Goal: Information Seeking & Learning: Learn about a topic

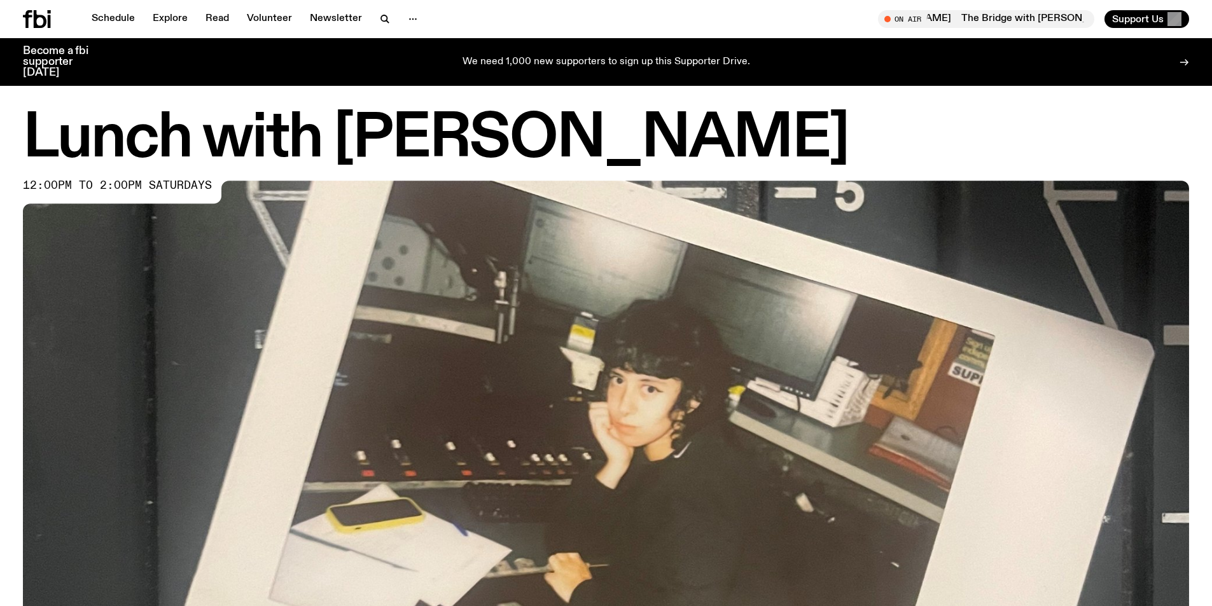
scroll to position [566, 0]
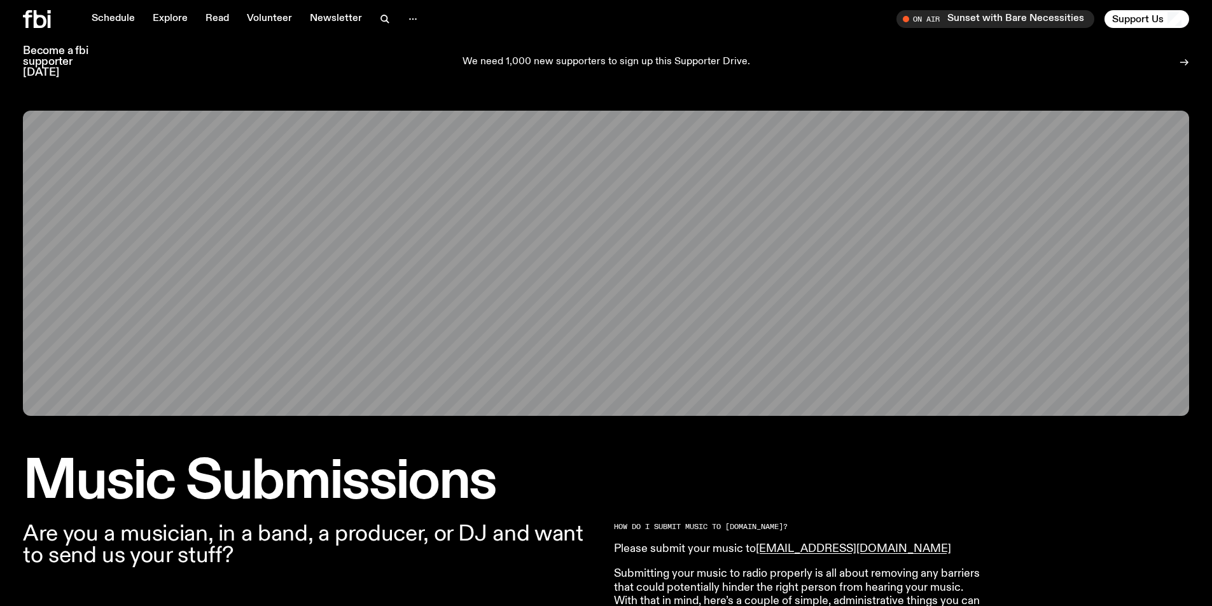
scroll to position [753, 0]
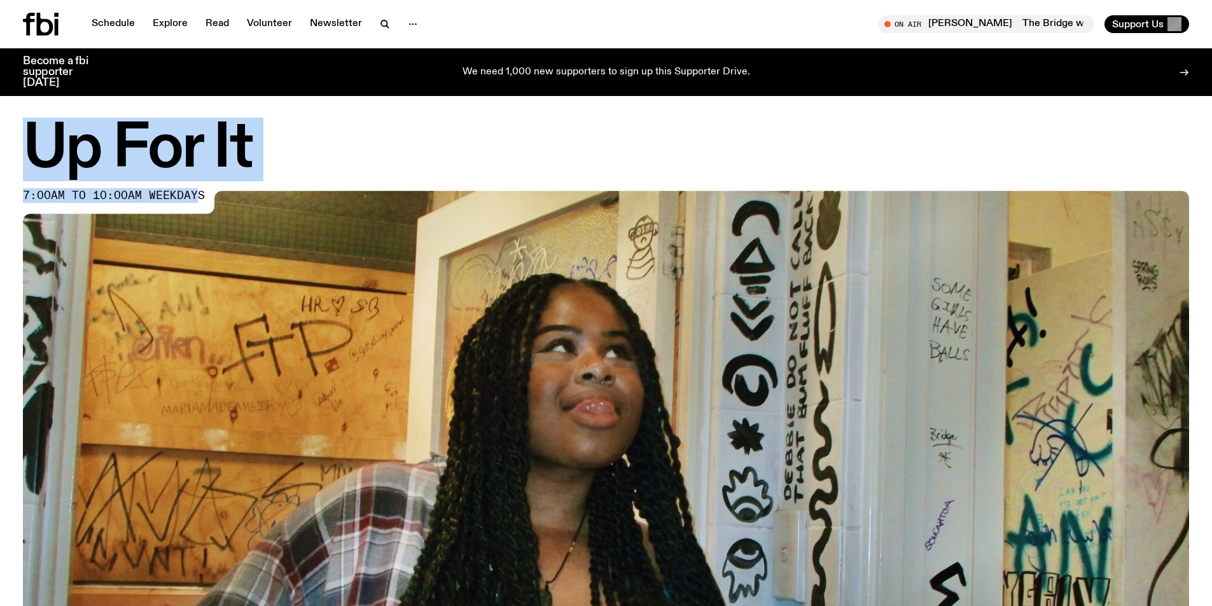
drag, startPoint x: 58, startPoint y: 150, endPoint x: 196, endPoint y: 190, distance: 143.6
click at [196, 190] on div "Up For It 7:00am to 10:00am weekdays" at bounding box center [606, 484] width 1166 height 726
click at [190, 197] on span "7:00am to 10:00am weekdays" at bounding box center [114, 196] width 182 height 10
drag, startPoint x: 110, startPoint y: 183, endPoint x: 204, endPoint y: 196, distance: 94.5
click at [204, 196] on div "Up For It 7:00am to 10:00am weekdays" at bounding box center [606, 484] width 1166 height 726
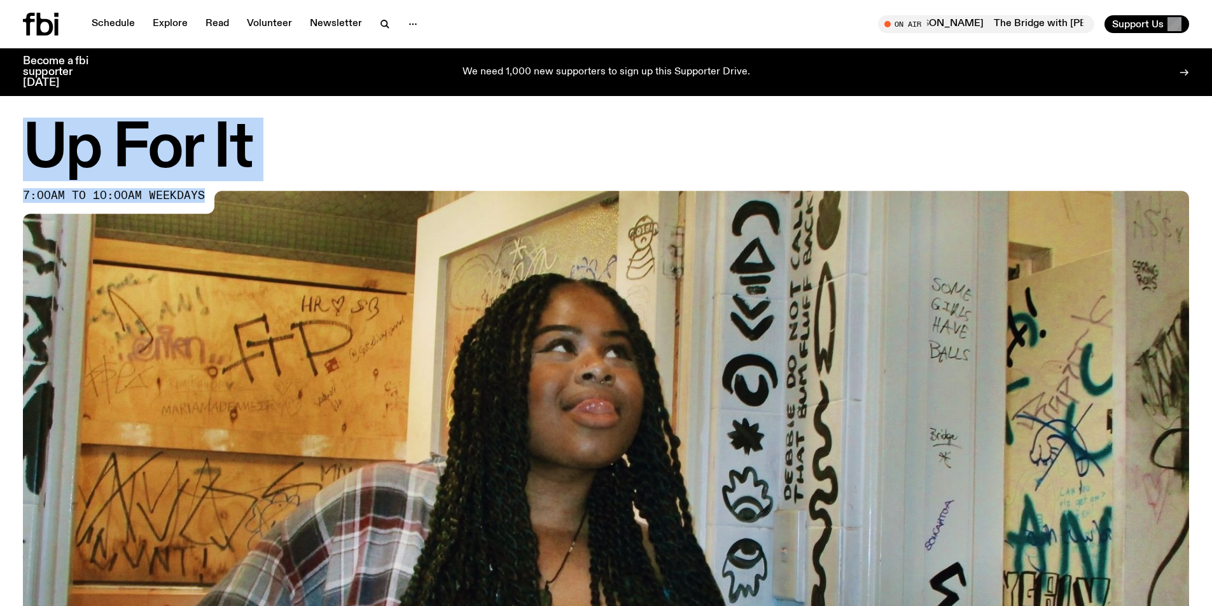
copy div "Up For It 7:00am to 10:00am weekdays"
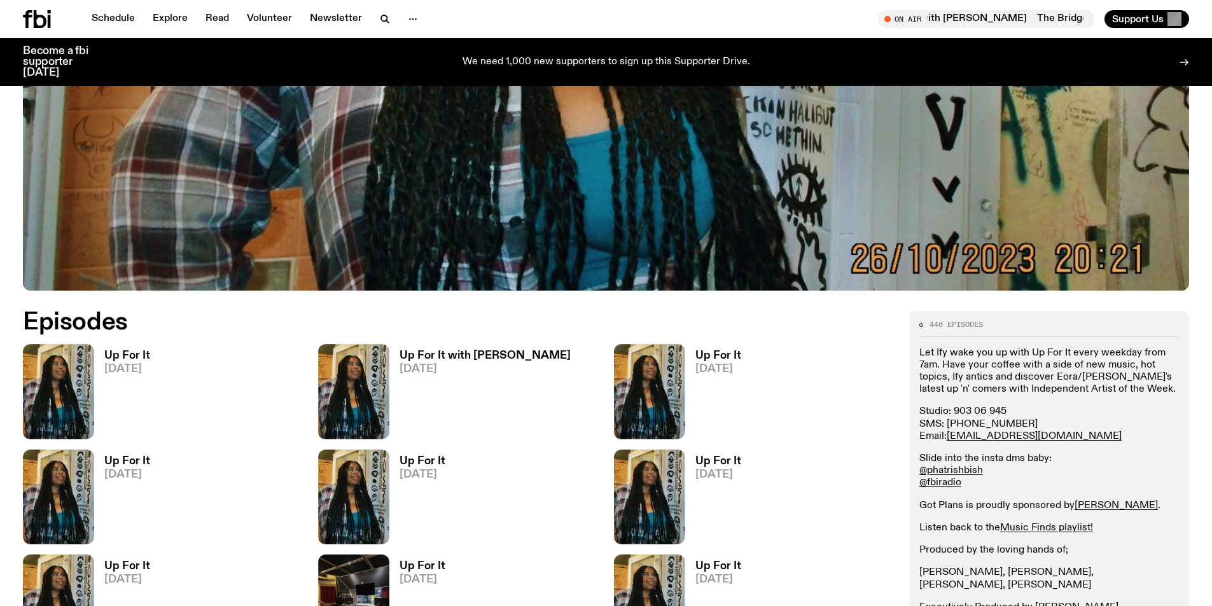
scroll to position [628, 0]
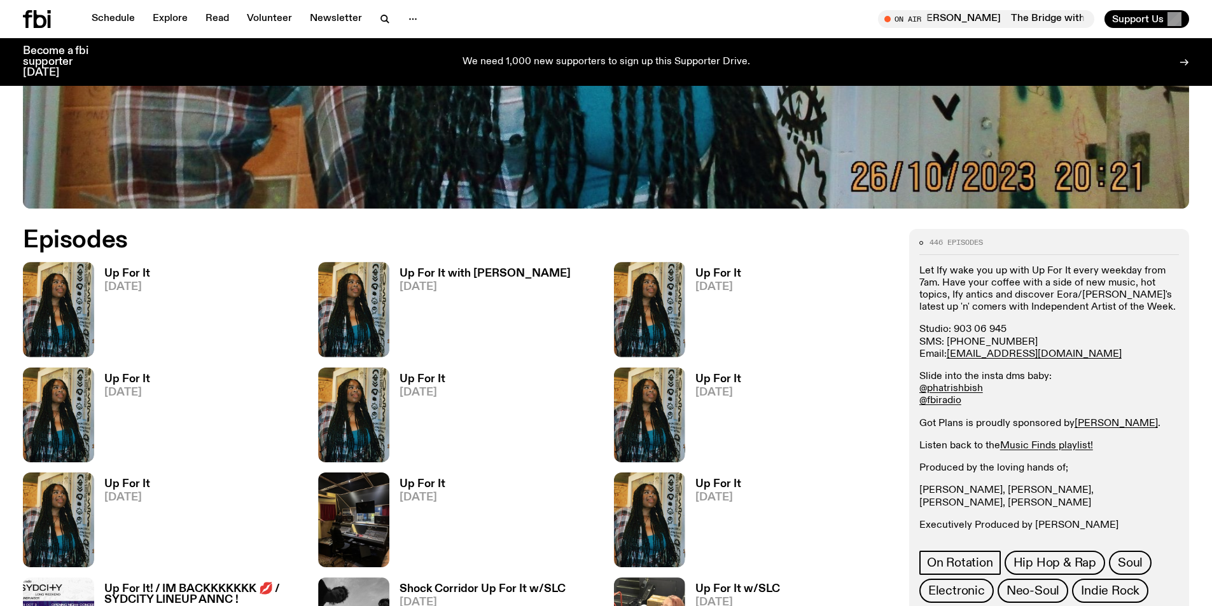
drag, startPoint x: 1118, startPoint y: 515, endPoint x: 921, endPoint y: 271, distance: 314.1
click at [921, 271] on div "Let Ify wake you up with Up For It every weekday from 7am. Have your coffee wit…" at bounding box center [1050, 398] width 260 height 267
copy div "Let Ify wake you up with Up For It every weekday from 7am. Have your coffee wit…"
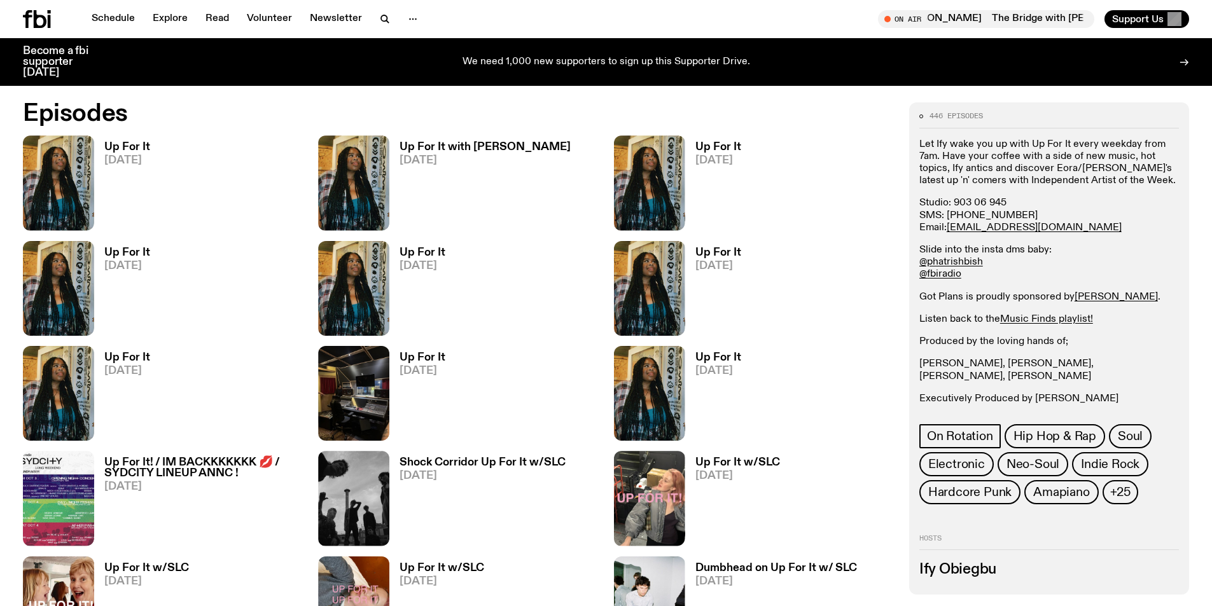
scroll to position [755, 0]
click at [1126, 493] on span "+25" at bounding box center [1120, 492] width 20 height 14
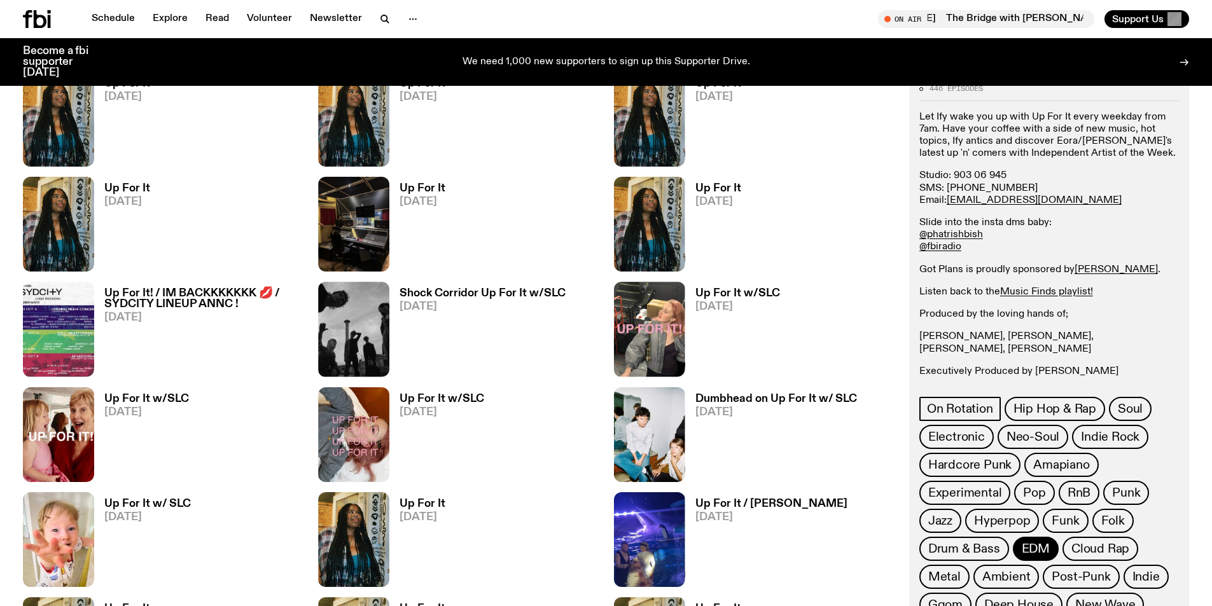
scroll to position [946, 0]
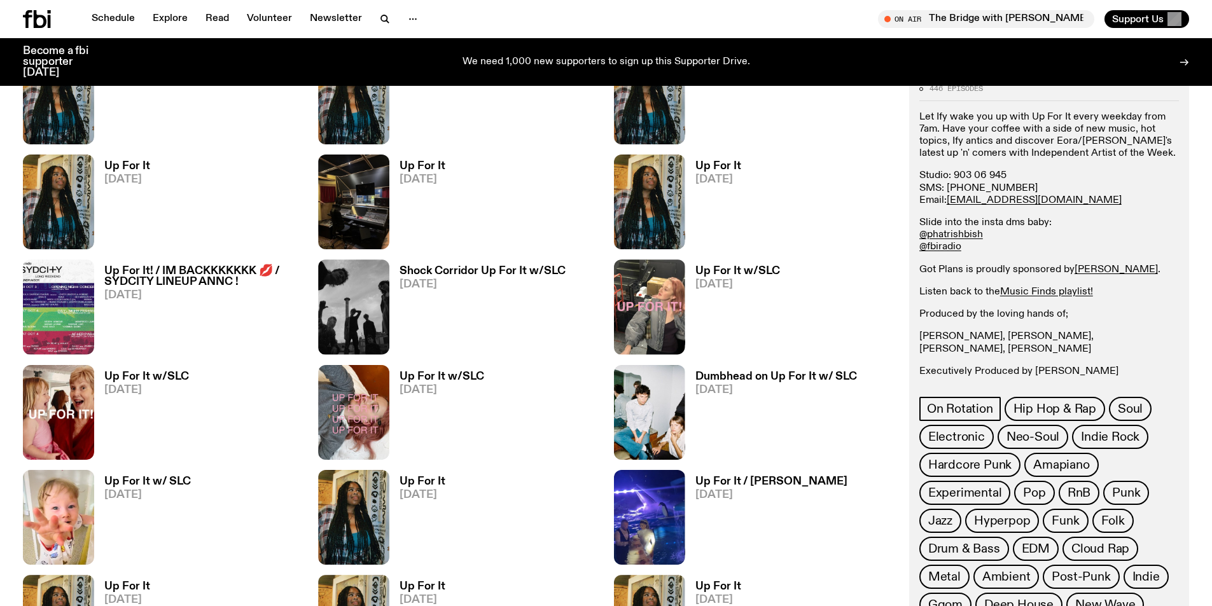
click at [1140, 215] on div "Let Ify wake you up with Up For It every weekday from 7am. Have your coffee wit…" at bounding box center [1050, 244] width 260 height 267
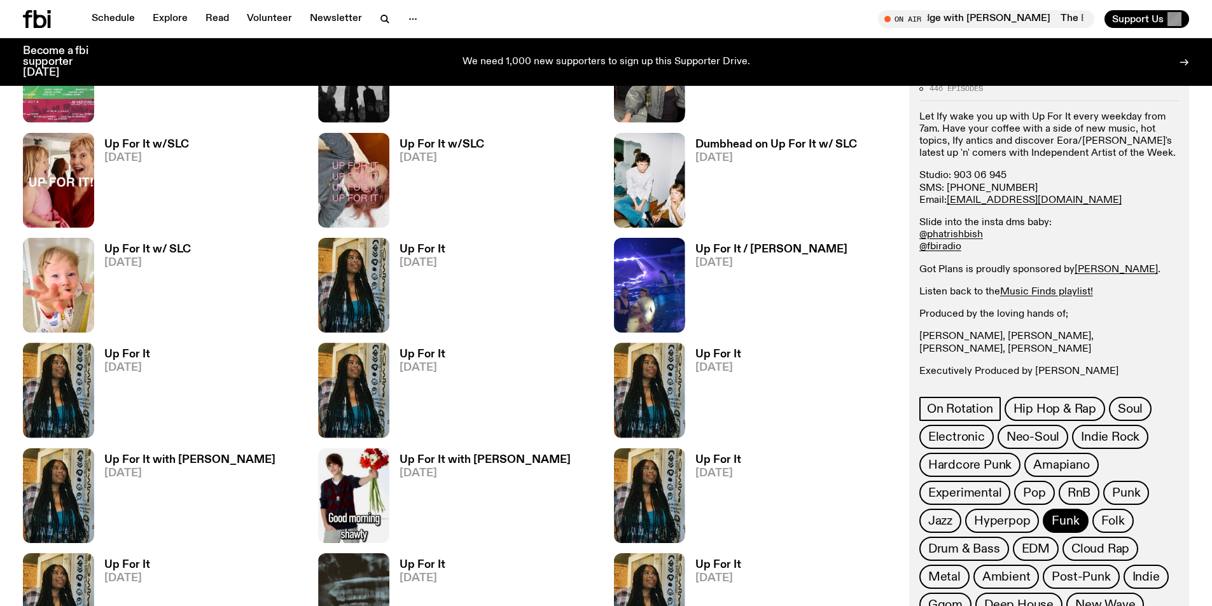
scroll to position [1201, 0]
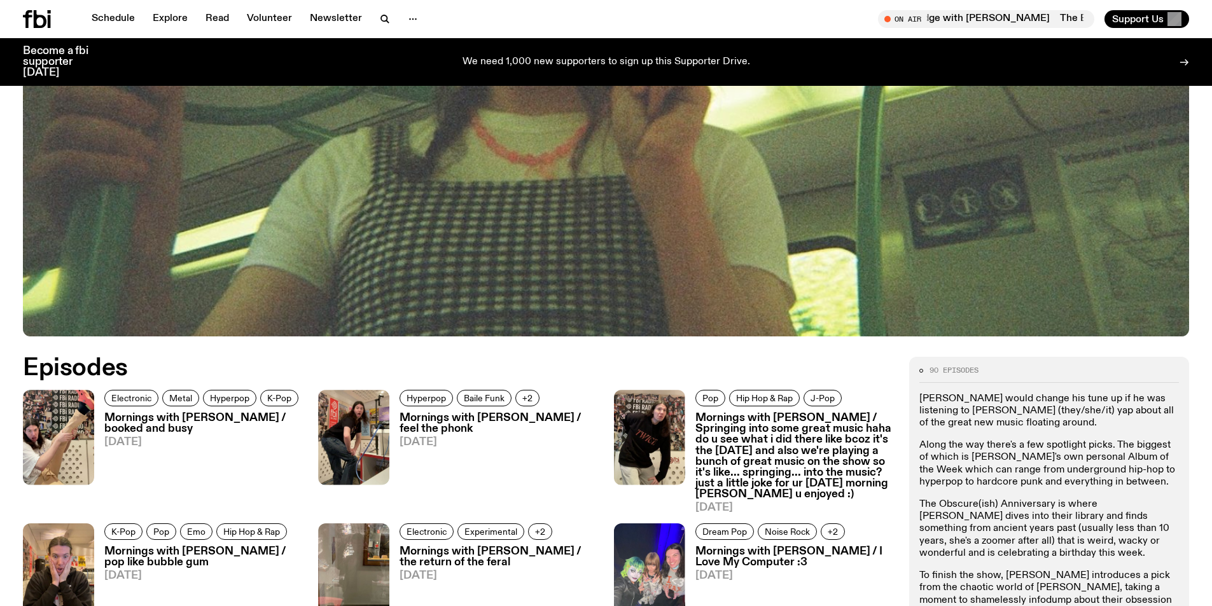
scroll to position [500, 0]
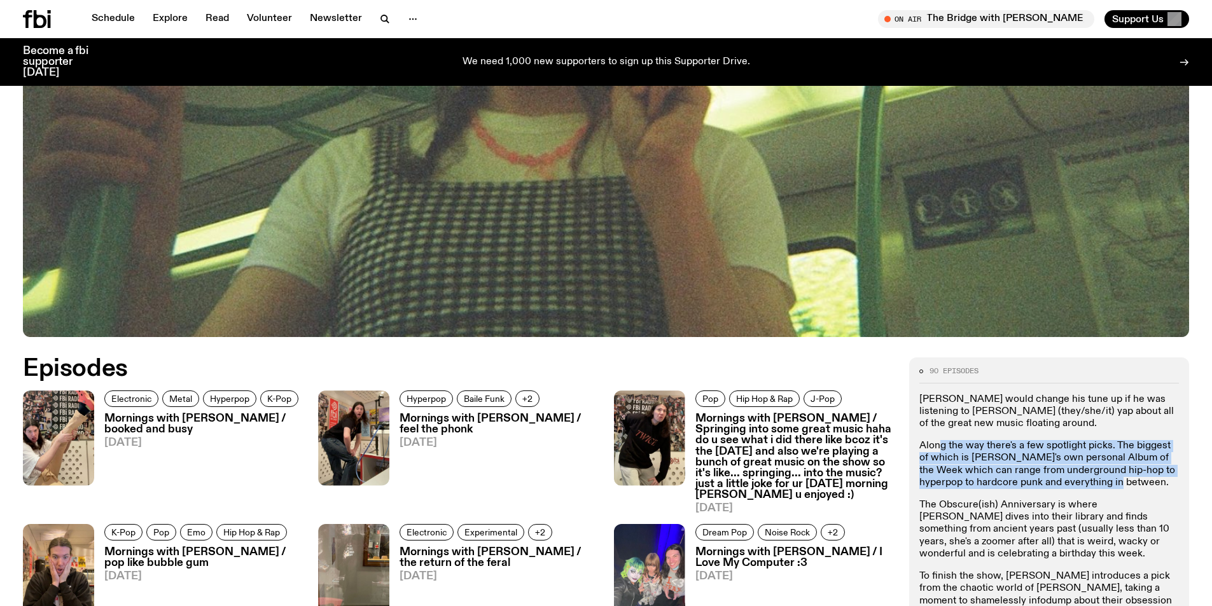
drag, startPoint x: 942, startPoint y: 442, endPoint x: 1105, endPoint y: 483, distance: 167.9
click at [1105, 483] on p "Along the way there's a few spotlight picks. The biggest of which is Jimothy's …" at bounding box center [1050, 464] width 260 height 49
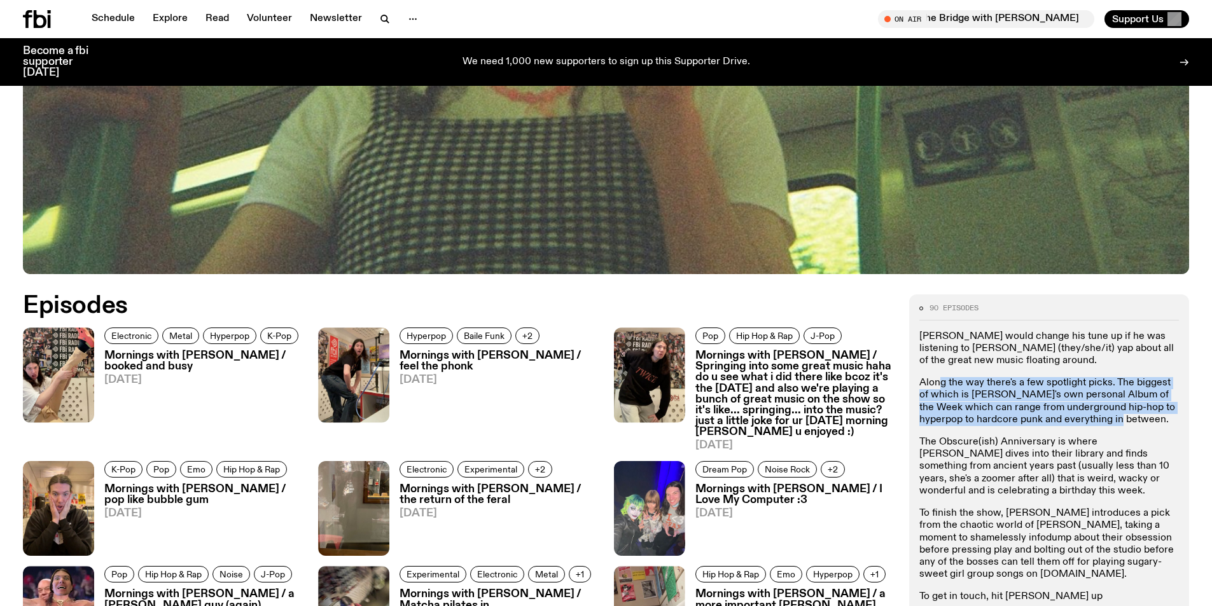
scroll to position [563, 0]
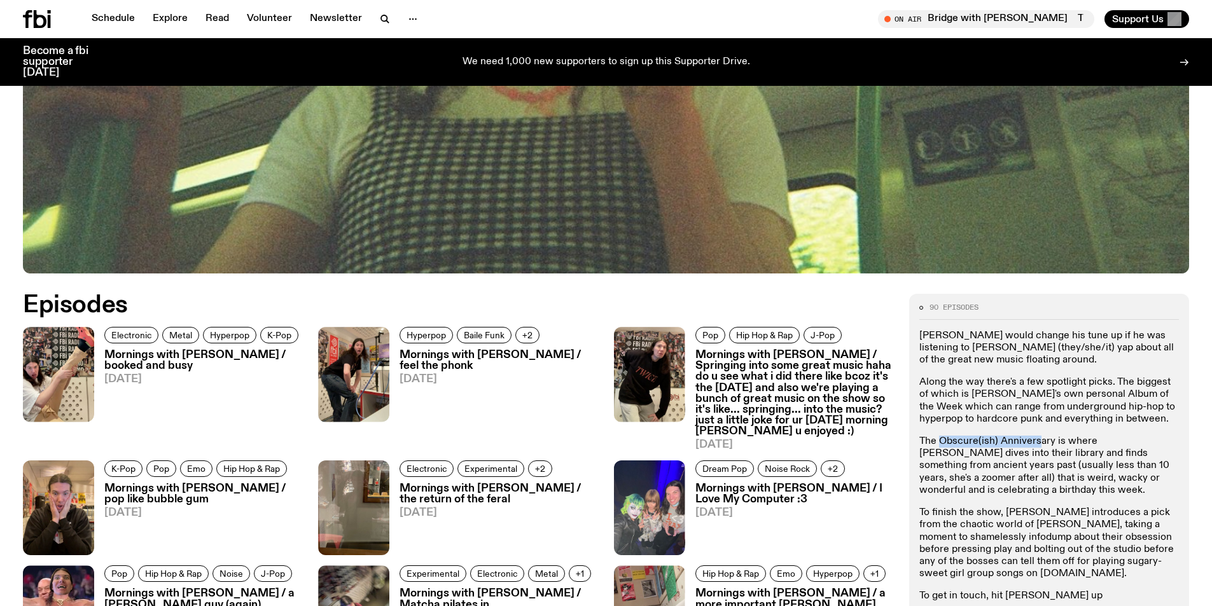
drag, startPoint x: 940, startPoint y: 441, endPoint x: 1036, endPoint y: 443, distance: 96.1
click at [1036, 443] on p "The Obscure(ish) Anniversary is where Jim dives into their library and finds so…" at bounding box center [1050, 466] width 260 height 61
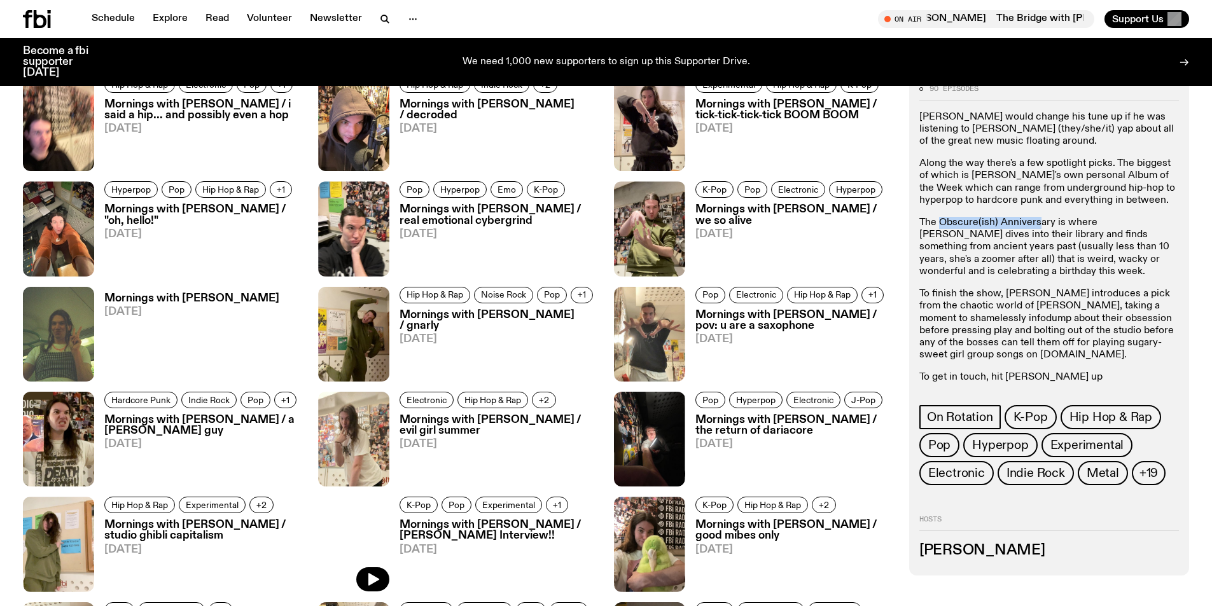
scroll to position [1327, 0]
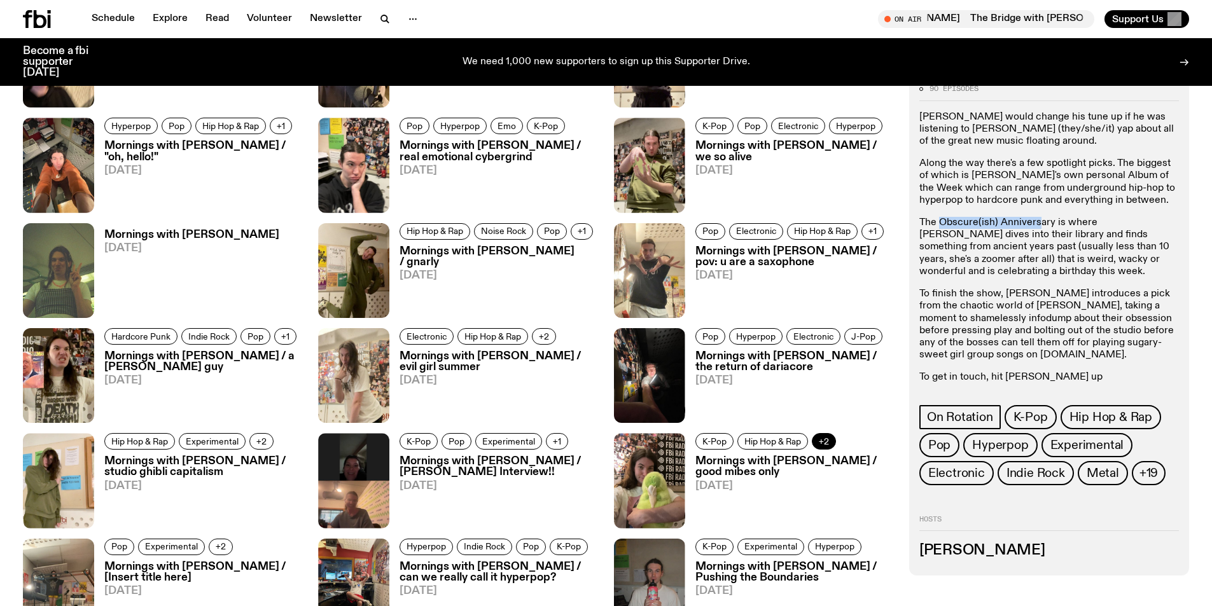
click at [822, 444] on span "+2" at bounding box center [824, 442] width 10 height 10
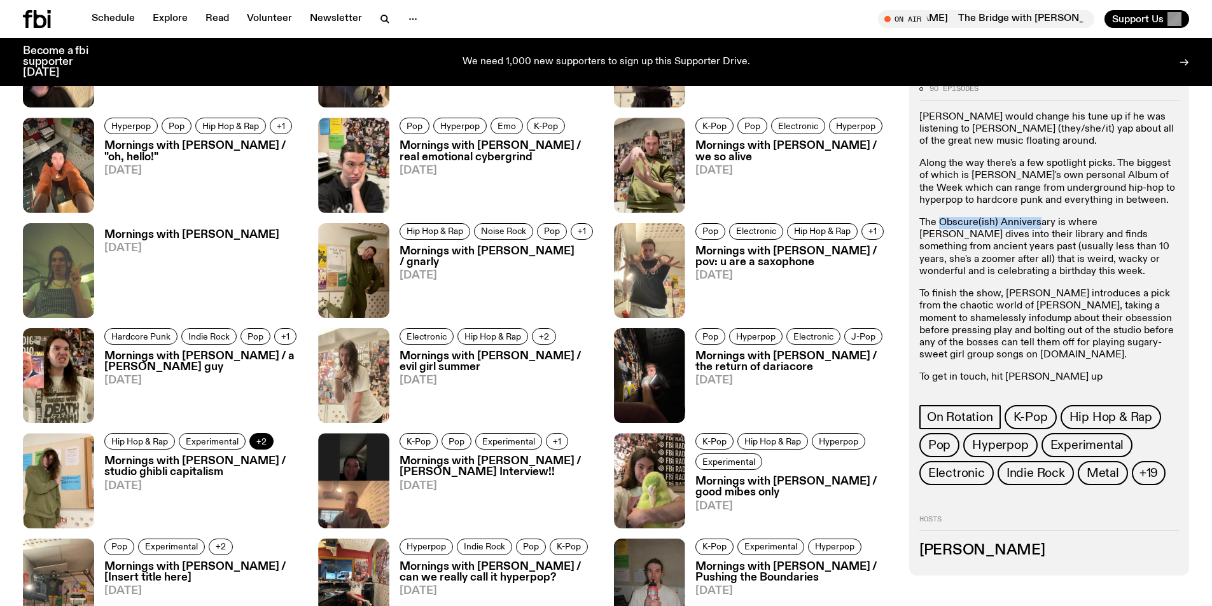
click at [268, 434] on button "+2" at bounding box center [261, 441] width 24 height 17
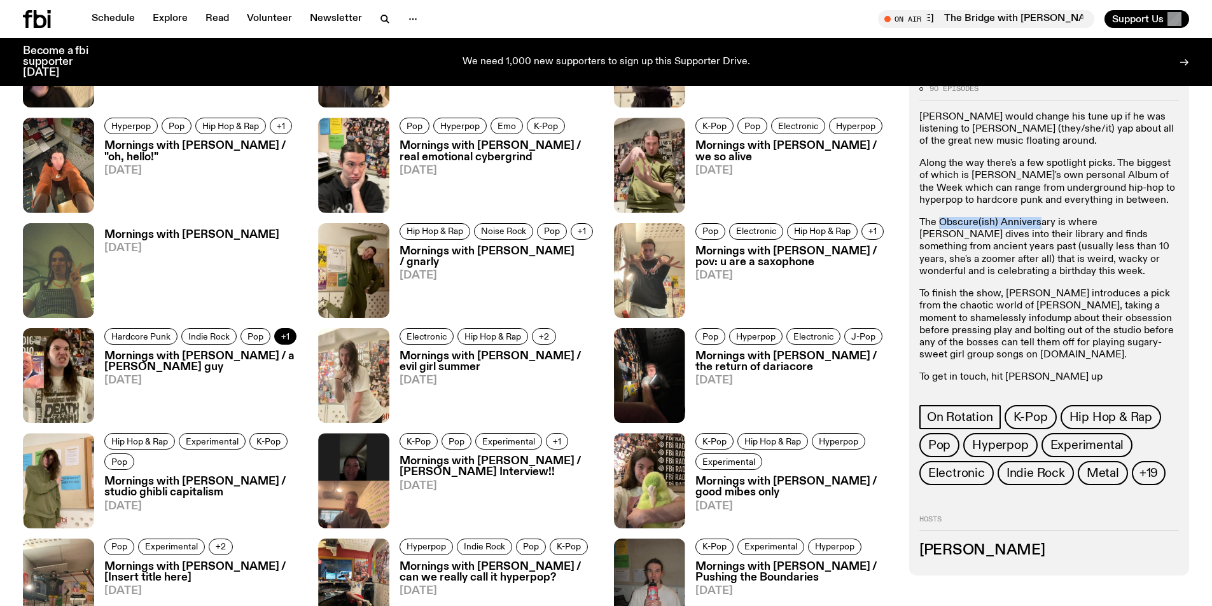
click at [288, 339] on span "+1" at bounding box center [285, 337] width 8 height 10
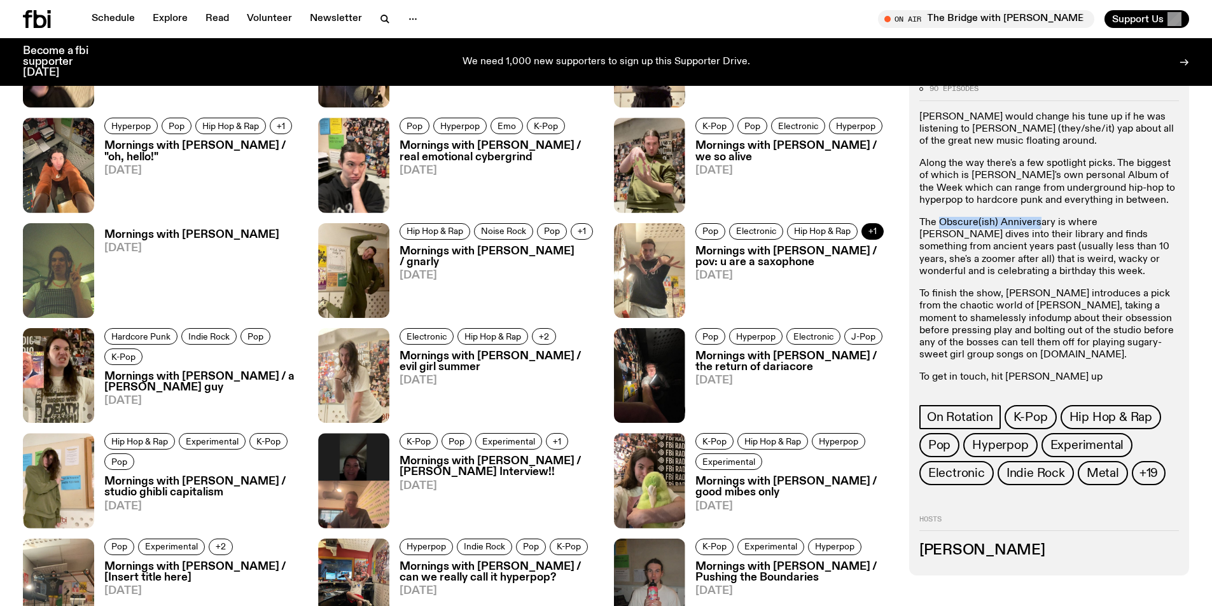
click at [875, 232] on span "+1" at bounding box center [873, 232] width 8 height 10
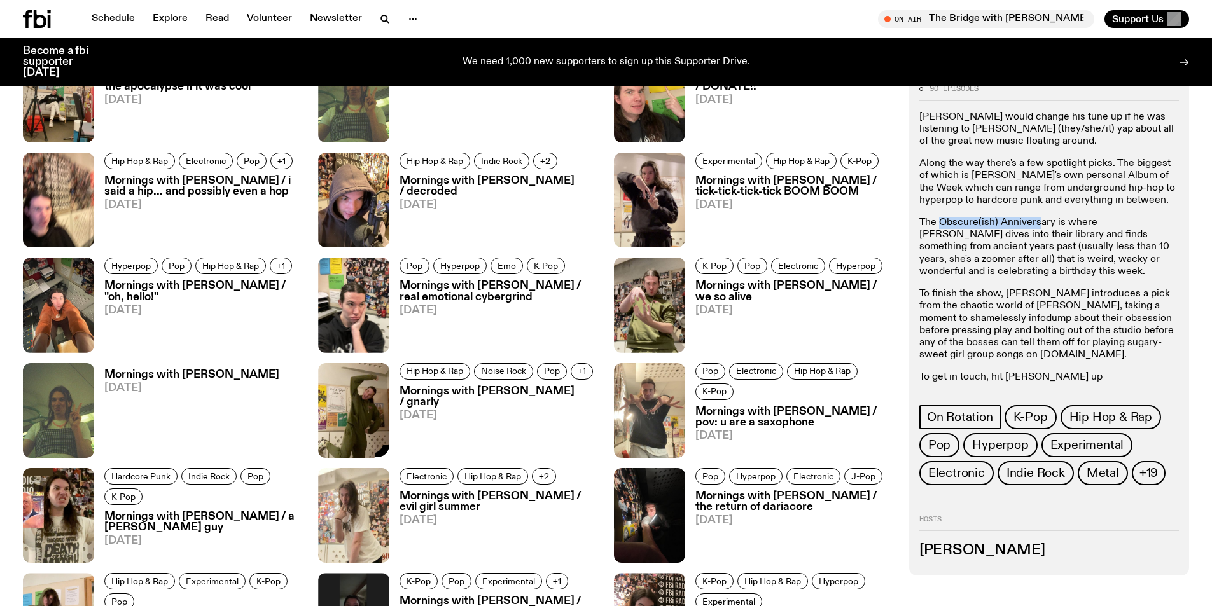
scroll to position [1136, 0]
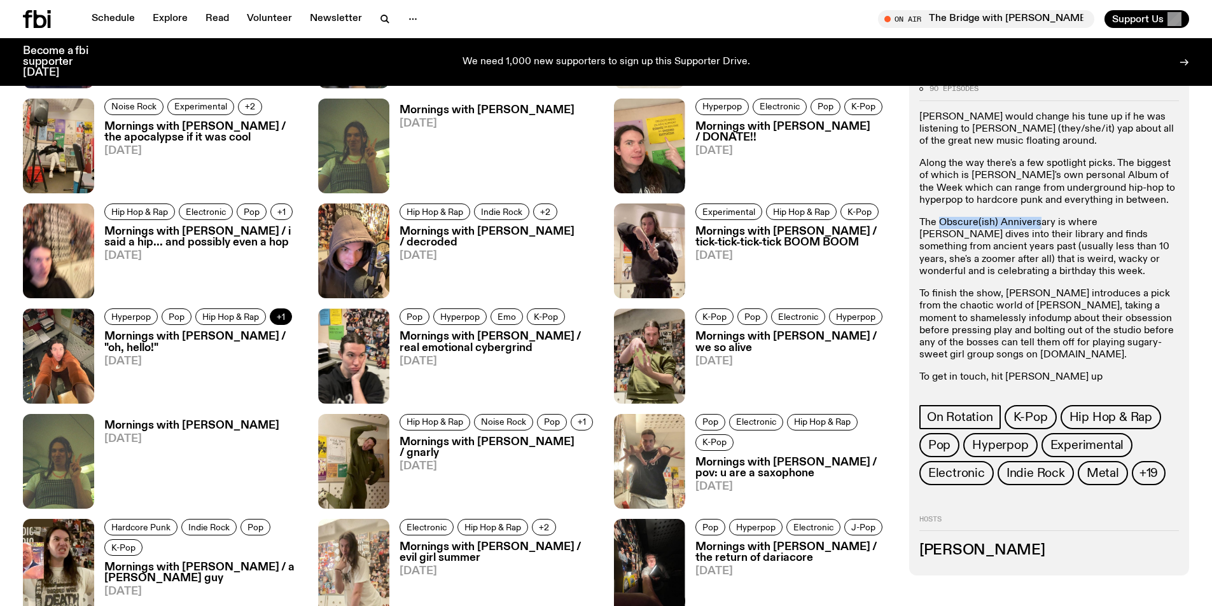
click at [284, 319] on span "+1" at bounding box center [281, 317] width 8 height 10
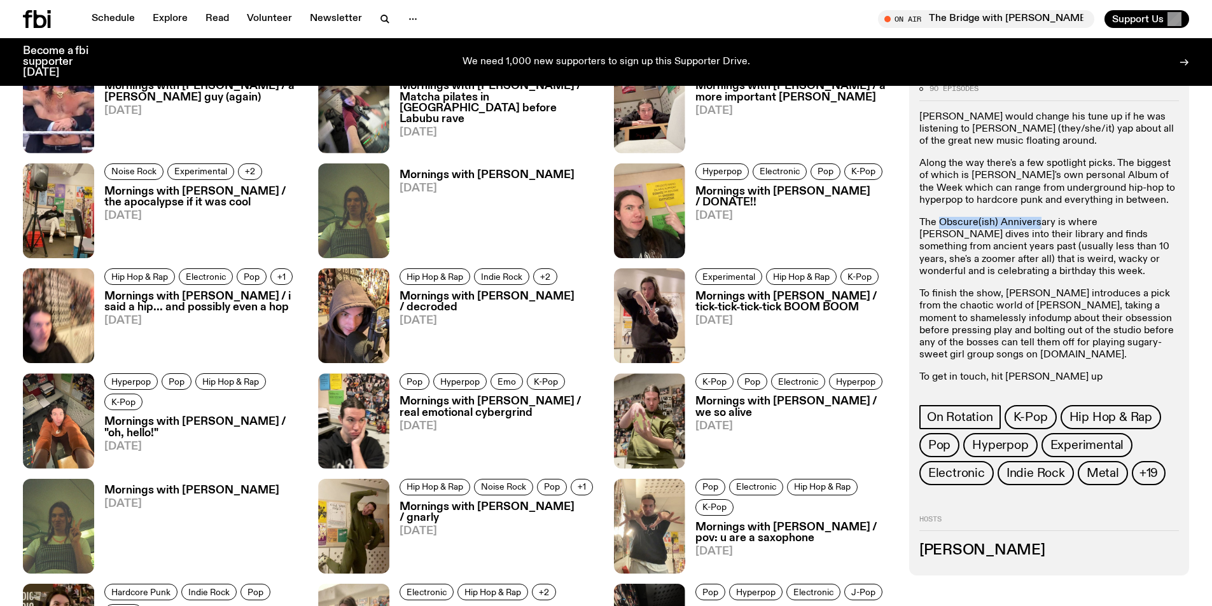
scroll to position [1009, 0]
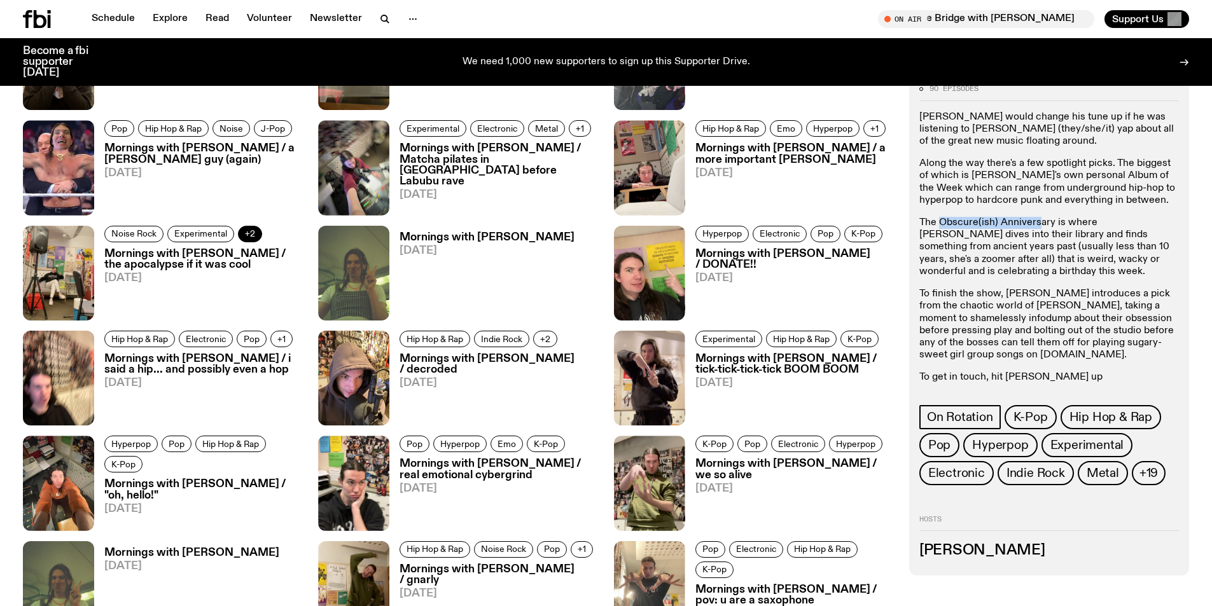
click at [256, 235] on button "+2" at bounding box center [250, 234] width 24 height 17
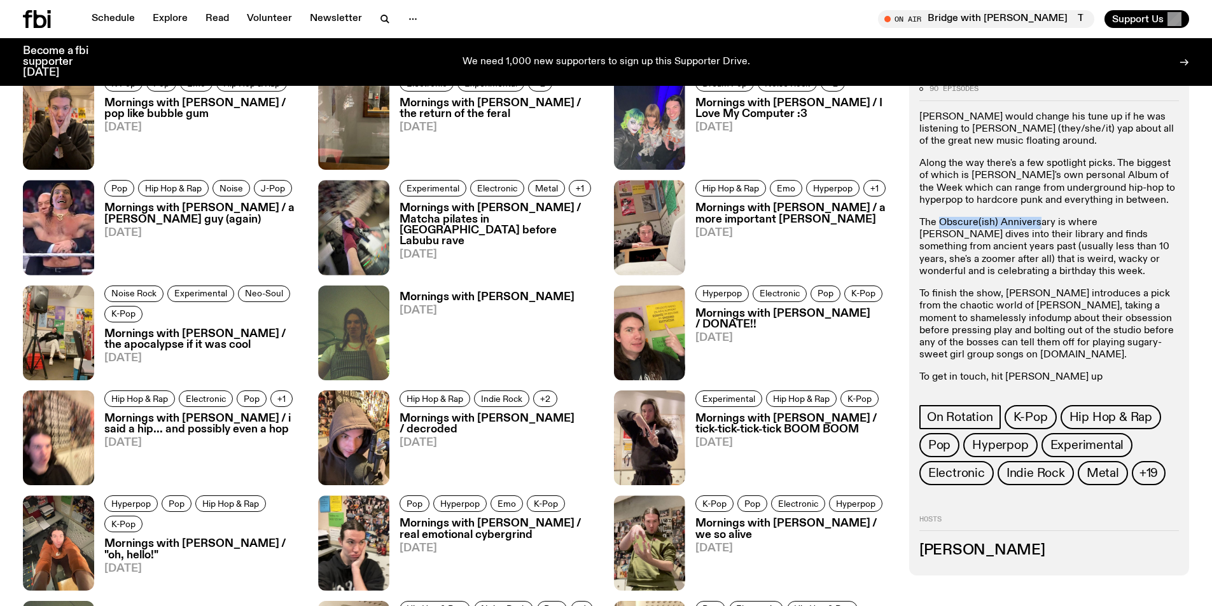
scroll to position [881, 0]
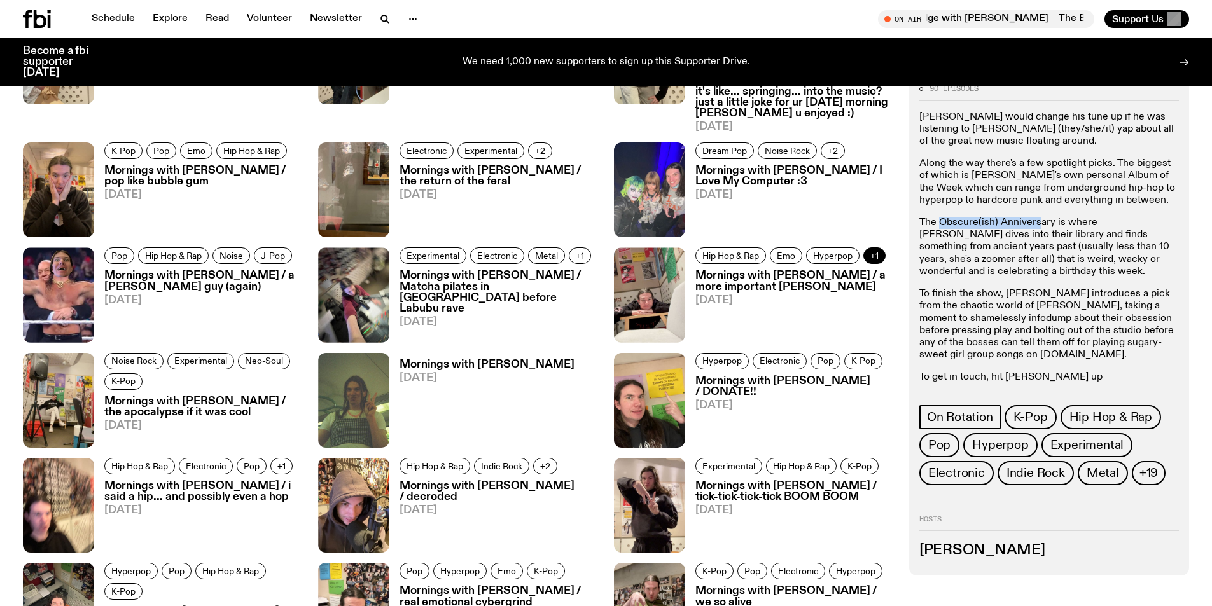
click at [873, 250] on button "+1" at bounding box center [875, 256] width 22 height 17
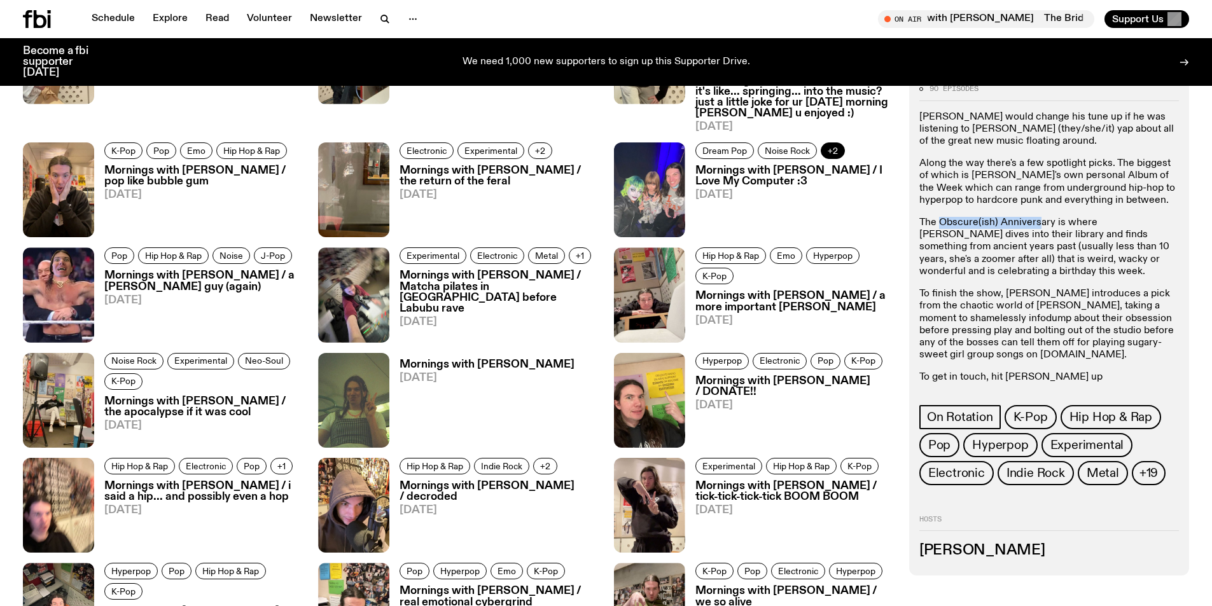
click at [830, 153] on span "+2" at bounding box center [833, 151] width 10 height 10
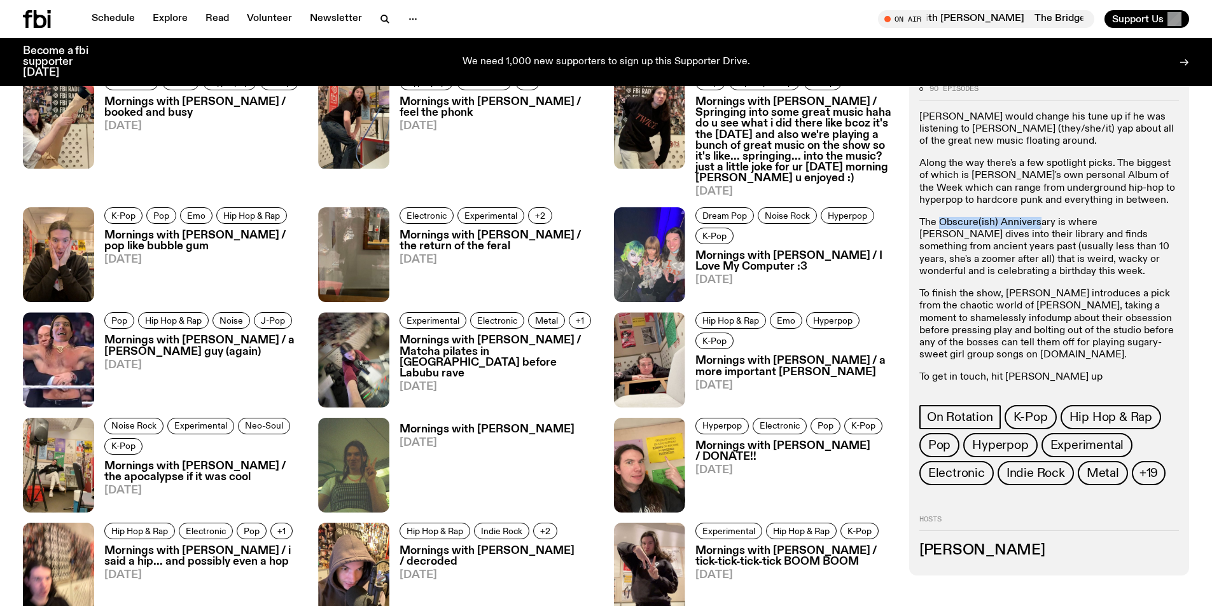
scroll to position [690, 0]
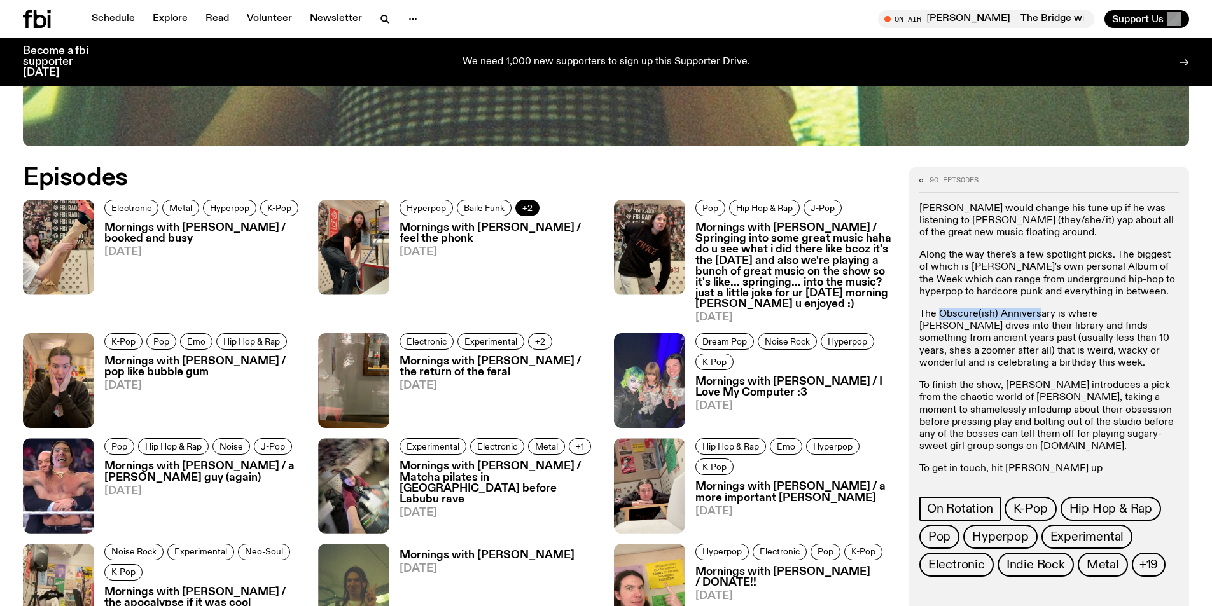
click at [531, 206] on span "+2" at bounding box center [527, 209] width 10 height 10
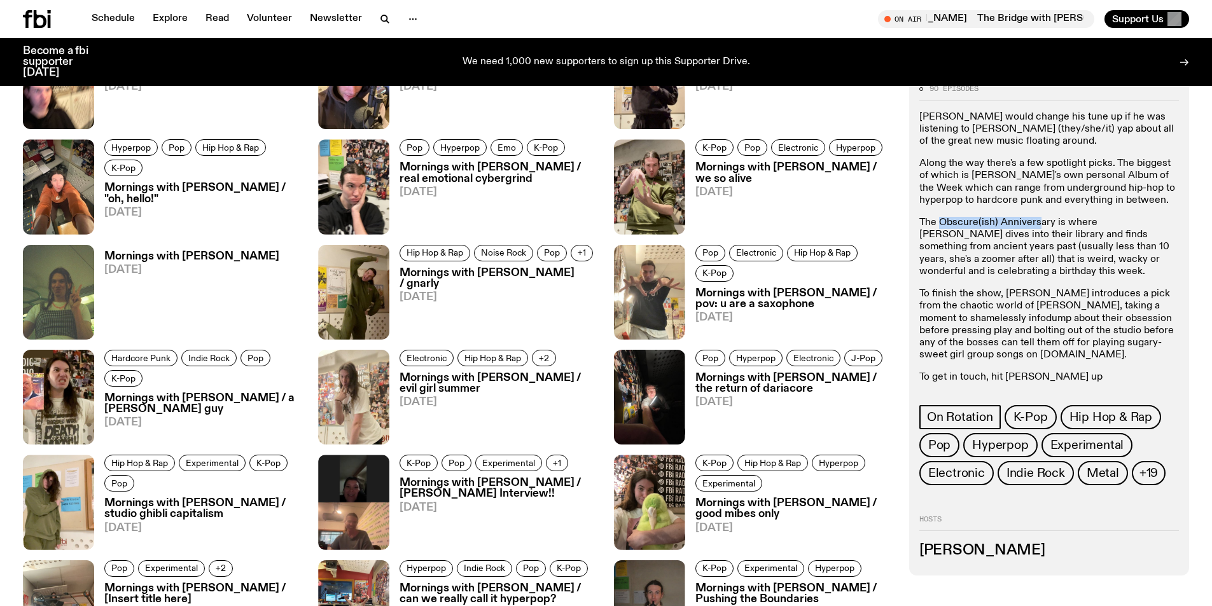
scroll to position [1327, 0]
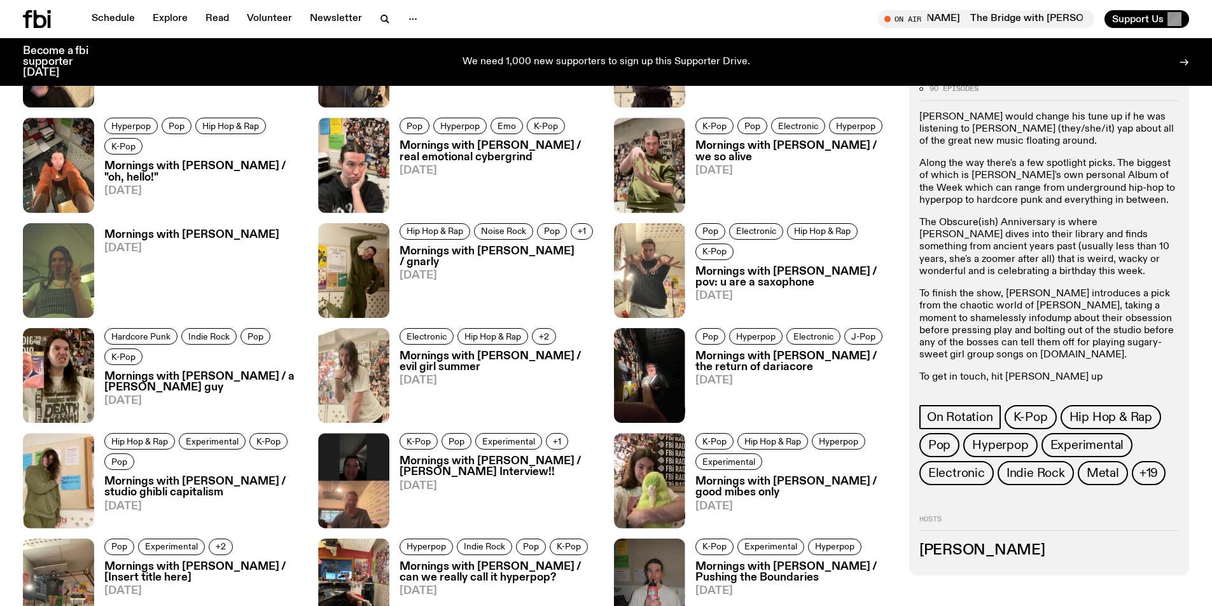
click at [549, 325] on div "Episodes Electronic Metal Hyperpop K-Pop Mornings with Jim Kretschmer / booked …" at bounding box center [458, 156] width 871 height 1252
click at [547, 341] on span "+2" at bounding box center [544, 337] width 10 height 10
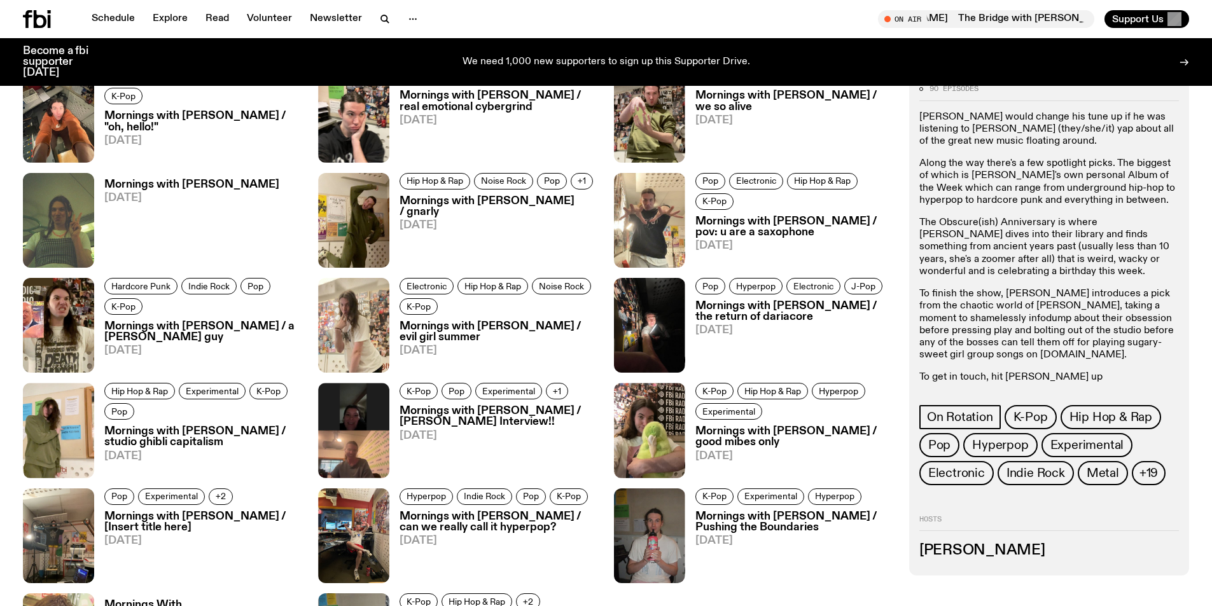
scroll to position [1454, 0]
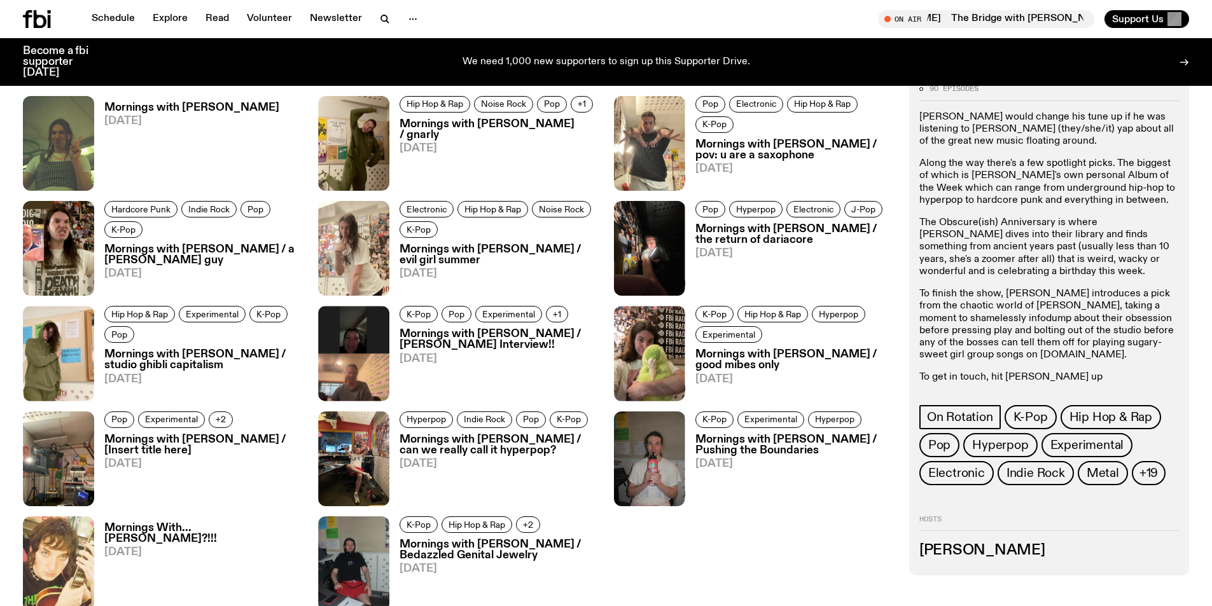
click at [556, 305] on div "Episodes Electronic Metal Hyperpop K-Pop Mornings with Jim Kretschmer / booked …" at bounding box center [458, 29] width 871 height 1252
click at [560, 316] on button "+1" at bounding box center [557, 314] width 22 height 17
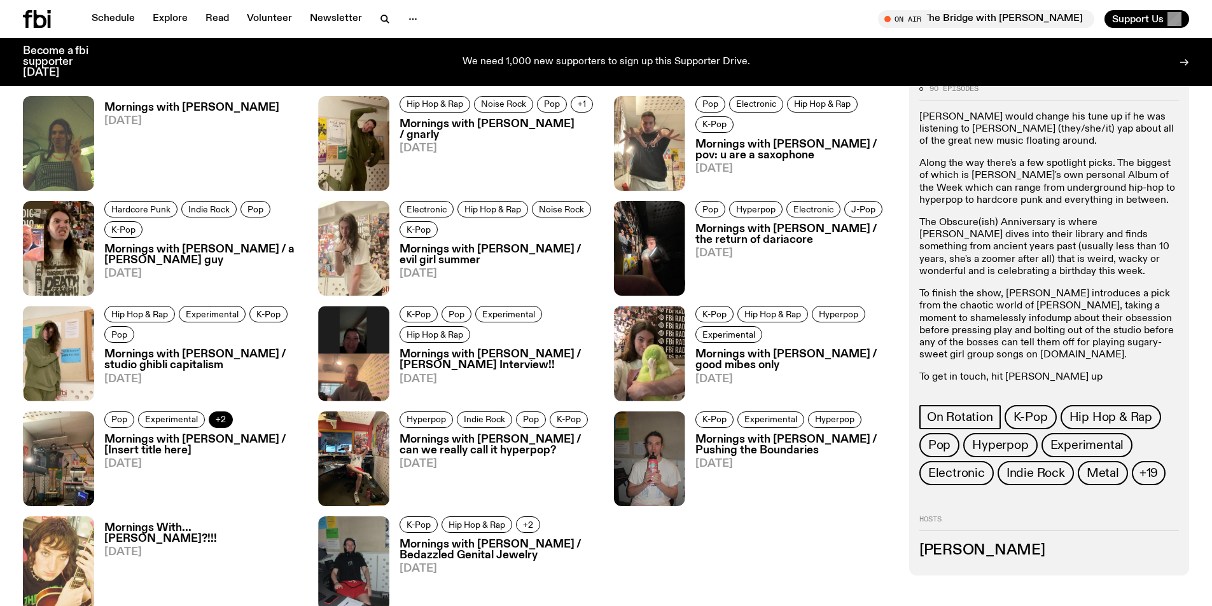
click at [224, 417] on span "+2" at bounding box center [221, 420] width 10 height 10
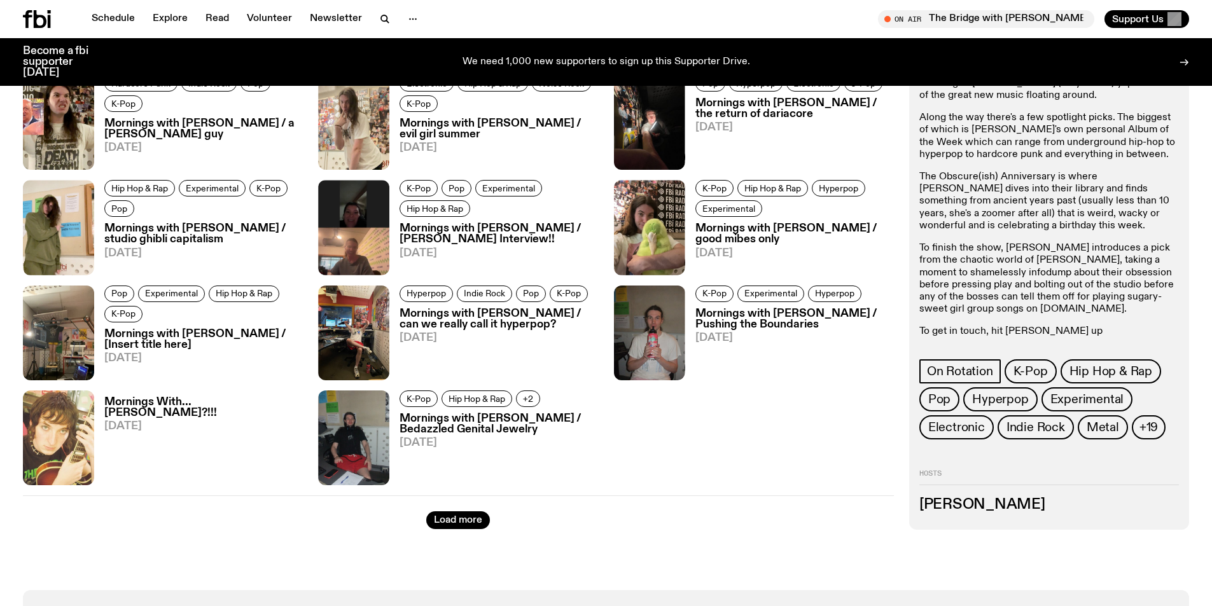
scroll to position [1581, 0]
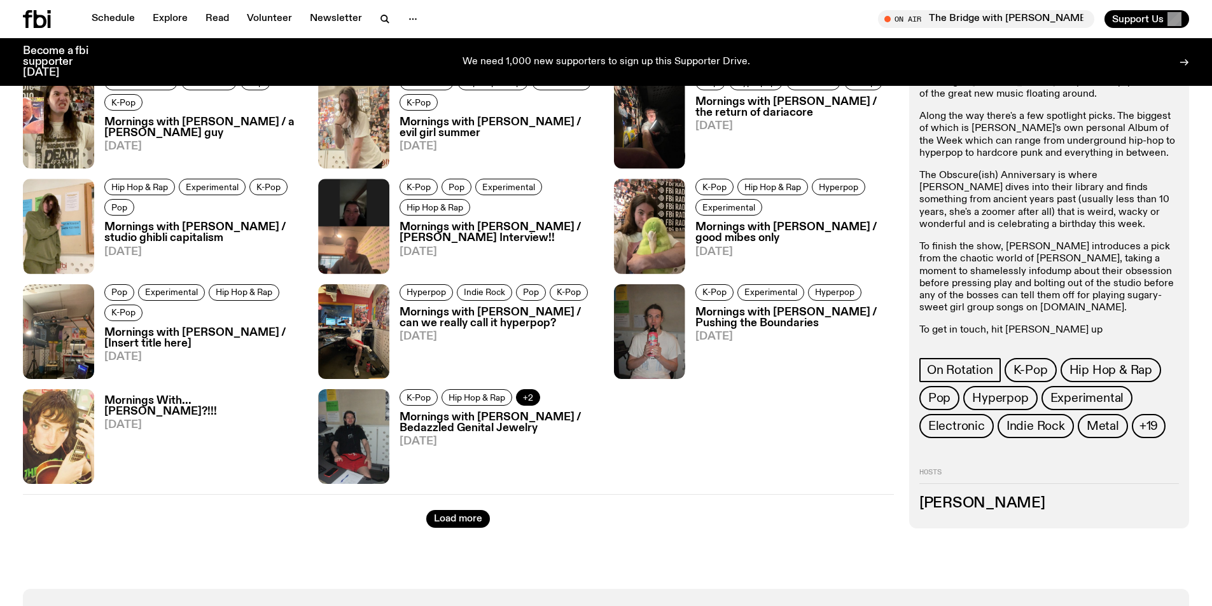
click at [526, 390] on button "+2" at bounding box center [528, 397] width 24 height 17
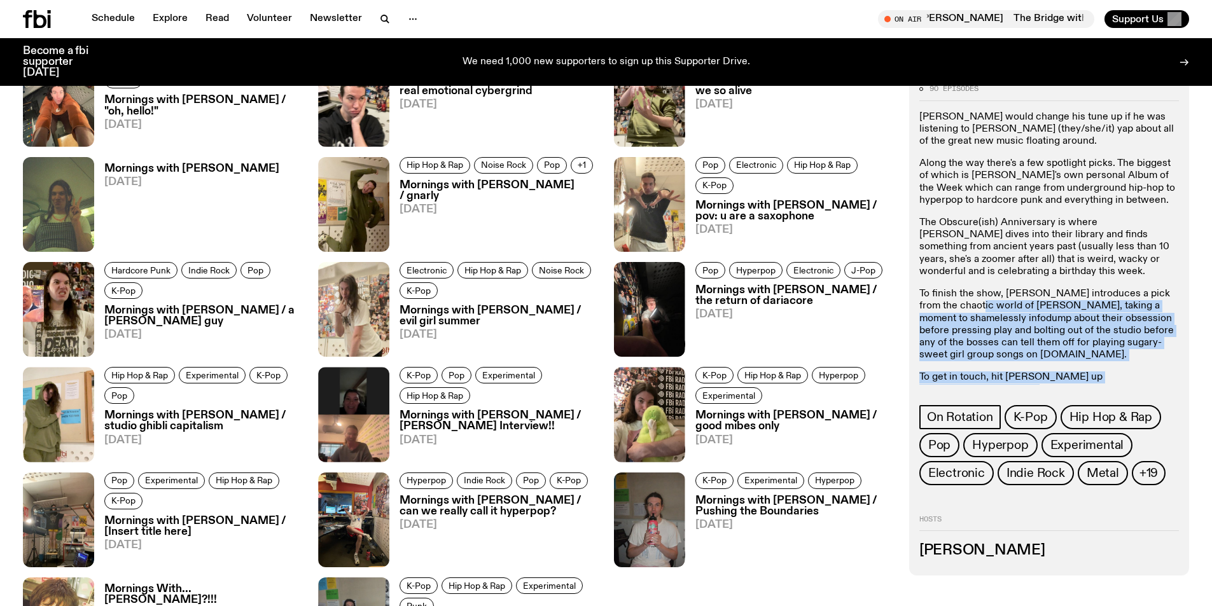
scroll to position [1390, 0]
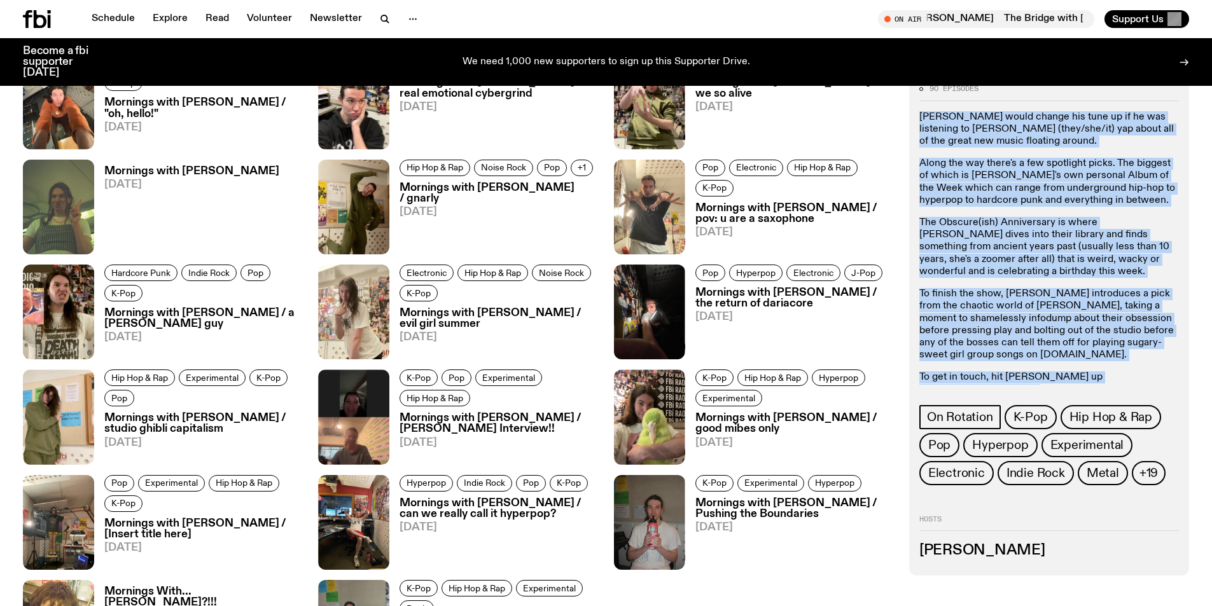
drag, startPoint x: 1159, startPoint y: 327, endPoint x: 919, endPoint y: 120, distance: 316.8
click at [920, 120] on div "Garfield would change his tune up if he was listening to Jimothy (they/she/it) …" at bounding box center [1050, 259] width 260 height 297
copy div "Garfield would change his tune up if he was listening to Jimothy (they/she/it) …"
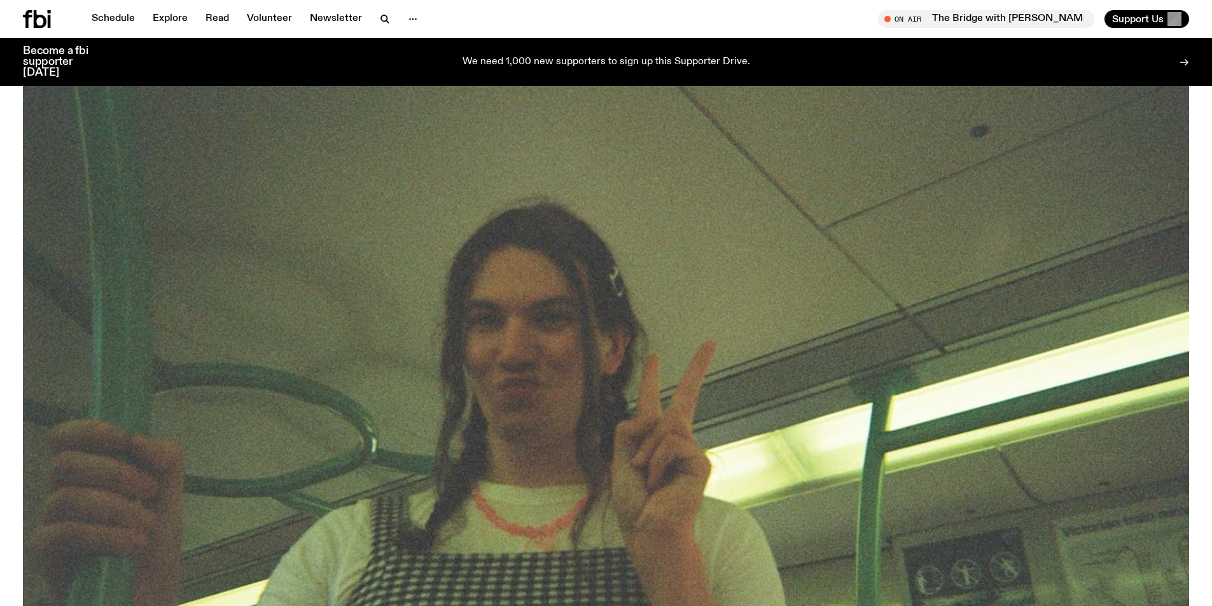
scroll to position [0, 0]
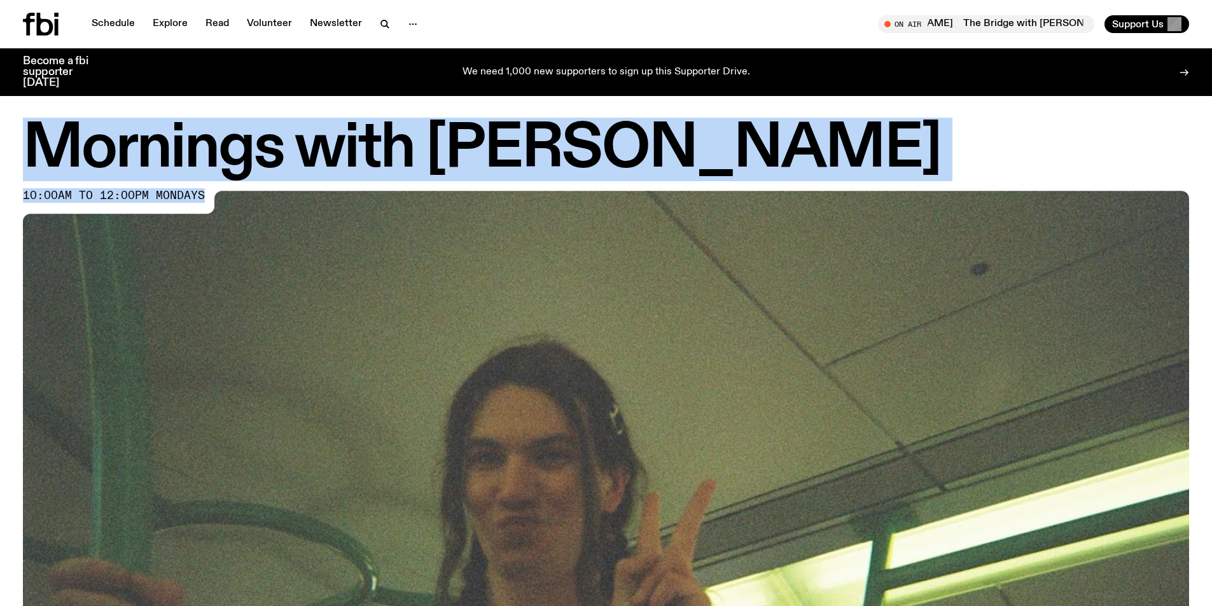
drag, startPoint x: 28, startPoint y: 147, endPoint x: 194, endPoint y: 197, distance: 173.5
click at [211, 188] on div "Mornings with Jim Kretschmer 10:00am to 12:00pm mondays" at bounding box center [606, 484] width 1166 height 726
copy div "Mornings with Jim Kretschmer 10:00am to 12:00pm mondays"
click at [336, 141] on h1 "Mornings with Jim Kretschmer" at bounding box center [606, 149] width 1166 height 57
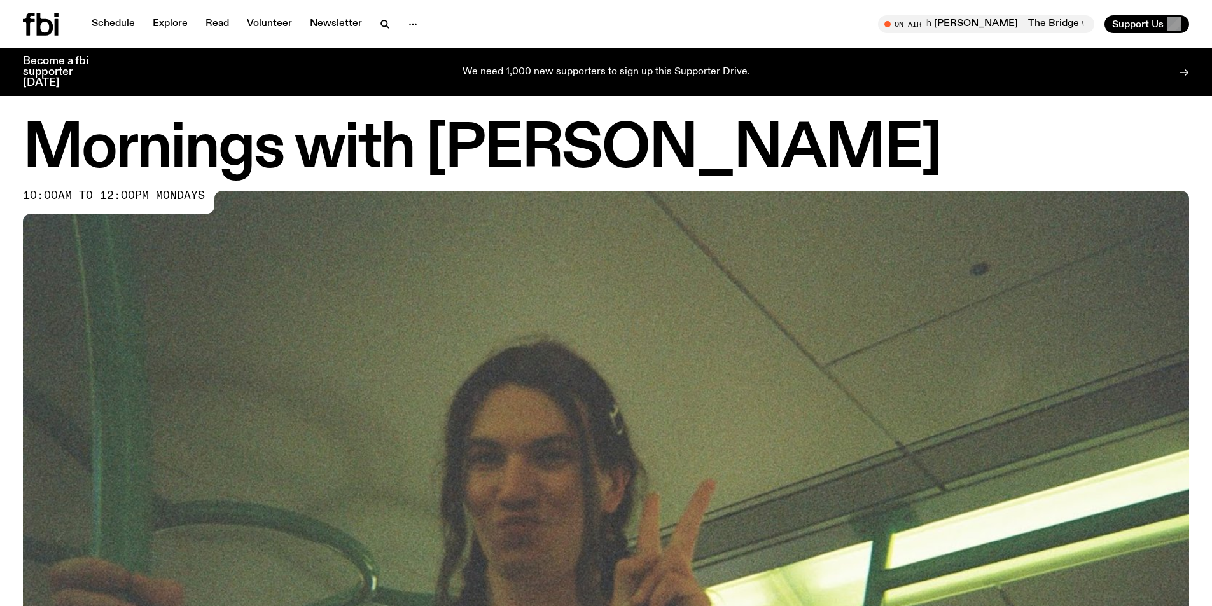
drag, startPoint x: 433, startPoint y: 140, endPoint x: 852, endPoint y: 134, distance: 418.8
click at [852, 134] on h1 "Mornings with Jim Kretschmer" at bounding box center [606, 149] width 1166 height 57
copy h1 "Jim Kretschmer"
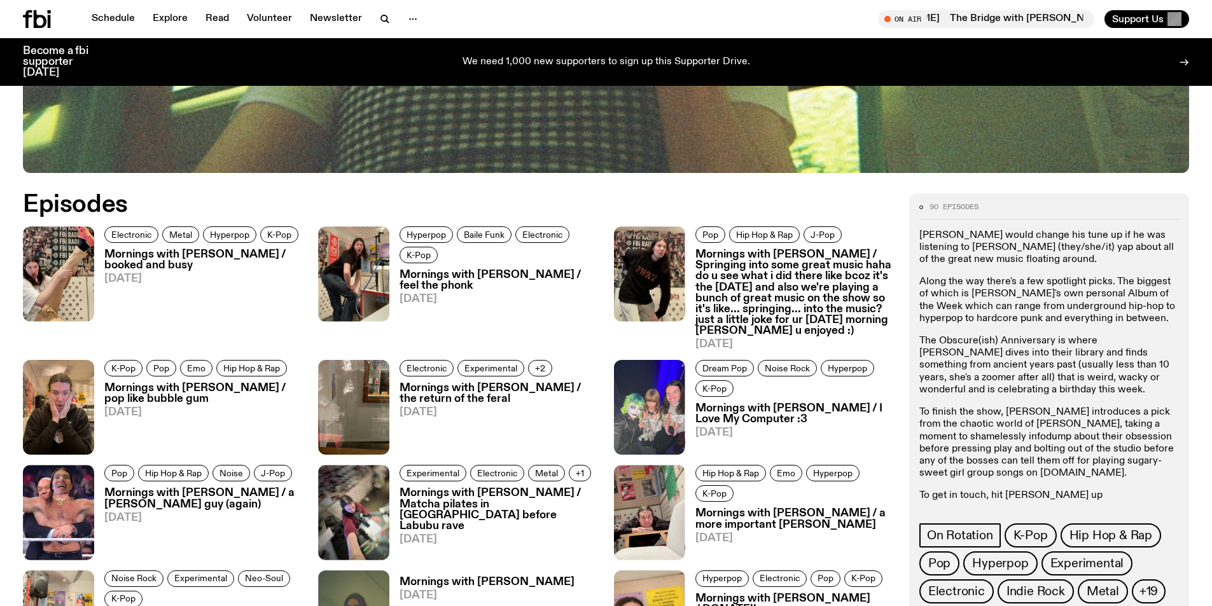
scroll to position [726, 0]
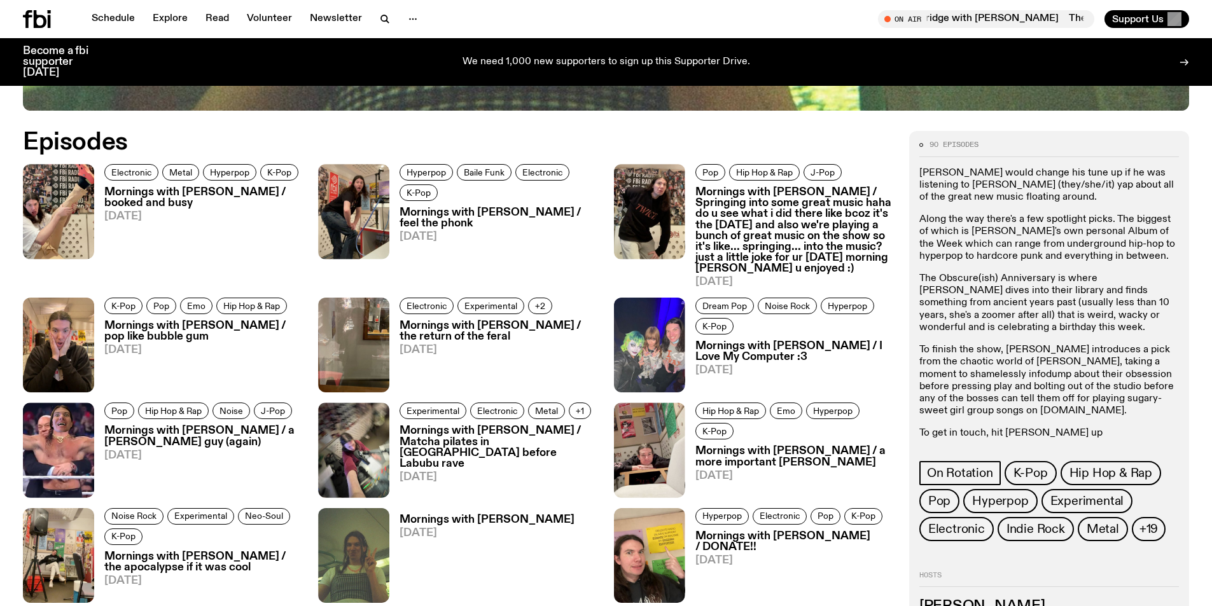
click at [163, 199] on h3 "Mornings with Jim Kretschmer / booked and busy" at bounding box center [203, 198] width 199 height 22
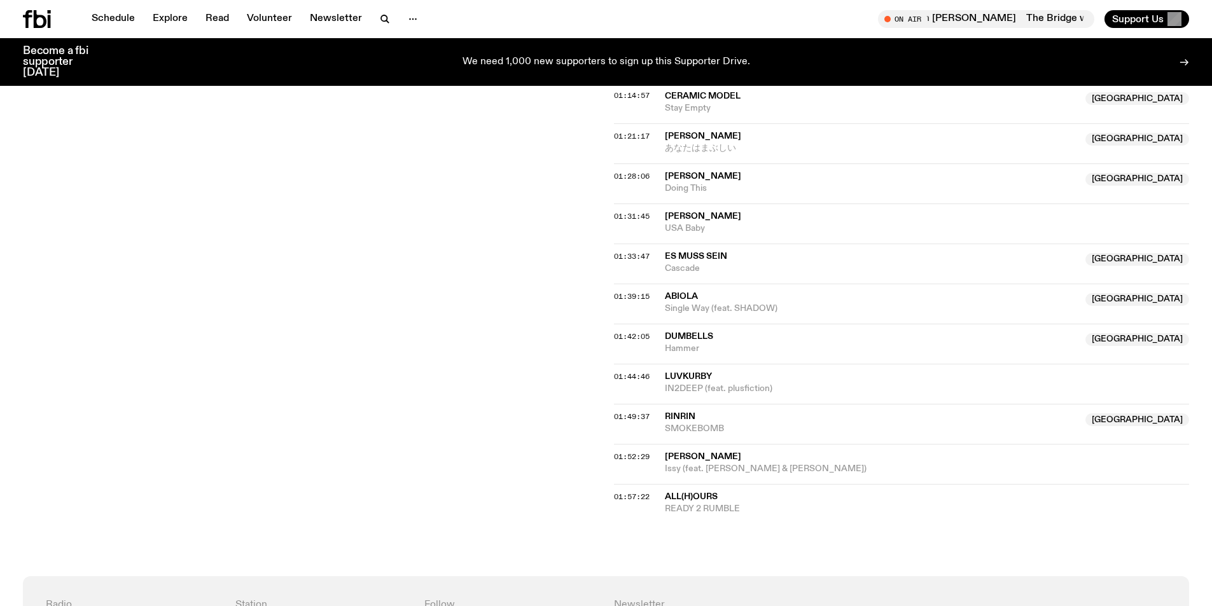
scroll to position [757, 0]
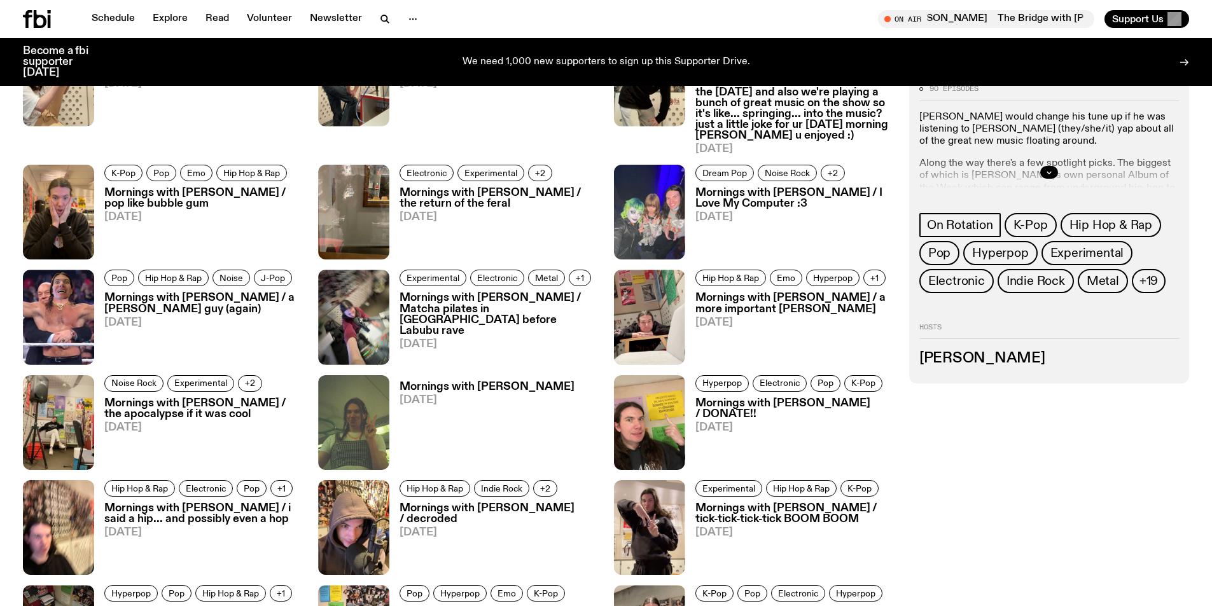
scroll to position [1108, 0]
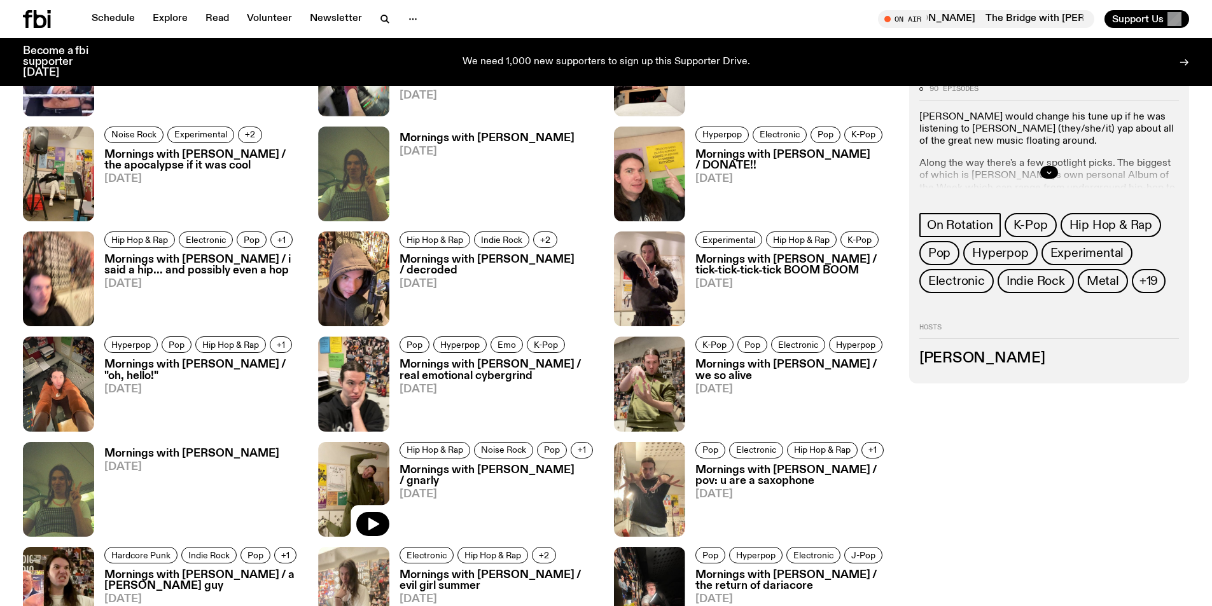
click at [367, 477] on img at bounding box center [353, 489] width 71 height 95
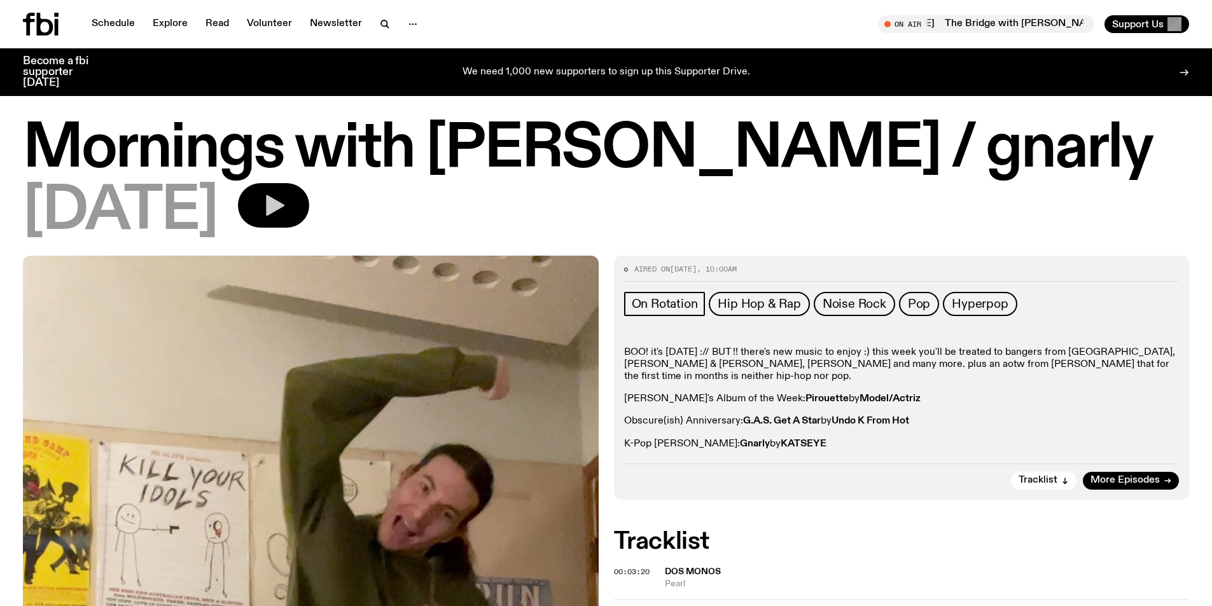
click at [286, 199] on icon "button" at bounding box center [273, 205] width 25 height 25
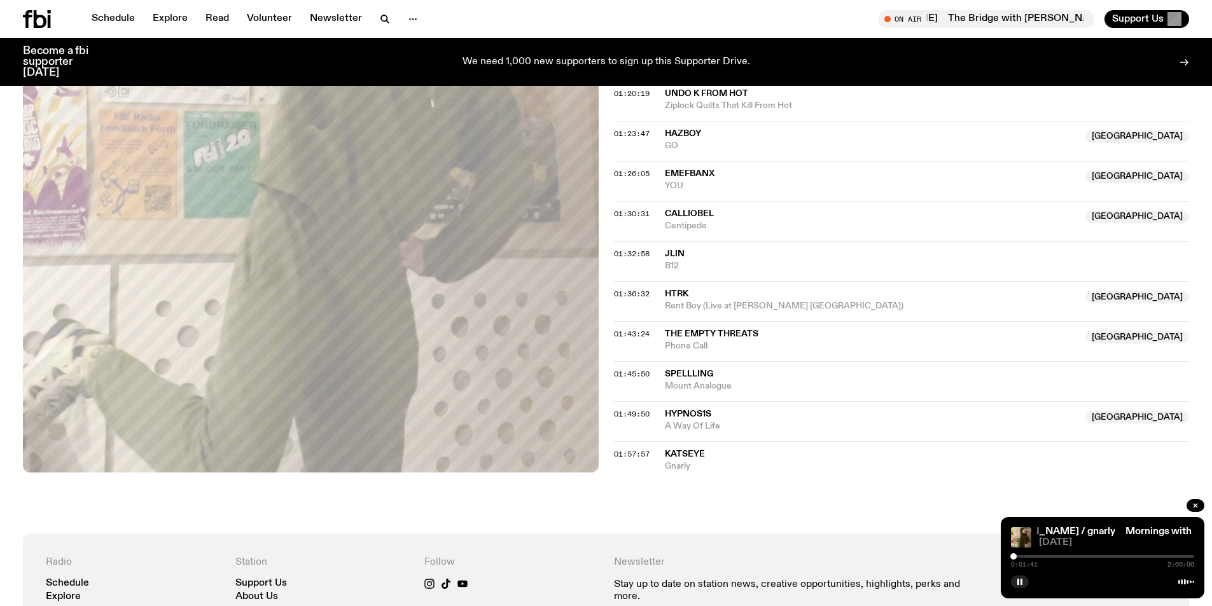
scroll to position [1142, 0]
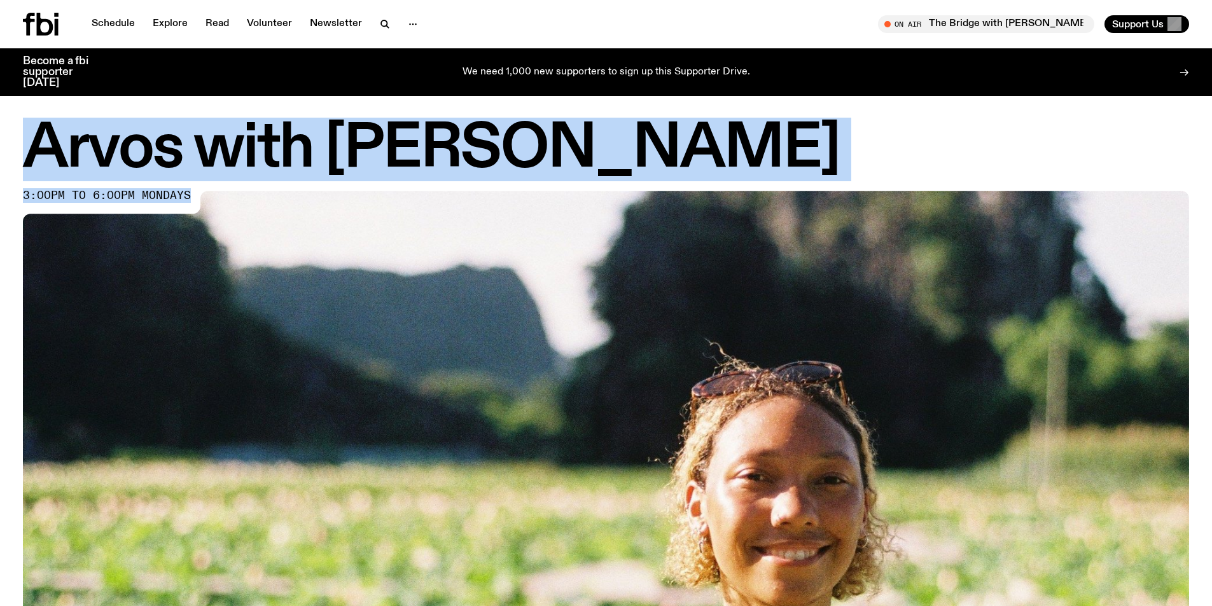
drag, startPoint x: 32, startPoint y: 139, endPoint x: 200, endPoint y: 193, distance: 175.9
click at [200, 193] on div "Arvos with Bri Kennedy 3:00pm to 6:00pm mondays" at bounding box center [606, 484] width 1166 height 726
click at [707, 131] on h1 "Arvos with Bri Kennedy" at bounding box center [606, 149] width 1166 height 57
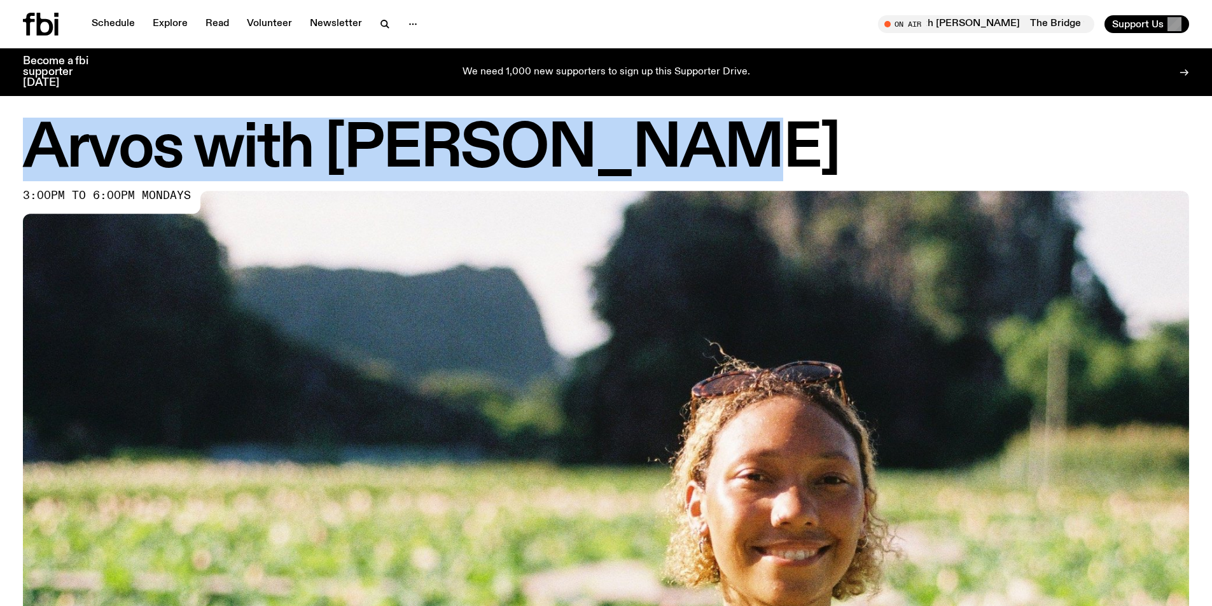
drag, startPoint x: 27, startPoint y: 144, endPoint x: 643, endPoint y: 168, distance: 617.1
click at [665, 140] on h1 "Arvos with Bri Kennedy" at bounding box center [606, 149] width 1166 height 57
copy h1 "Arvos with Bri Kennedy"
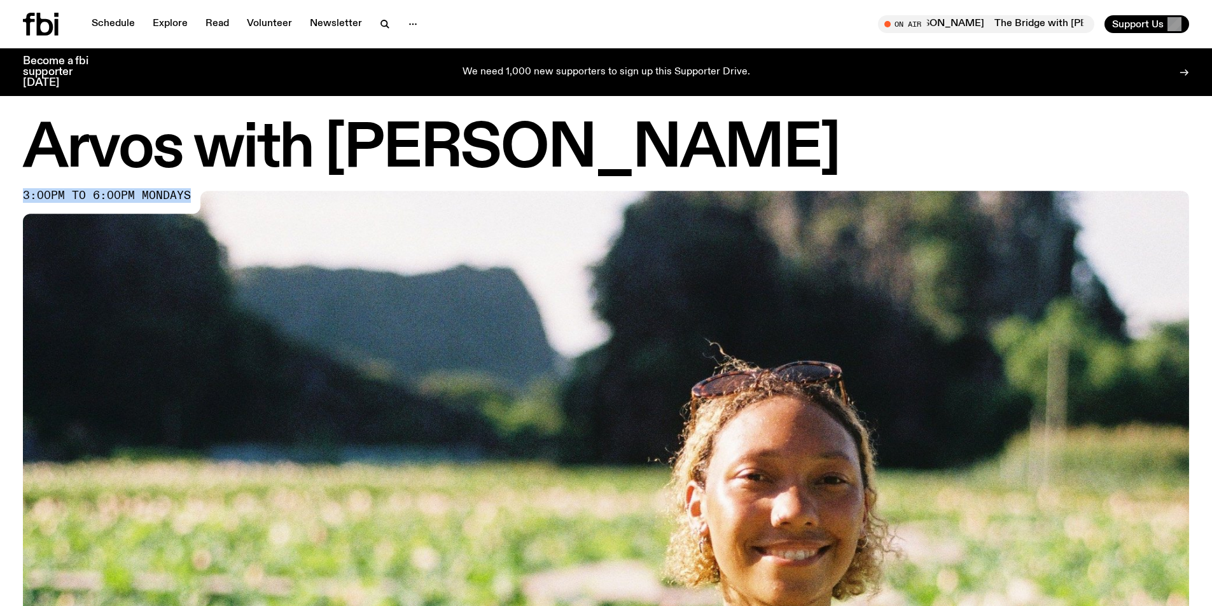
click at [23, 193] on div "Arvos with Bri Kennedy 3:00pm to 6:00pm mondays" at bounding box center [606, 484] width 1212 height 726
copy span "3:00pm to 6:00pm mondays"
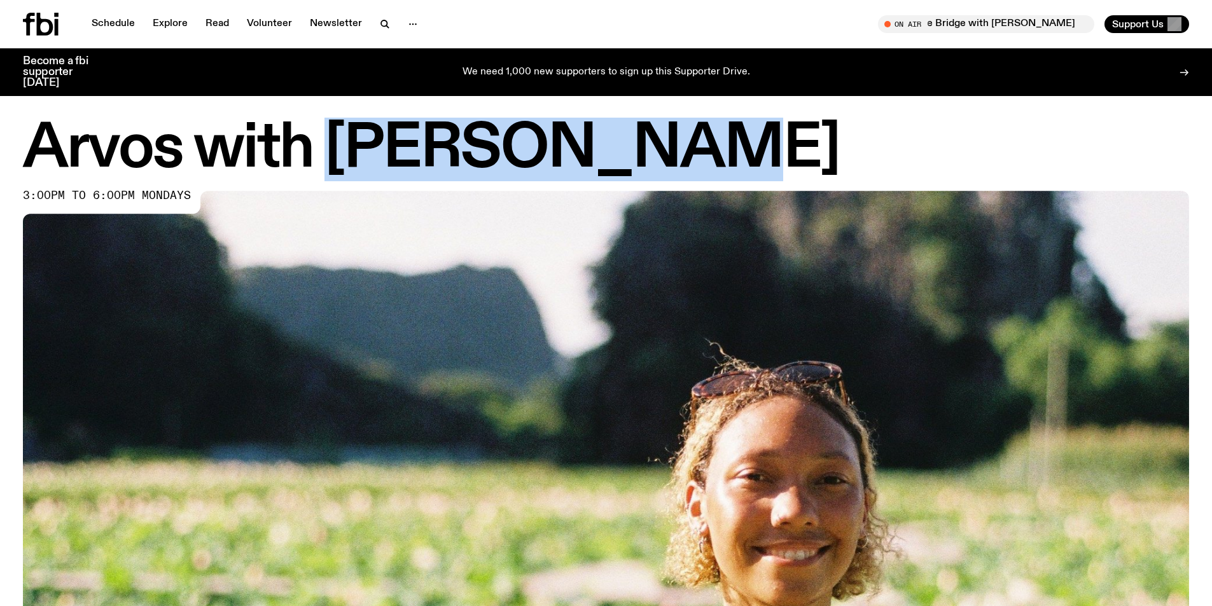
drag, startPoint x: 339, startPoint y: 143, endPoint x: 641, endPoint y: 171, distance: 302.9
click at [647, 141] on h1 "Arvos with Bri Kennedy" at bounding box center [606, 149] width 1166 height 57
copy h1 "Bri Kennedy"
click at [617, 147] on h1 "Arvos with Bri Kennedy" at bounding box center [606, 149] width 1166 height 57
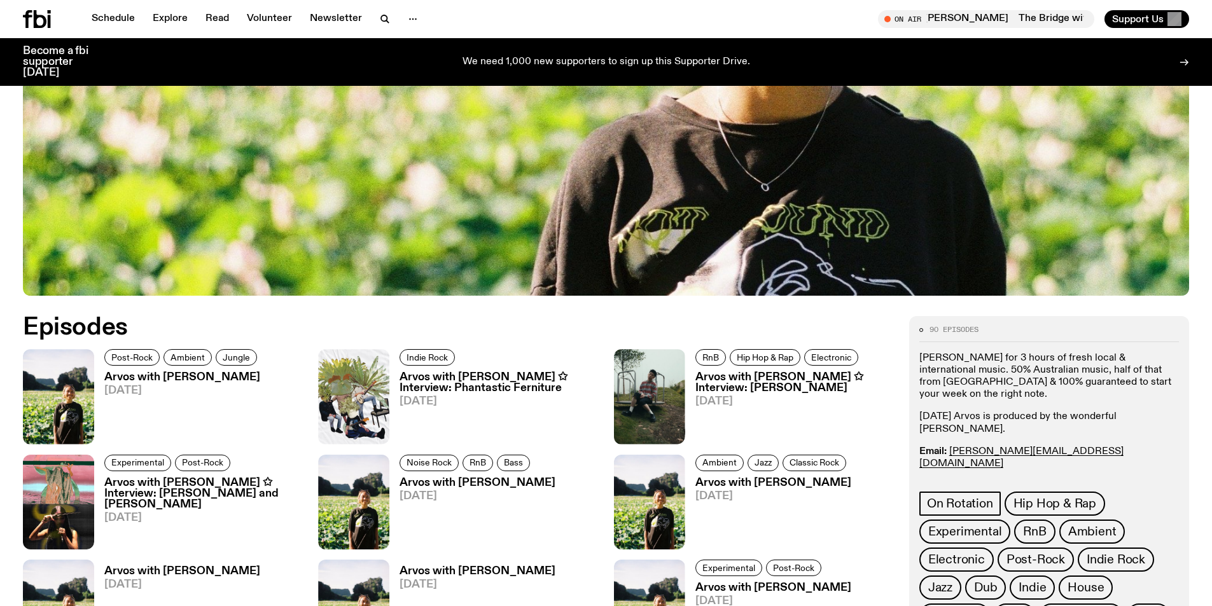
scroll to position [563, 0]
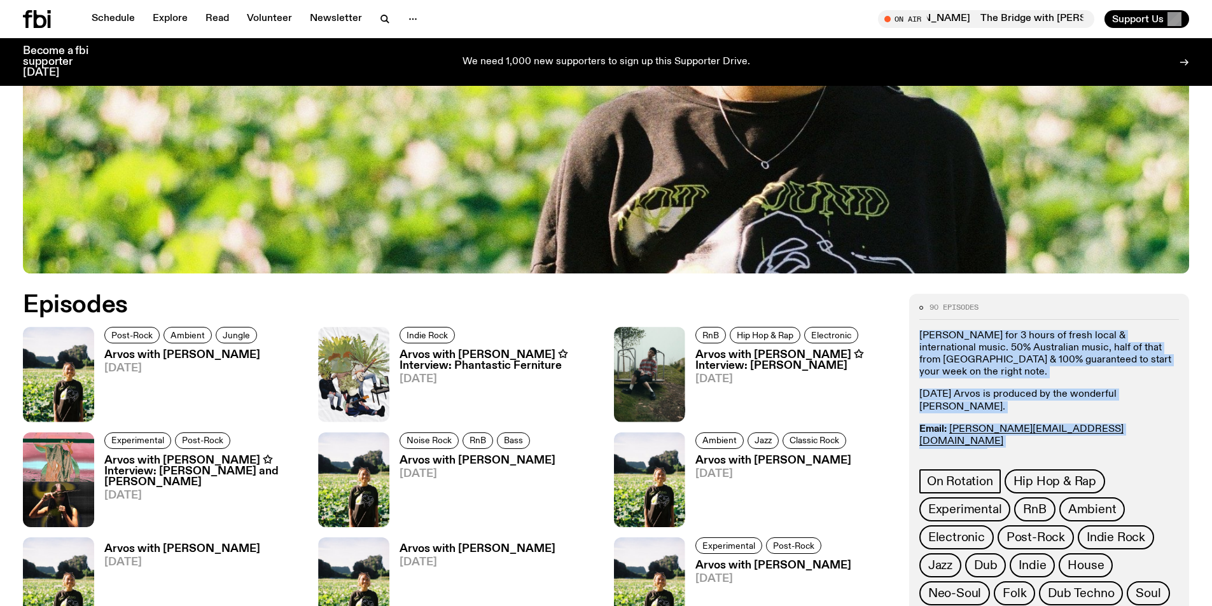
drag, startPoint x: 921, startPoint y: 333, endPoint x: 1012, endPoint y: 449, distance: 147.4
click at [1012, 449] on div "90 episodes Join Bri Kennedy for 3 hours of fresh local & international music. …" at bounding box center [1050, 538] width 260 height 469
copy div "Join Bri Kennedy for 3 hours of fresh local & international music. ​50% Austral…"
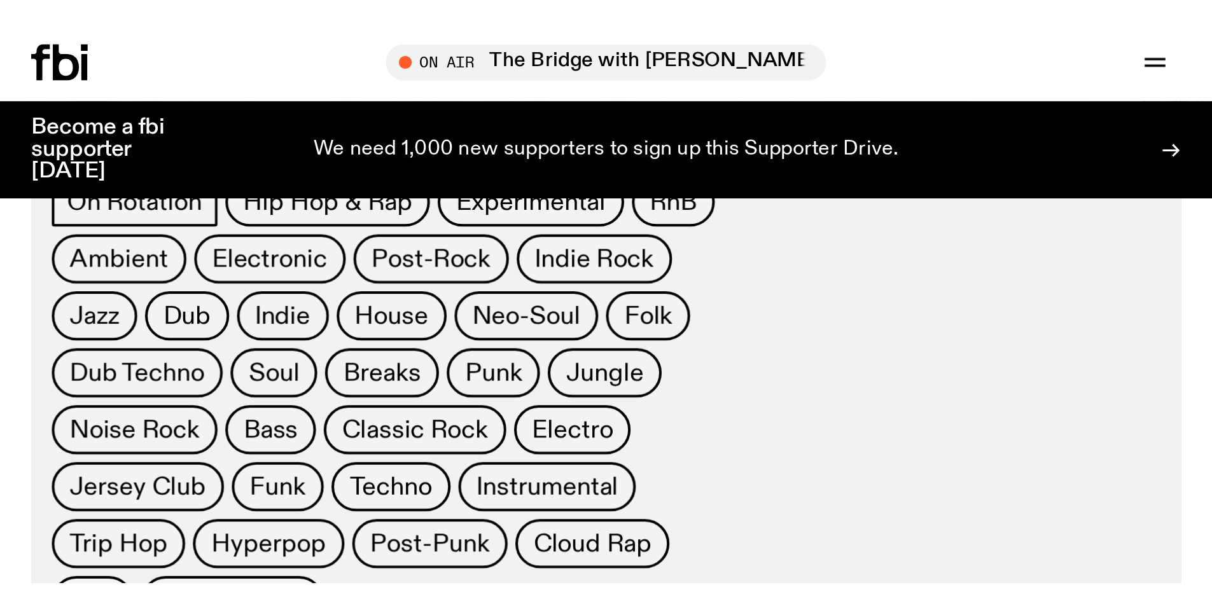
scroll to position [860, 0]
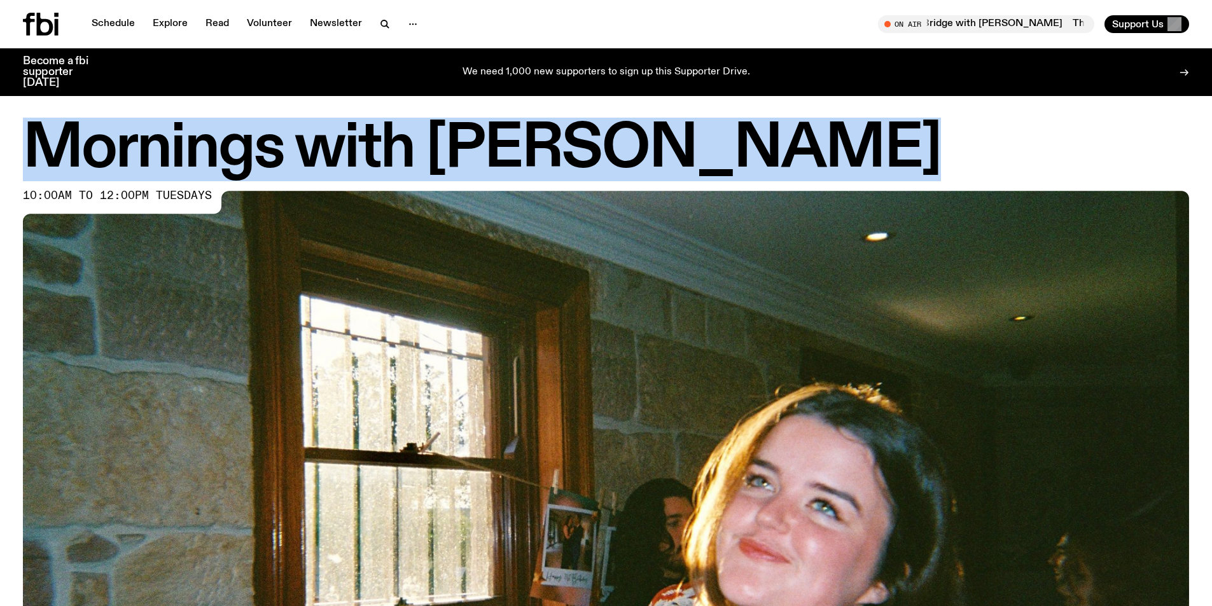
drag, startPoint x: 34, startPoint y: 138, endPoint x: 890, endPoint y: 169, distance: 855.8
click at [890, 169] on h1 "Mornings with [PERSON_NAME]" at bounding box center [606, 149] width 1166 height 57
copy h1 "Mornings with [PERSON_NAME]"
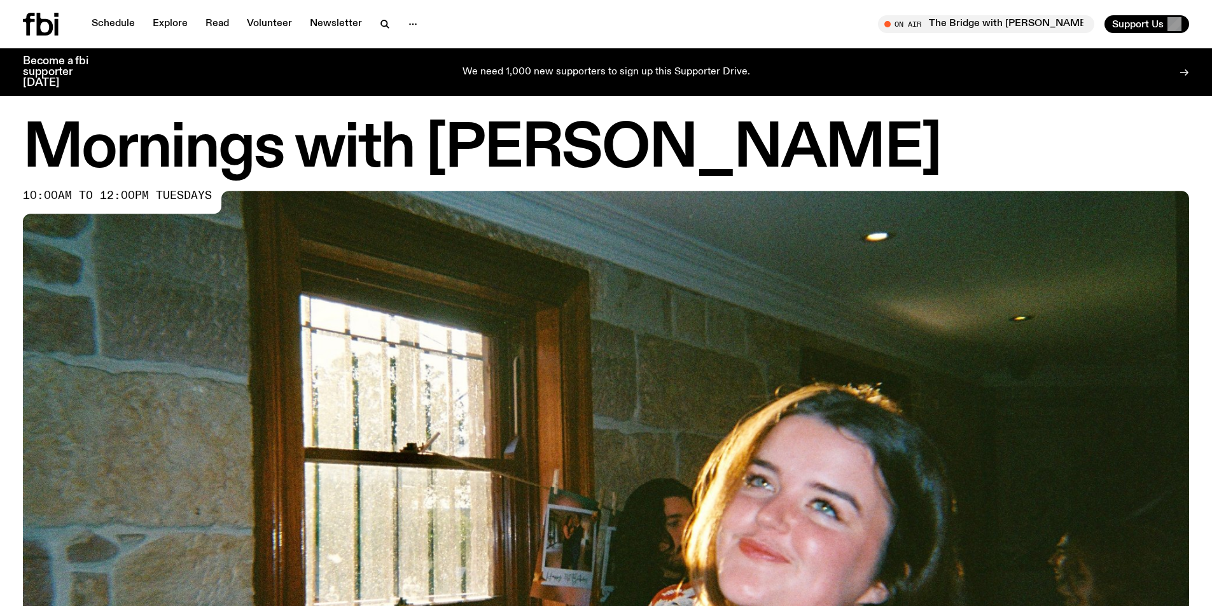
click at [164, 191] on span "10:00am to 12:00pm tuesdays" at bounding box center [117, 196] width 189 height 10
drag, startPoint x: 207, startPoint y: 197, endPoint x: 25, endPoint y: 195, distance: 182.7
click at [25, 195] on div "10:00am to 12:00pm tuesdays" at bounding box center [124, 202] width 202 height 23
copy span "10:00am to 12:00pm tuesdays"
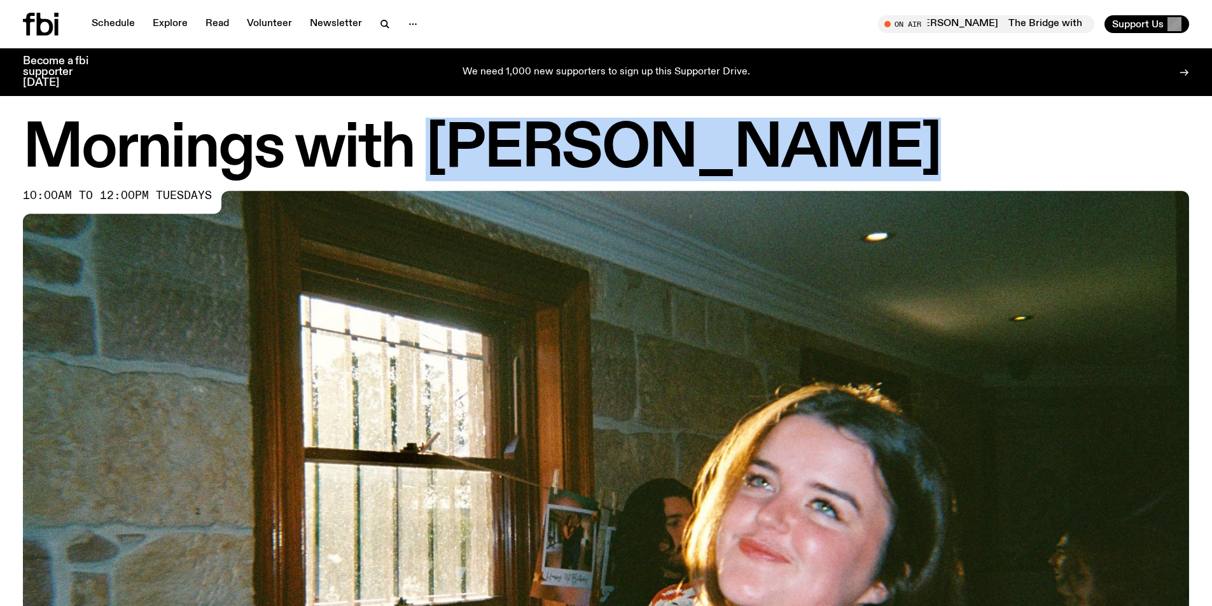
drag, startPoint x: 432, startPoint y: 146, endPoint x: 773, endPoint y: 150, distance: 340.5
click at [773, 150] on h1 "Mornings with [PERSON_NAME]" at bounding box center [606, 149] width 1166 height 57
copy h1 "[PERSON_NAME]"
click at [825, 151] on h1 "Mornings with [PERSON_NAME]" at bounding box center [606, 149] width 1166 height 57
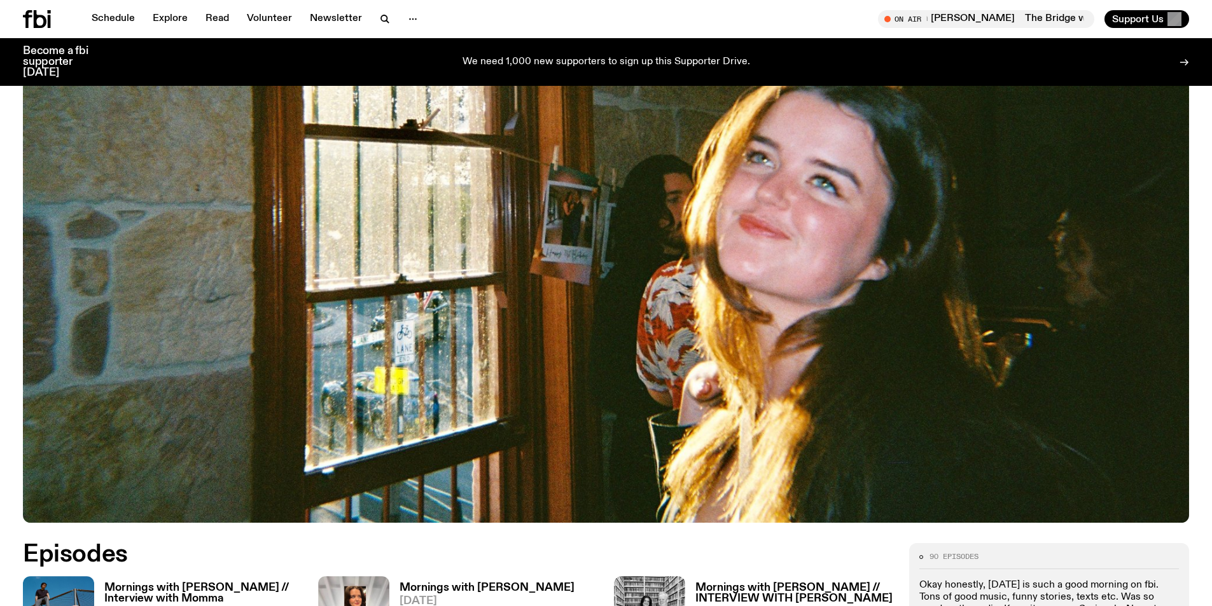
scroll to position [568, 0]
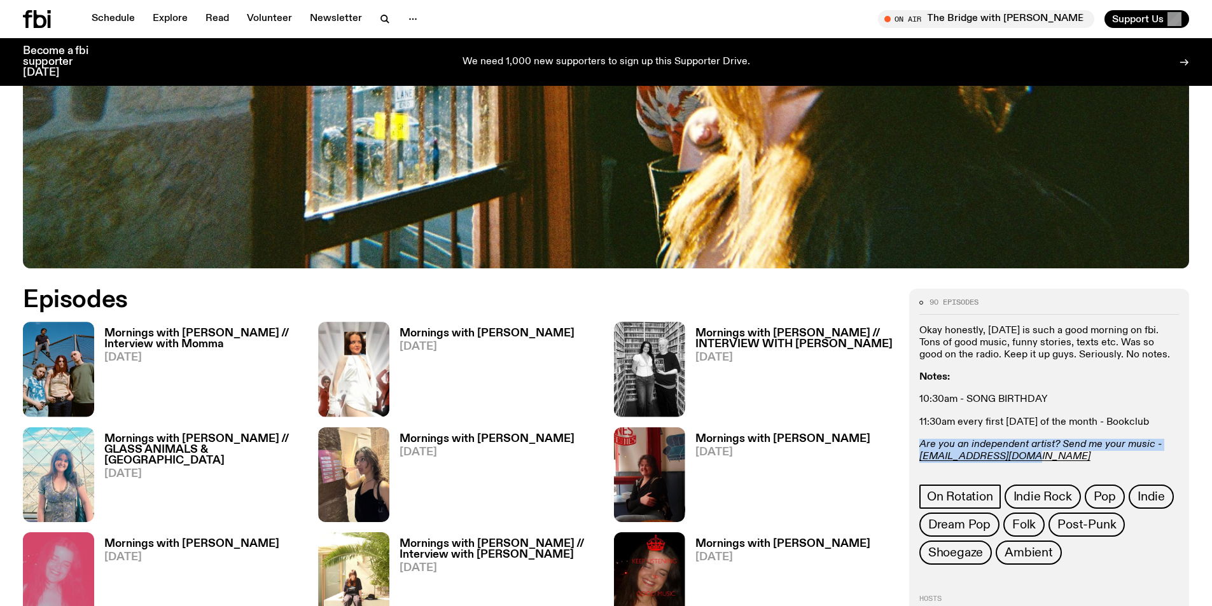
drag, startPoint x: 1034, startPoint y: 455, endPoint x: 920, endPoint y: 449, distance: 114.1
click at [920, 449] on p "Are you an independent artist? Send me your music - [PERSON_NAME][EMAIL_ADDRESS…" at bounding box center [1050, 451] width 260 height 24
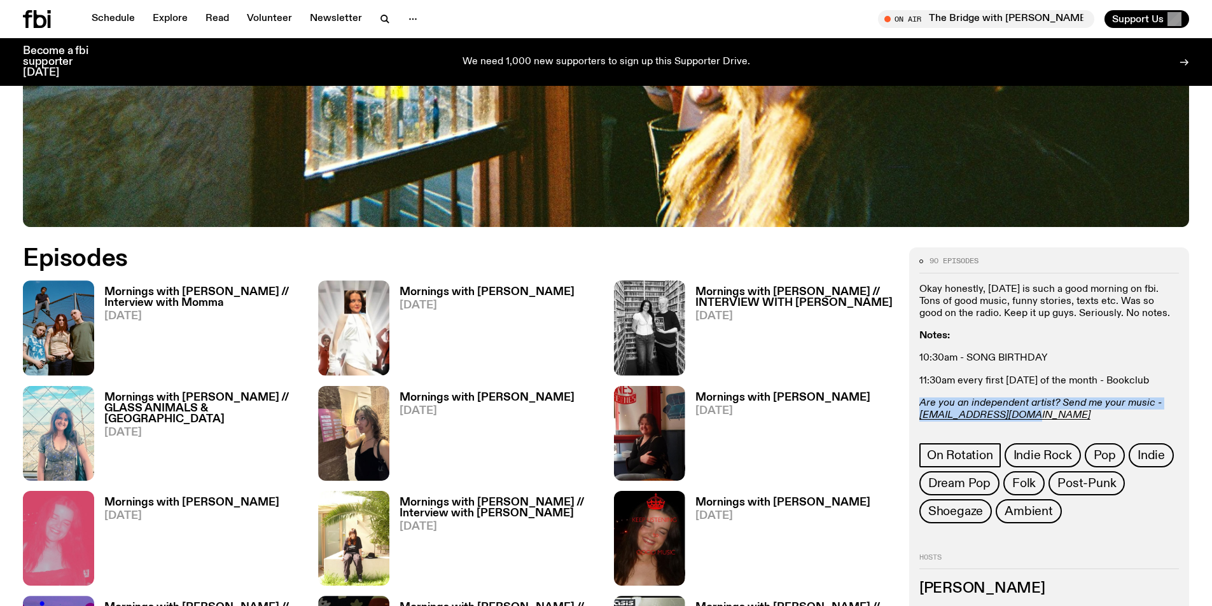
scroll to position [632, 0]
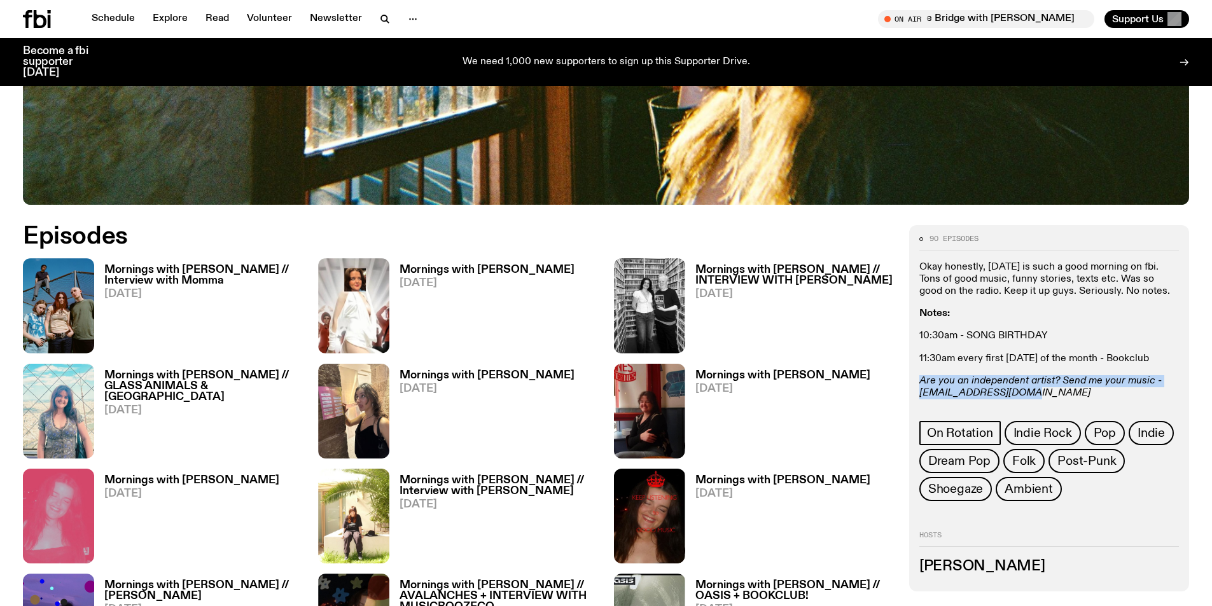
click at [1005, 389] on em "[EMAIL_ADDRESS][DOMAIN_NAME]" at bounding box center [1005, 393] width 171 height 10
click at [982, 348] on div "Okay honestly, [DATE] is such a good morning on fbi. Tons of good music, funny …" at bounding box center [1050, 331] width 260 height 139
drag, startPoint x: 1013, startPoint y: 391, endPoint x: 891, endPoint y: 391, distance: 122.2
click at [1038, 384] on em "Are you an independent artist? Send me your music -" at bounding box center [1041, 381] width 242 height 10
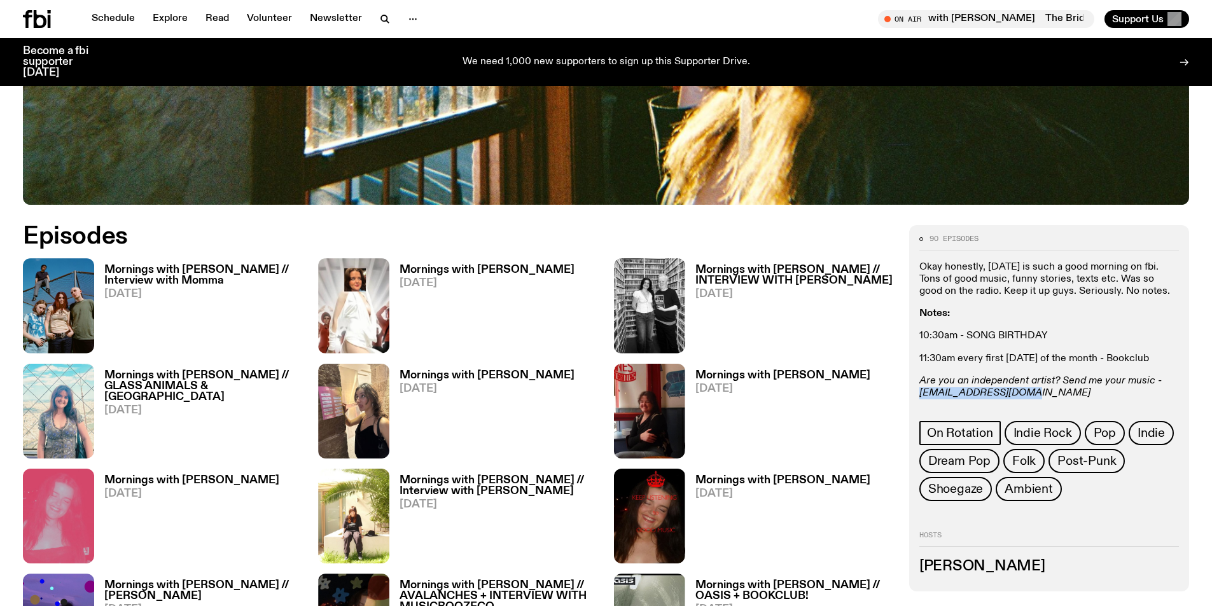
drag, startPoint x: 1019, startPoint y: 389, endPoint x: 920, endPoint y: 395, distance: 99.4
click at [920, 395] on p "Are you an independent artist? Send me your music - [PERSON_NAME][EMAIL_ADDRESS…" at bounding box center [1050, 387] width 260 height 24
copy em "[EMAIL_ADDRESS][DOMAIN_NAME]"
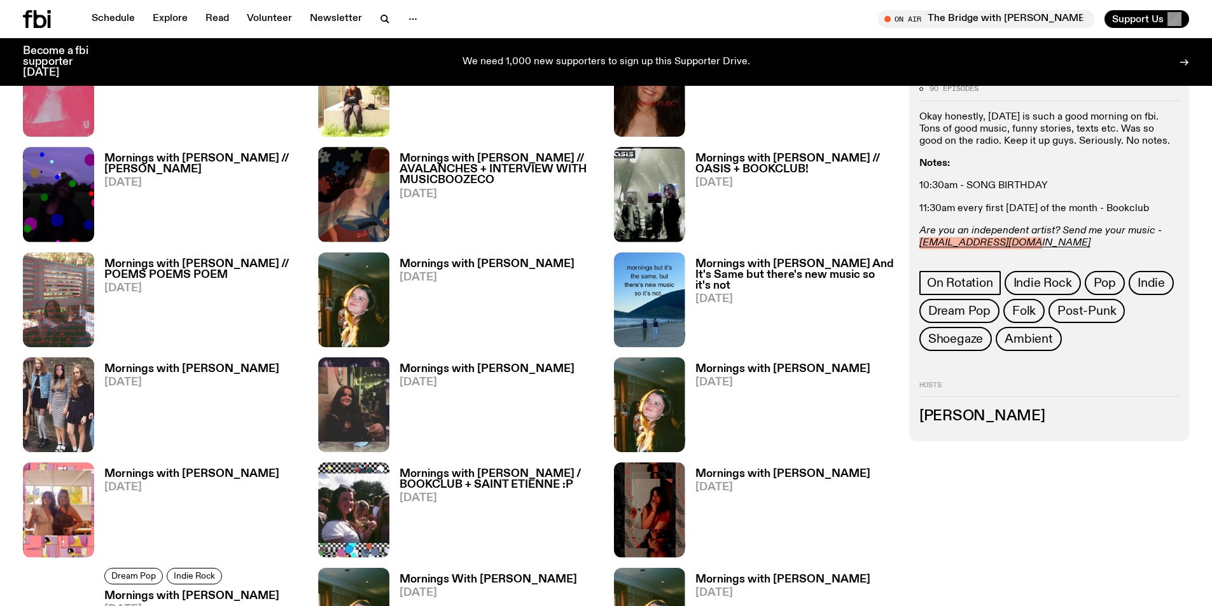
scroll to position [1077, 0]
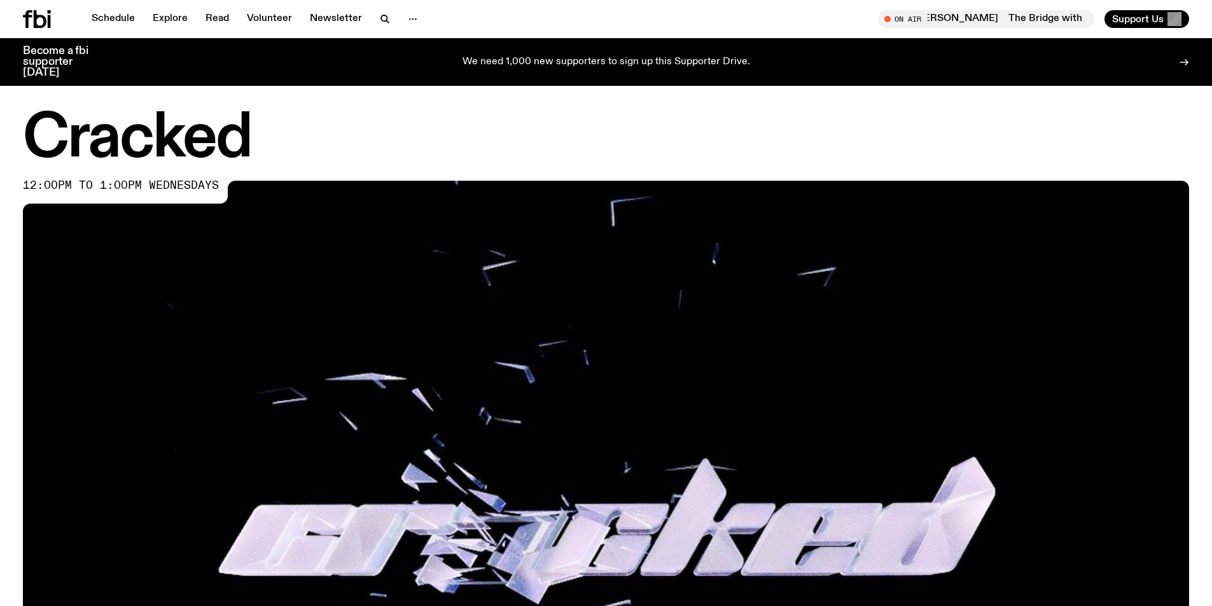
scroll to position [692, 0]
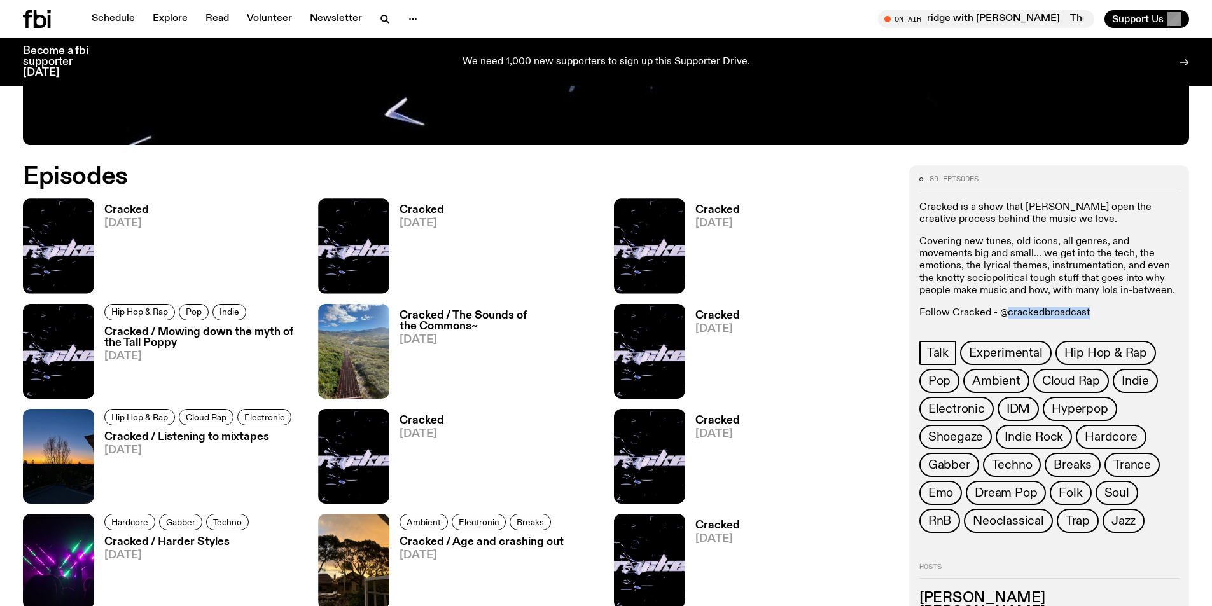
drag, startPoint x: 1094, startPoint y: 314, endPoint x: 1004, endPoint y: 316, distance: 89.8
click at [1004, 316] on p "Follow Cracked - @crackedbroadcast" at bounding box center [1050, 313] width 260 height 12
click at [1040, 300] on div "Cracked is a show that pries open the creative process behind the music we love…" at bounding box center [1050, 261] width 260 height 118
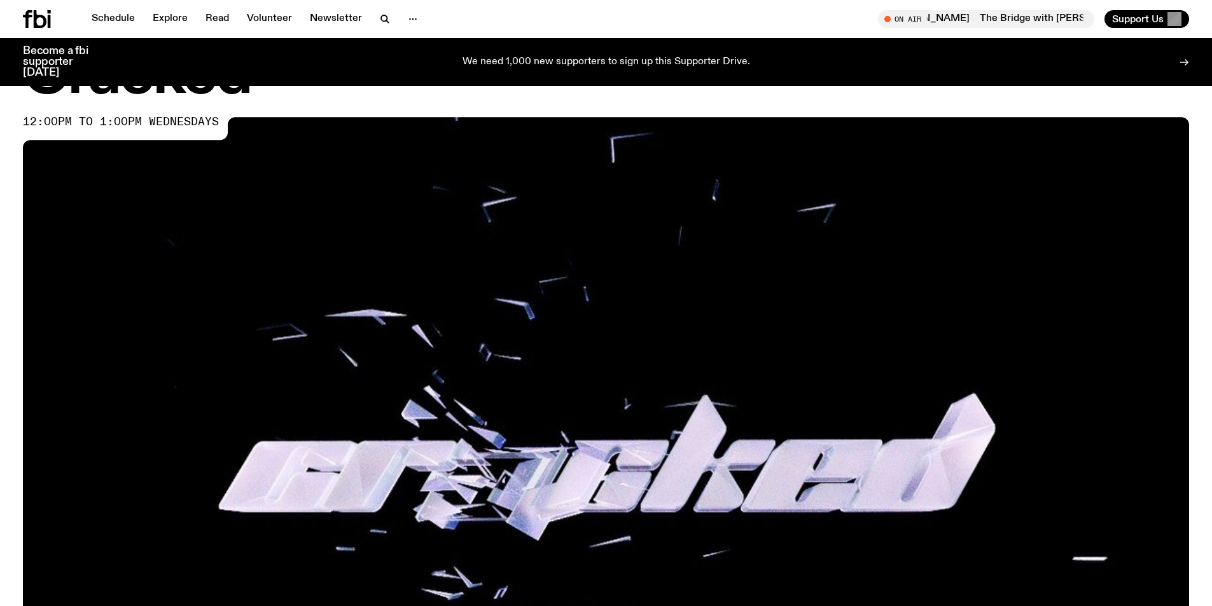
scroll to position [0, 0]
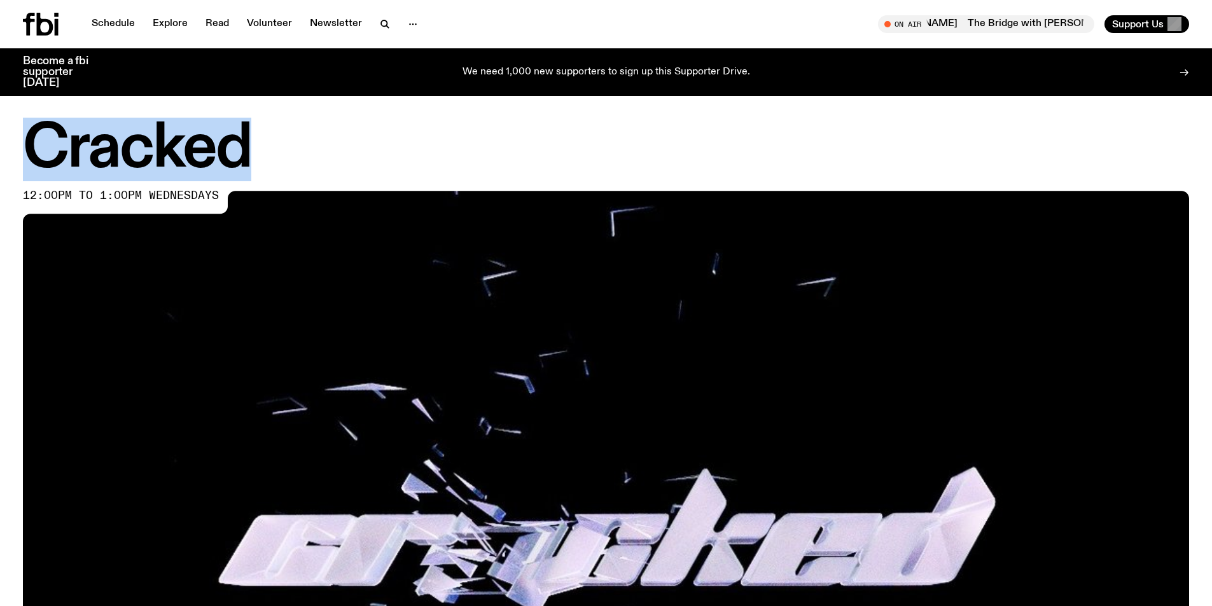
drag, startPoint x: 291, startPoint y: 144, endPoint x: 16, endPoint y: 148, distance: 275.6
click at [16, 148] on div "Cracked 12:00pm to 1:00pm wednesdays" at bounding box center [606, 484] width 1212 height 726
copy h1 "Cracked"
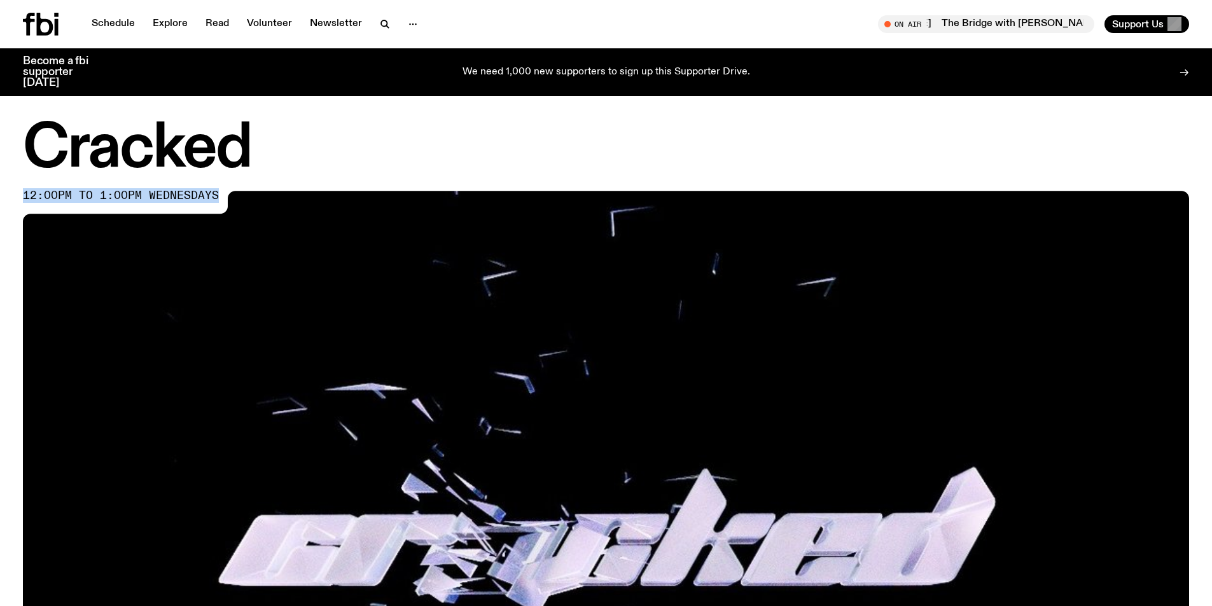
drag, startPoint x: 190, startPoint y: 199, endPoint x: 23, endPoint y: 195, distance: 167.4
click at [23, 195] on div "12:00pm to 1:00pm wednesdays" at bounding box center [127, 202] width 209 height 23
copy span "12:00pm to 1:00pm wednesdays"
click at [426, 157] on h1 "Cracked" at bounding box center [606, 149] width 1166 height 57
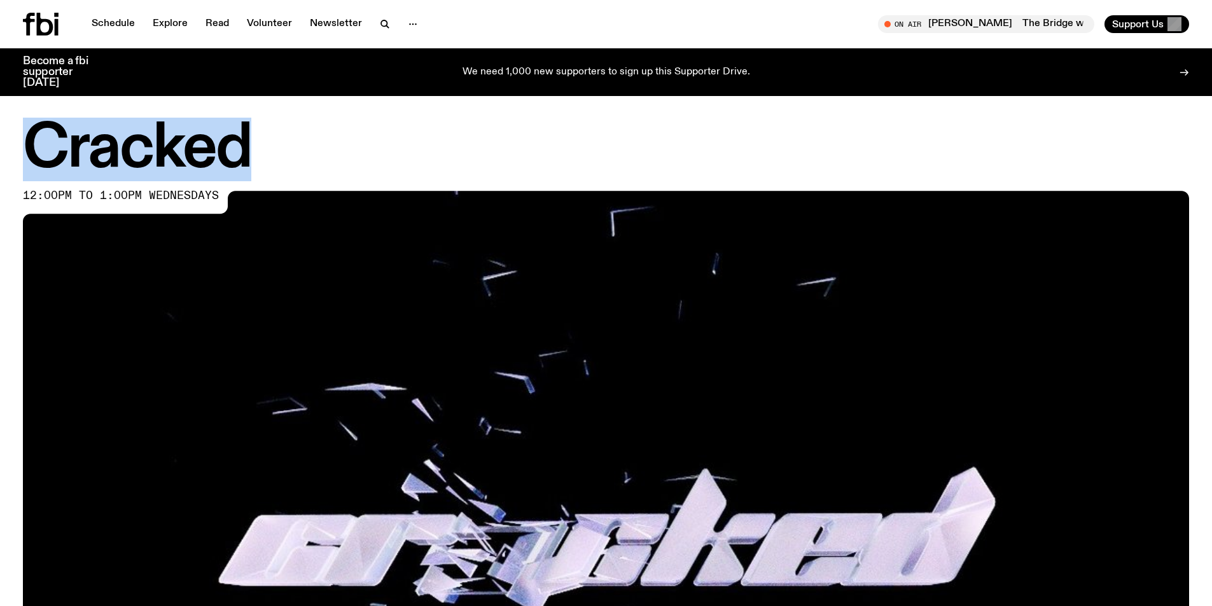
drag, startPoint x: 255, startPoint y: 144, endPoint x: 24, endPoint y: 144, distance: 231.0
click h1 "Cracked"
copy h1 "Cracked"
drag, startPoint x: 566, startPoint y: 153, endPoint x: 556, endPoint y: 199, distance: 47.7
click h1 "Cracked"
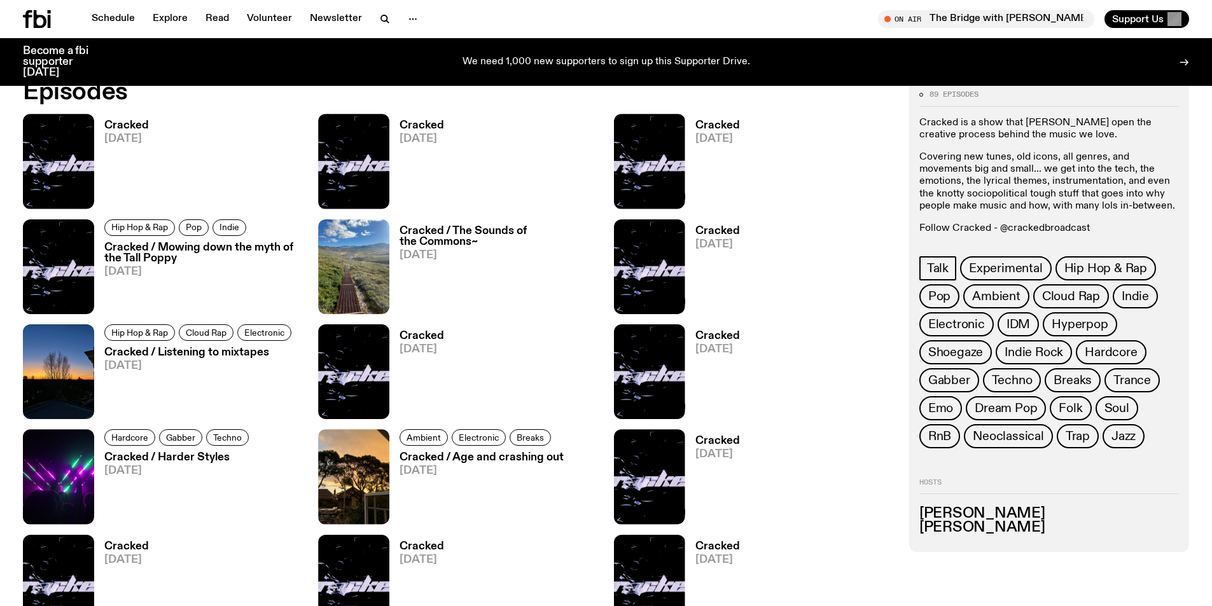
scroll to position [754, 0]
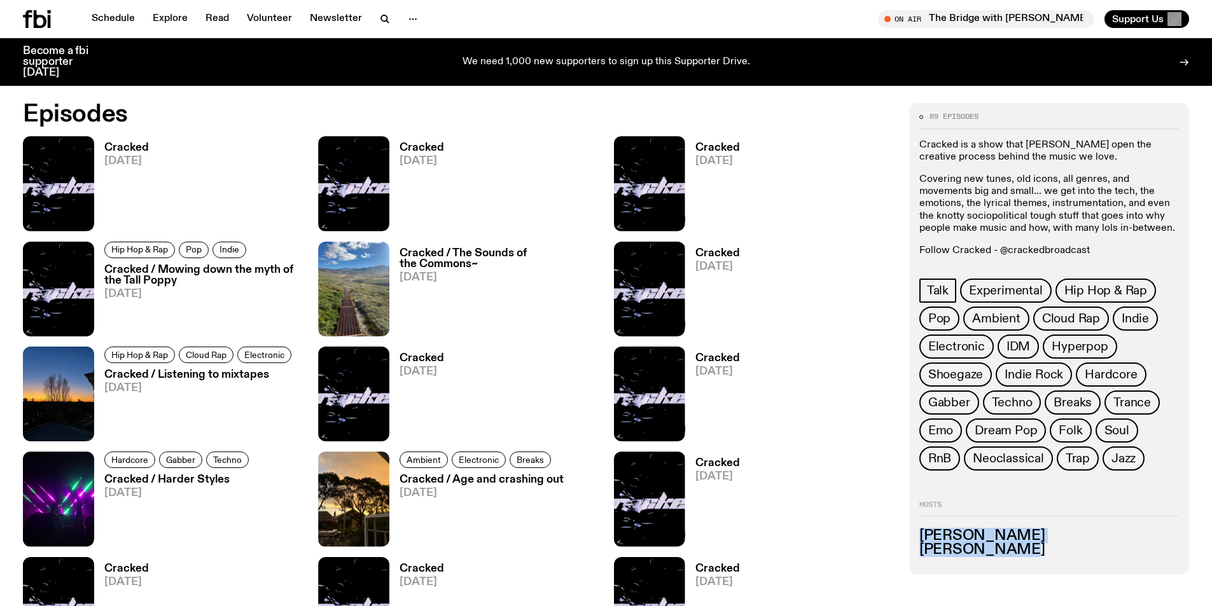
drag, startPoint x: 1014, startPoint y: 551, endPoint x: 917, endPoint y: 535, distance: 98.0
click div "89 episodes Cracked is a show that pries open the creative process behind the m…"
copy ul "Luke Joseph Jenna Parker"
click p "Follow Cracked - @crackedbroadcast"
copy p "crackedbroadcast"
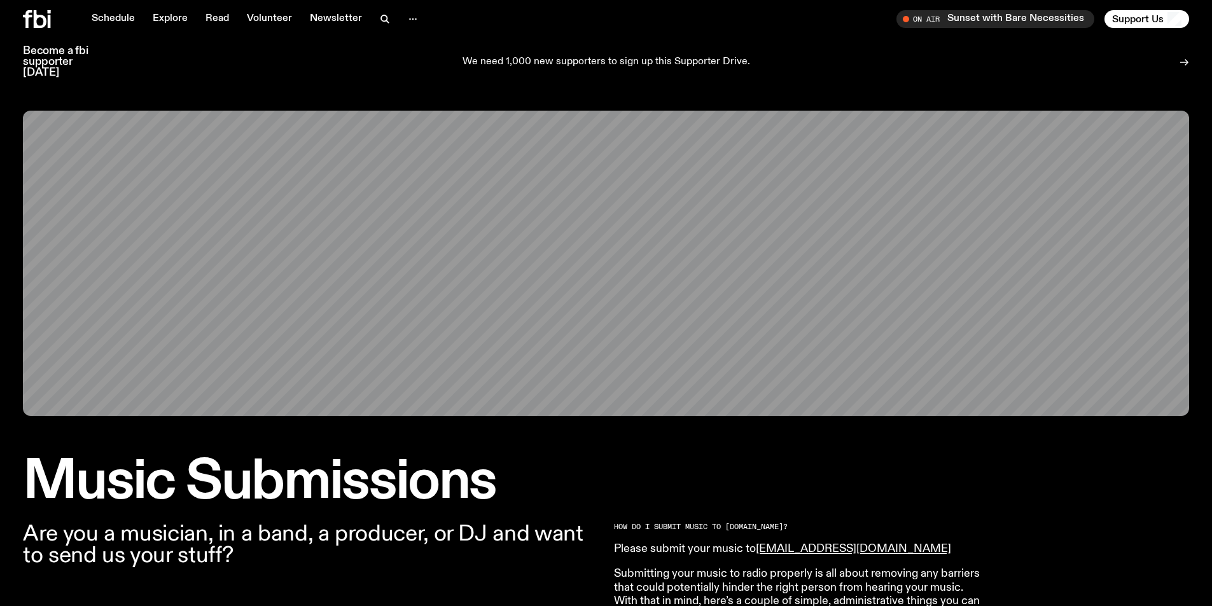
scroll to position [753, 0]
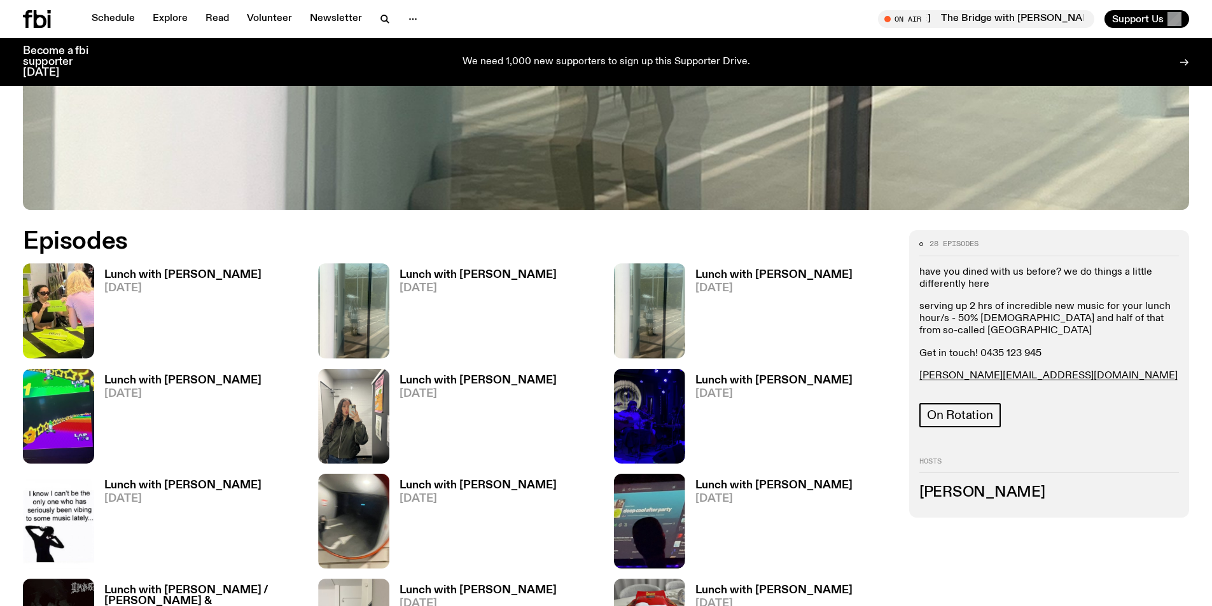
scroll to position [627, 0]
drag, startPoint x: 979, startPoint y: 370, endPoint x: 916, endPoint y: 370, distance: 63.0
click at [916, 370] on div "28 episodes have you dined with us before? we do things a little differently he…" at bounding box center [1049, 373] width 280 height 287
copy link "[PERSON_NAME][EMAIL_ADDRESS][DOMAIN_NAME]"
click at [961, 329] on p "serving up 2 hrs of incredible new music for your lunch hour/s - 50% [DEMOGRAPH…" at bounding box center [1050, 319] width 260 height 37
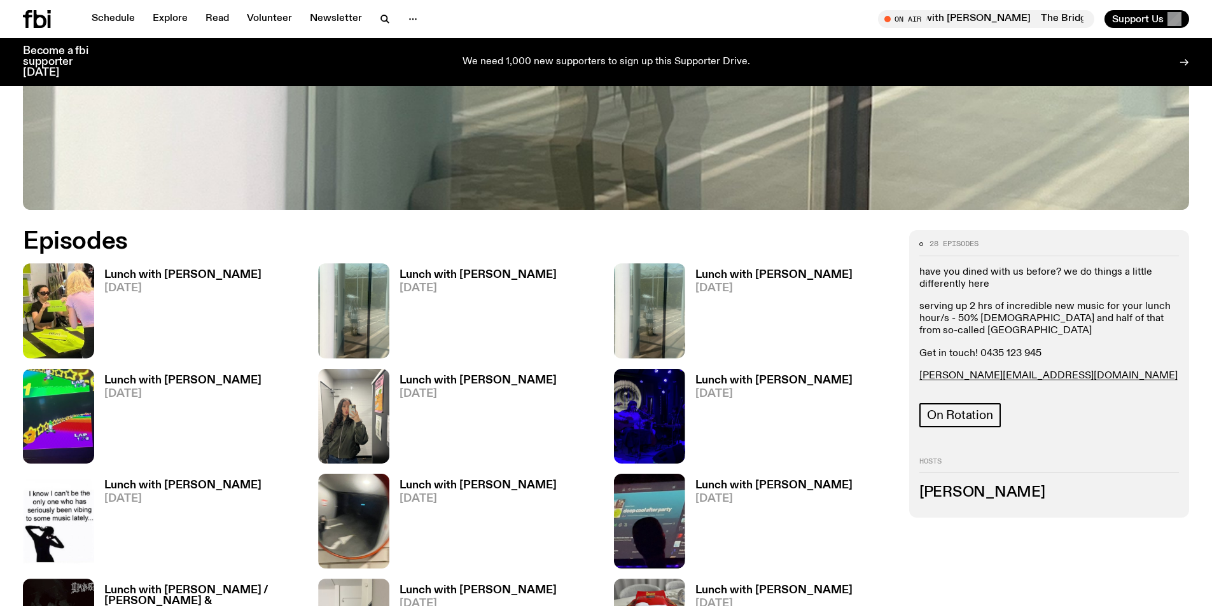
drag, startPoint x: 958, startPoint y: 332, endPoint x: 999, endPoint y: 324, distance: 41.6
click at [1007, 323] on p "serving up 2 hrs of incredible new music for your lunch hour/s - 50% Australian…" at bounding box center [1050, 319] width 260 height 37
drag, startPoint x: 1054, startPoint y: 351, endPoint x: 918, endPoint y: 344, distance: 135.8
click at [918, 344] on div "28 episodes have you dined with us before? we do things a little differently he…" at bounding box center [1049, 373] width 280 height 287
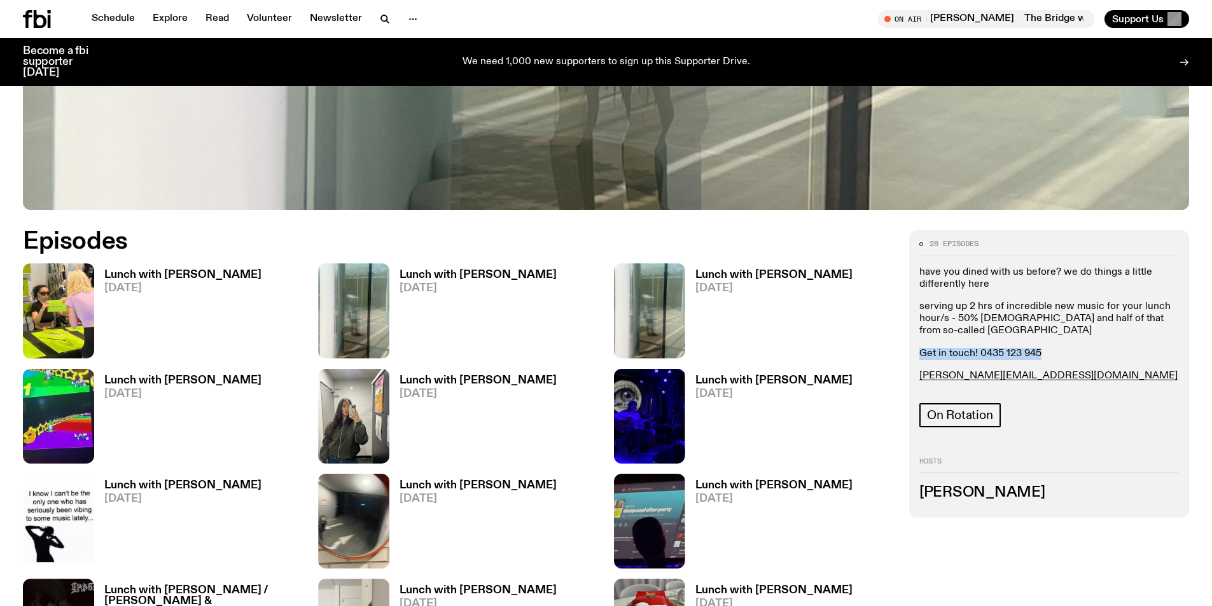
copy p "Get in touch! 0435 123 945"
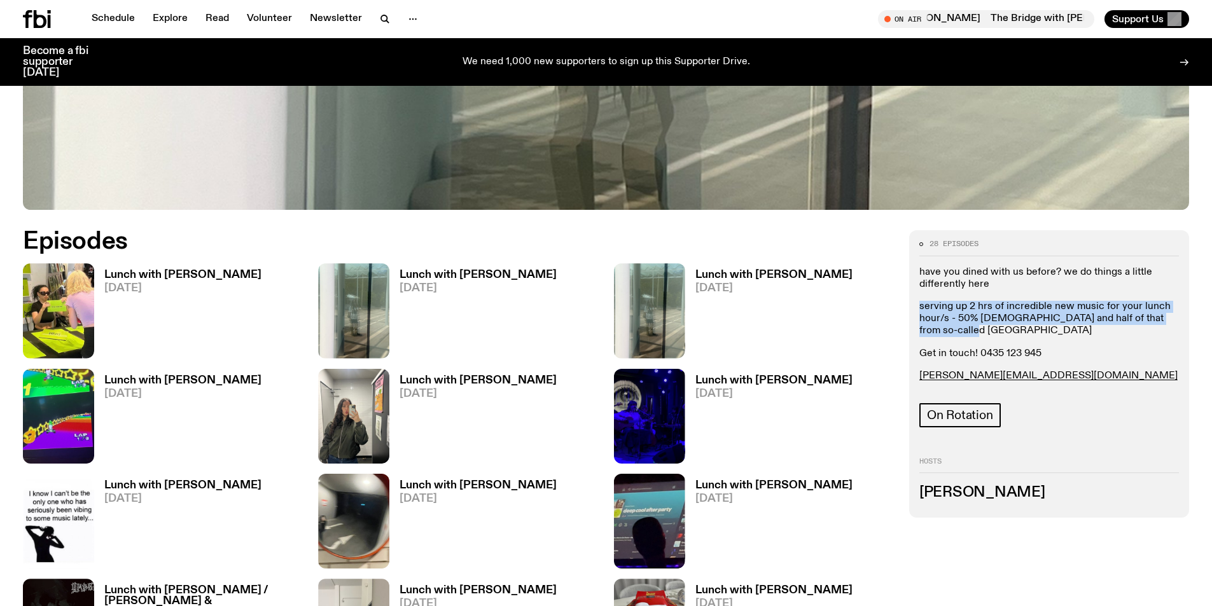
drag, startPoint x: 951, startPoint y: 326, endPoint x: 903, endPoint y: 307, distance: 51.4
copy p "serving up 2 hrs of incredible new music for your lunch hour/s - 50% Australian…"
click at [1039, 331] on p "serving up 2 hrs of incredible new music for your lunch hour/s - 50% Australian…" at bounding box center [1050, 319] width 260 height 37
drag, startPoint x: 1034, startPoint y: 491, endPoint x: 903, endPoint y: 489, distance: 131.1
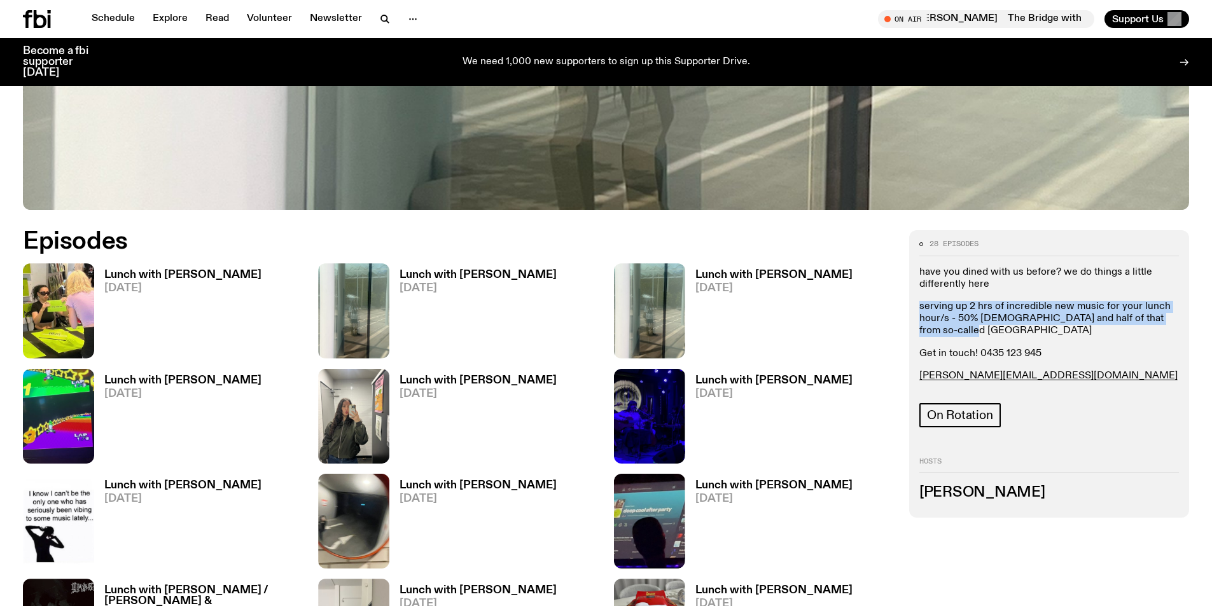
copy h3 "Louisa Christie"
click at [954, 509] on div "28 episodes have you dined with us before? we do things a little differently he…" at bounding box center [1049, 373] width 280 height 287
click at [999, 493] on h3 "Louisa Christie" at bounding box center [1050, 493] width 260 height 14
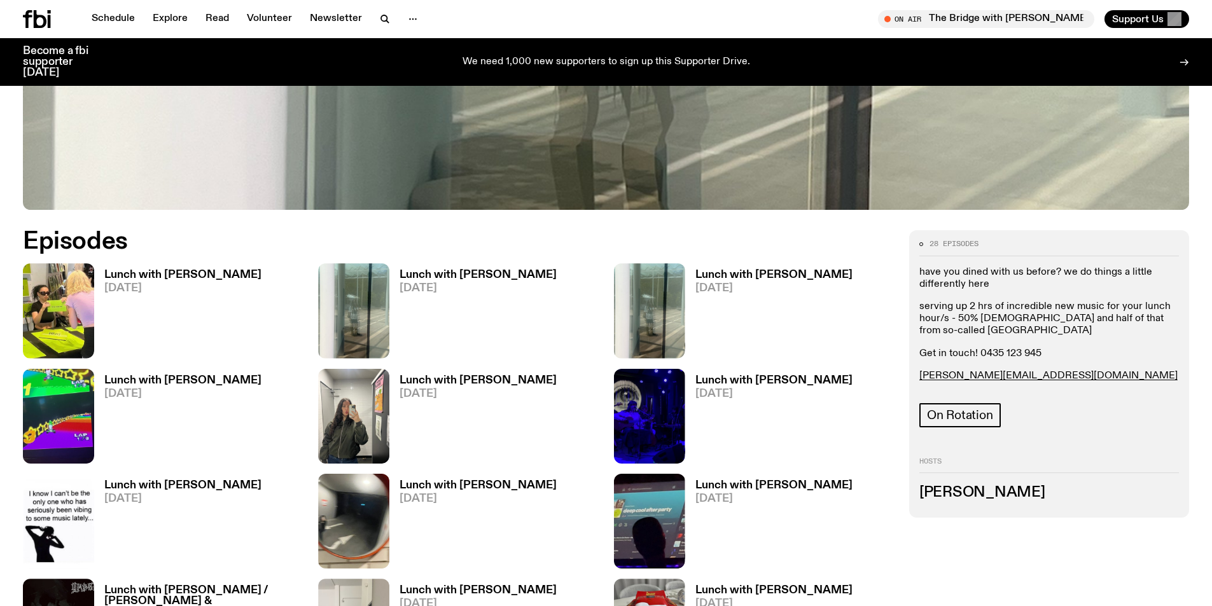
drag, startPoint x: 1034, startPoint y: 491, endPoint x: 911, endPoint y: 496, distance: 122.9
click at [911, 496] on div "28 episodes have you dined with us before? we do things a little differently he…" at bounding box center [1049, 373] width 280 height 287
copy h3 "Louisa Christie"
drag, startPoint x: 1098, startPoint y: 428, endPoint x: 1019, endPoint y: 428, distance: 78.9
click at [1098, 428] on div "On Rotation" at bounding box center [1050, 417] width 260 height 28
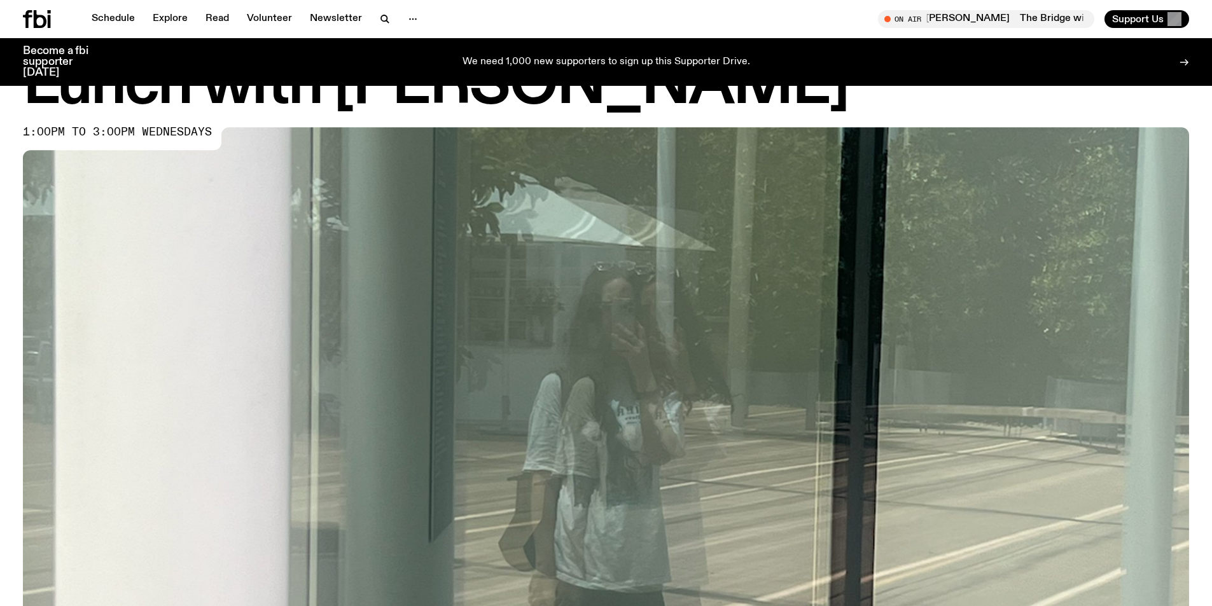
scroll to position [0, 0]
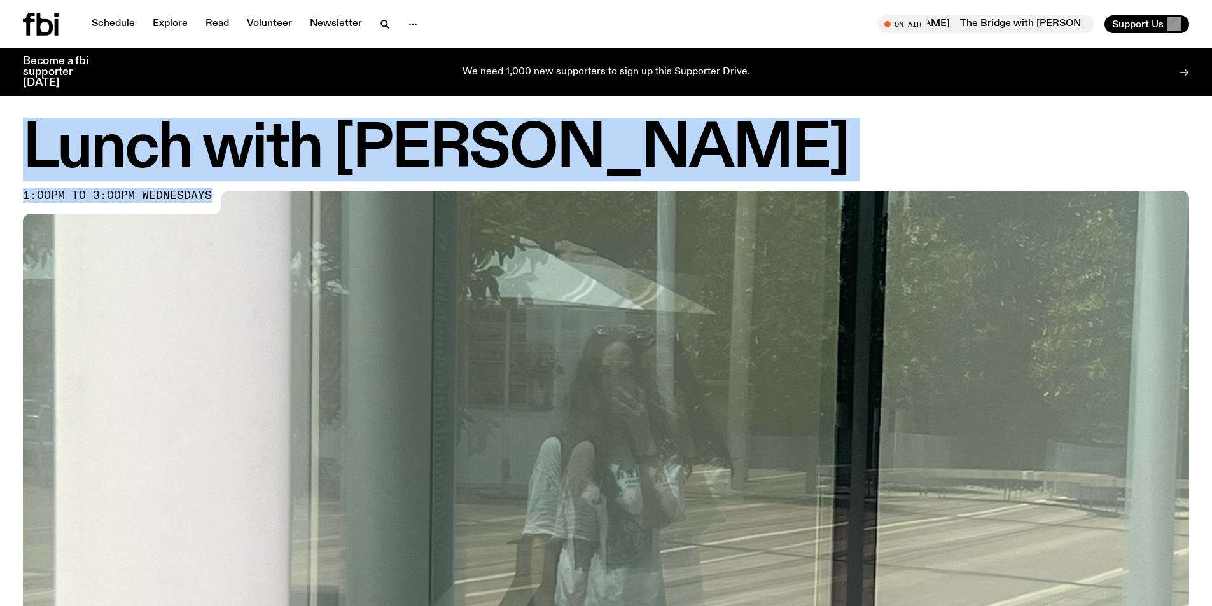
drag, startPoint x: 27, startPoint y: 151, endPoint x: 209, endPoint y: 197, distance: 187.7
click at [209, 197] on div "Lunch with Louisa Christie 1:00pm to 3:00pm wednesdays" at bounding box center [606, 484] width 1166 height 726
copy div "Lunch with Louisa Christie 1:00pm to 3:00pm wednesdays"
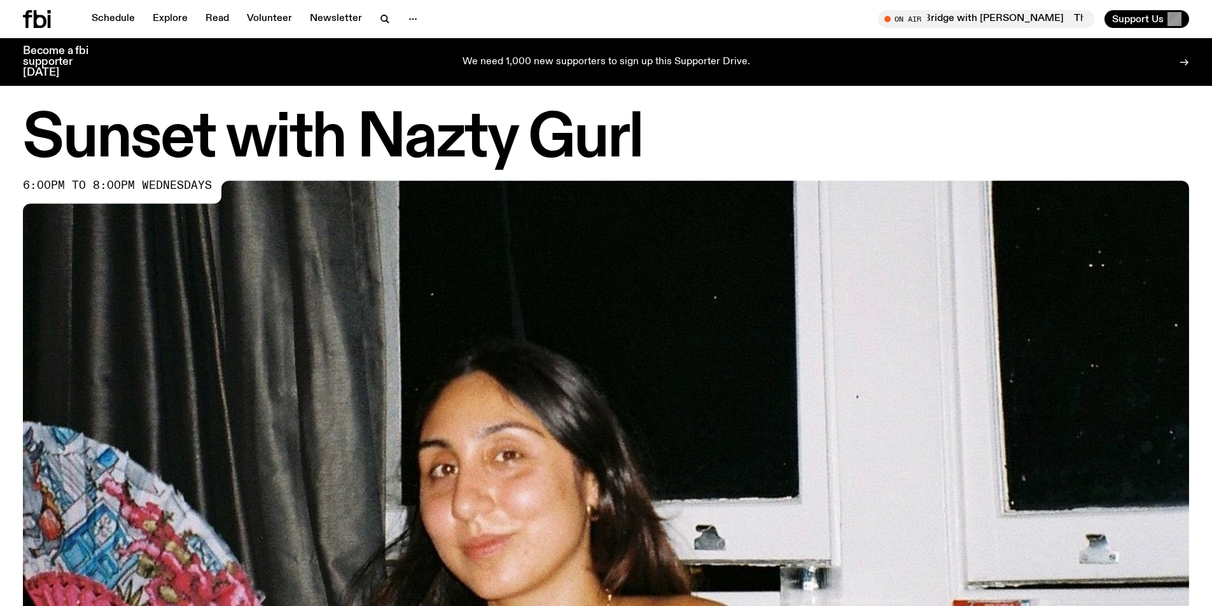
scroll to position [693, 0]
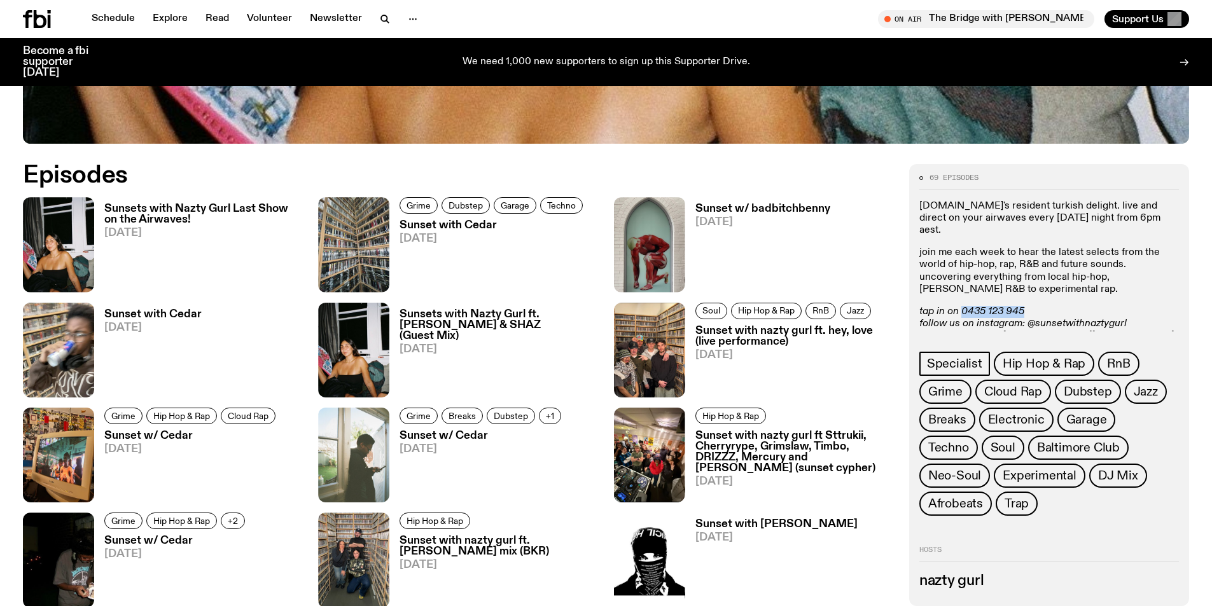
drag, startPoint x: 1033, startPoint y: 295, endPoint x: 964, endPoint y: 301, distance: 69.0
click at [964, 306] on p "tap in on 0435 123 945 follow us on instagram: @sunsetwithnaztygurl submissions…" at bounding box center [1050, 324] width 260 height 37
drag, startPoint x: 1011, startPoint y: 228, endPoint x: 988, endPoint y: 228, distance: 23.5
click at [1011, 228] on div "fbi.radio's resident turkish delight. live and direct on your airwaves every we…" at bounding box center [1050, 271] width 260 height 143
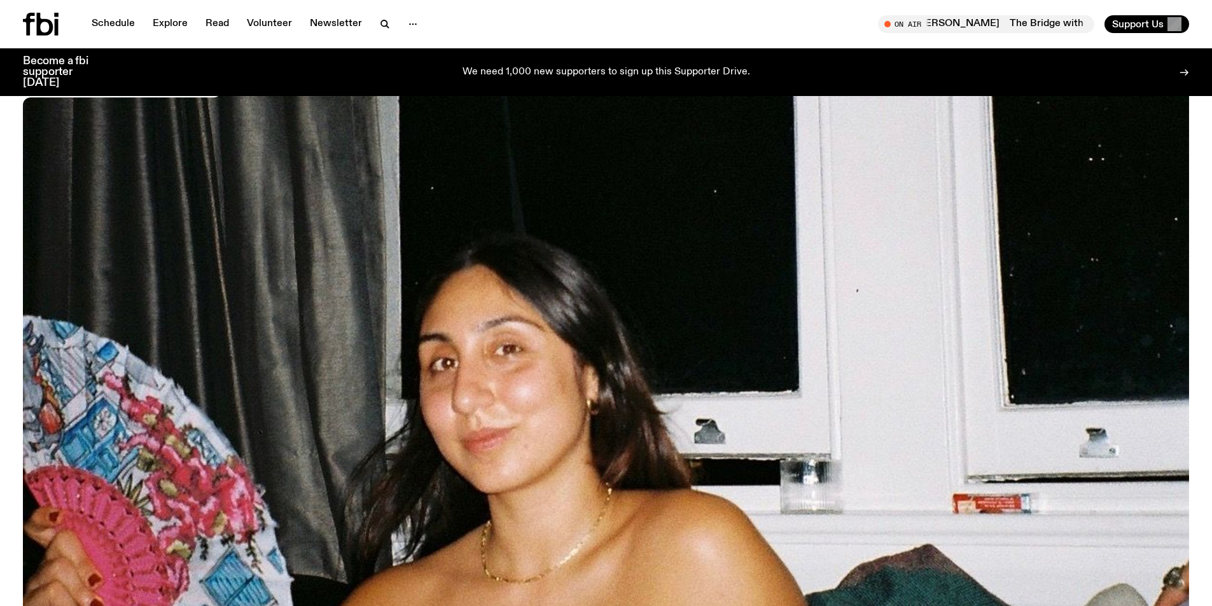
scroll to position [0, 0]
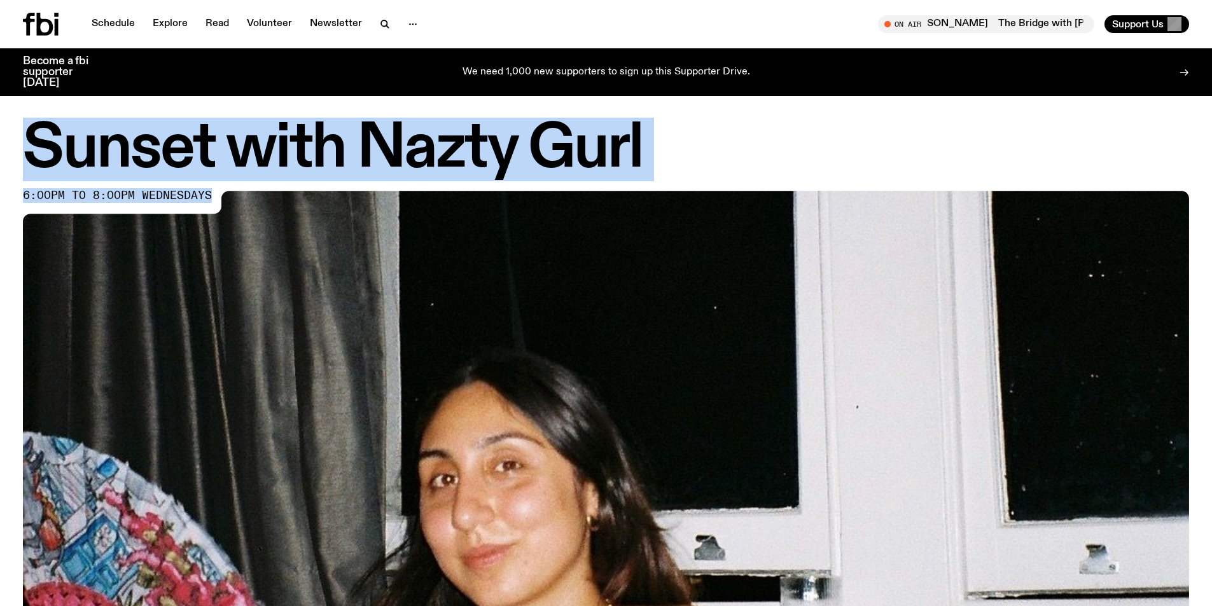
drag, startPoint x: 207, startPoint y: 193, endPoint x: 15, endPoint y: 137, distance: 200.8
click at [15, 137] on div "Sunset with Nazty Gurl 6:00pm to 8:00pm wednesdays" at bounding box center [606, 484] width 1212 height 726
copy div "Sunset with Nazty Gurl 6:00pm to 8:00pm wednesdays"
click at [752, 126] on h1 "Sunset with Nazty Gurl" at bounding box center [606, 149] width 1166 height 57
drag, startPoint x: 660, startPoint y: 134, endPoint x: 0, endPoint y: 139, distance: 659.9
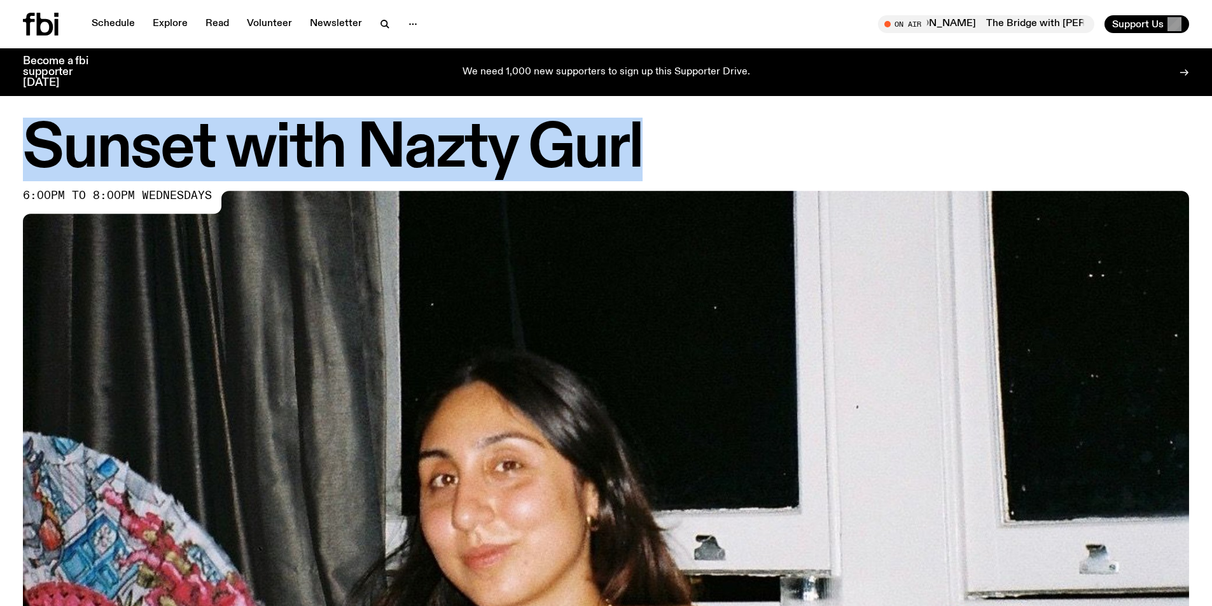
click at [0, 139] on div "Sunset with Nazty Gurl 6:00pm to 8:00pm wednesdays" at bounding box center [606, 484] width 1212 height 726
copy h1 "Sunset with Nazty Gurl"
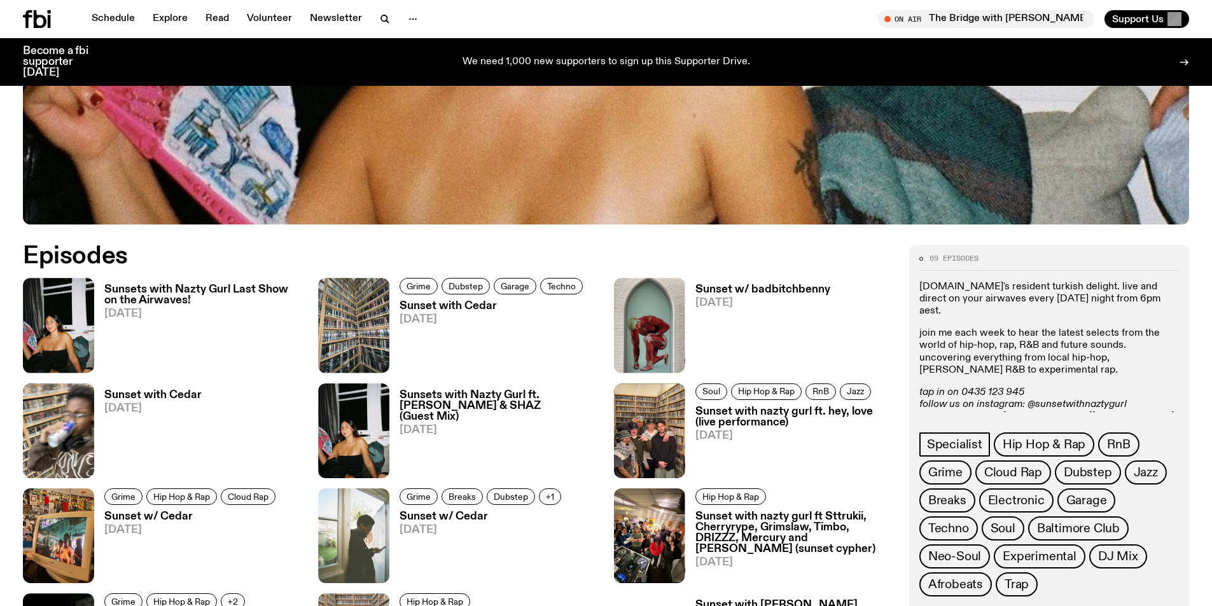
scroll to position [634, 0]
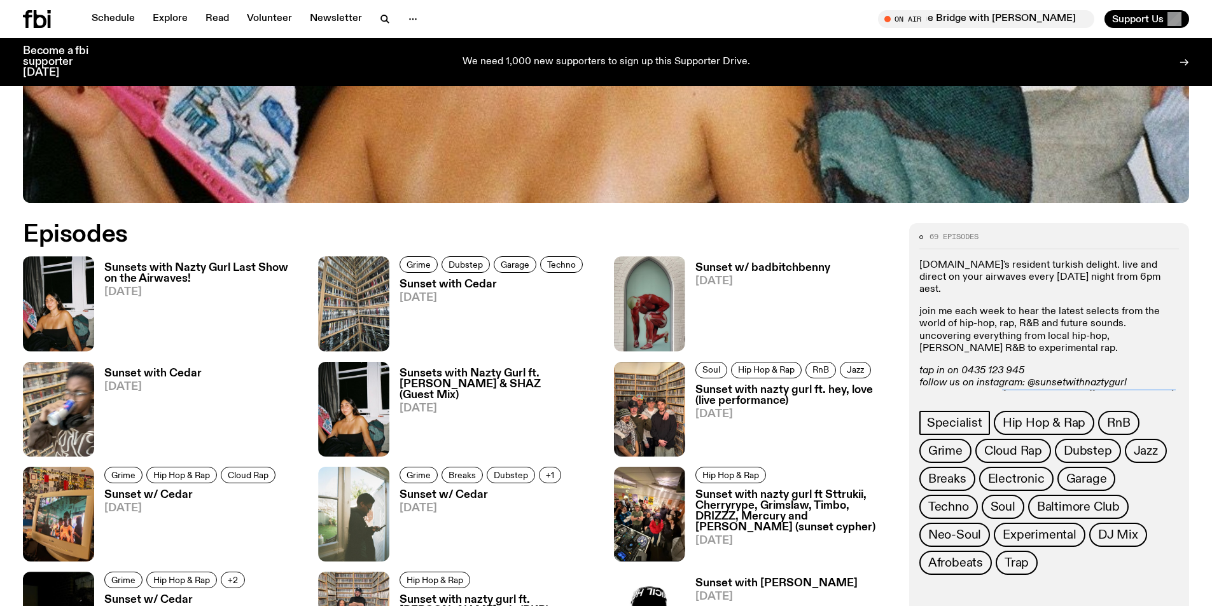
drag, startPoint x: 1112, startPoint y: 382, endPoint x: 1005, endPoint y: 386, distance: 106.3
click at [1005, 386] on p "tap in on 0435 123 945 follow us on instagram: @sunsetwithnaztygurl submissions…" at bounding box center [1050, 383] width 260 height 37
copy p "naz.e@fbiradio.com"
drag, startPoint x: 1126, startPoint y: 371, endPoint x: 1033, endPoint y: 374, distance: 92.3
click at [1033, 374] on p "tap in on 0435 123 945 follow us on instagram: @sunsetwithnaztygurl submissions…" at bounding box center [1050, 383] width 260 height 37
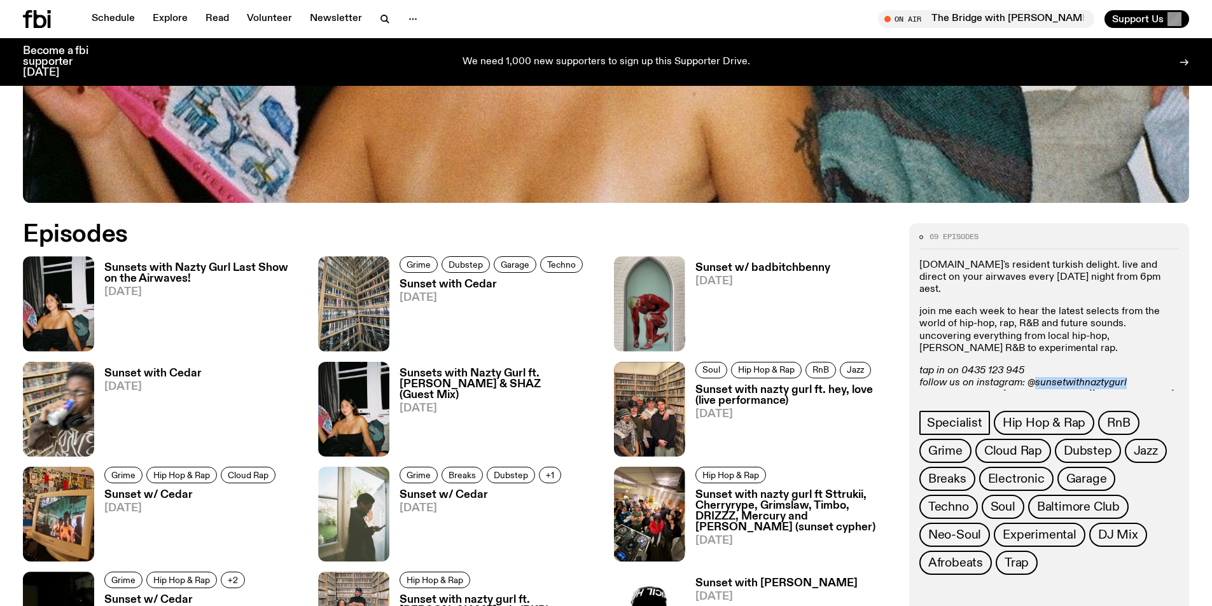
copy em "sunsetwithnaztygurl"
drag, startPoint x: 1026, startPoint y: 355, endPoint x: 962, endPoint y: 357, distance: 64.9
click at [962, 365] on p "tap in on 0435 123 945 follow us on instagram: @sunsetwithnaztygurl submissions…" at bounding box center [1050, 383] width 260 height 37
copy em "0435 123 945"
click at [1014, 366] on em "tap in on 0435 123 945" at bounding box center [972, 371] width 105 height 10
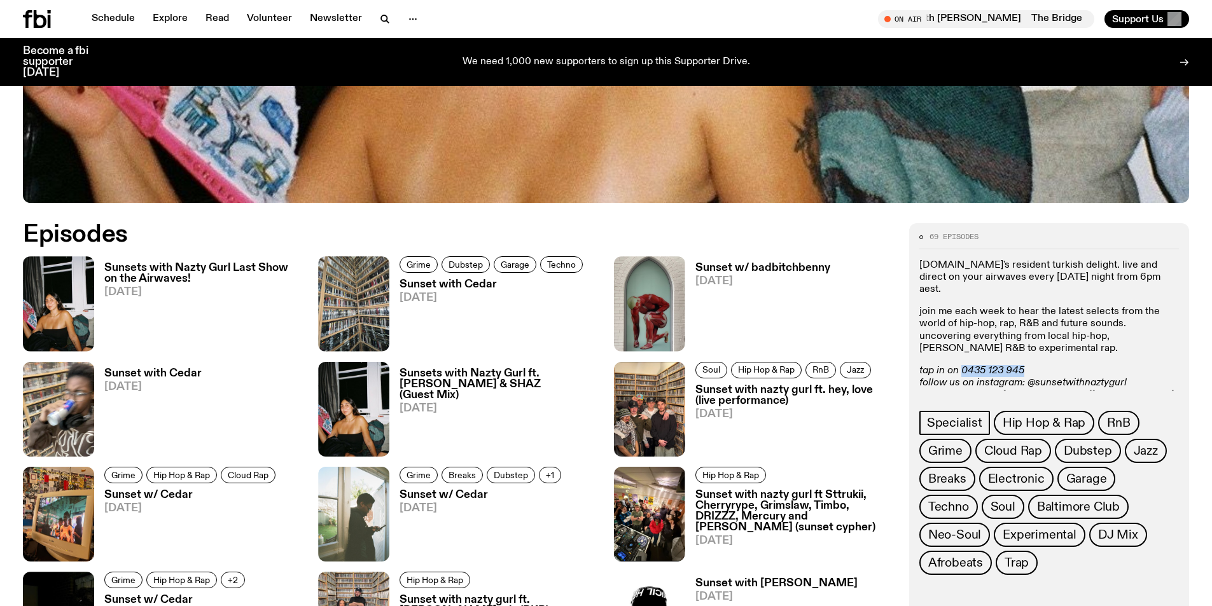
drag, startPoint x: 1009, startPoint y: 356, endPoint x: 963, endPoint y: 355, distance: 45.8
click at [963, 365] on p "tap in on 0435 123 945 follow us on instagram: @sunsetwithnaztygurl submissions…" at bounding box center [1050, 383] width 260 height 37
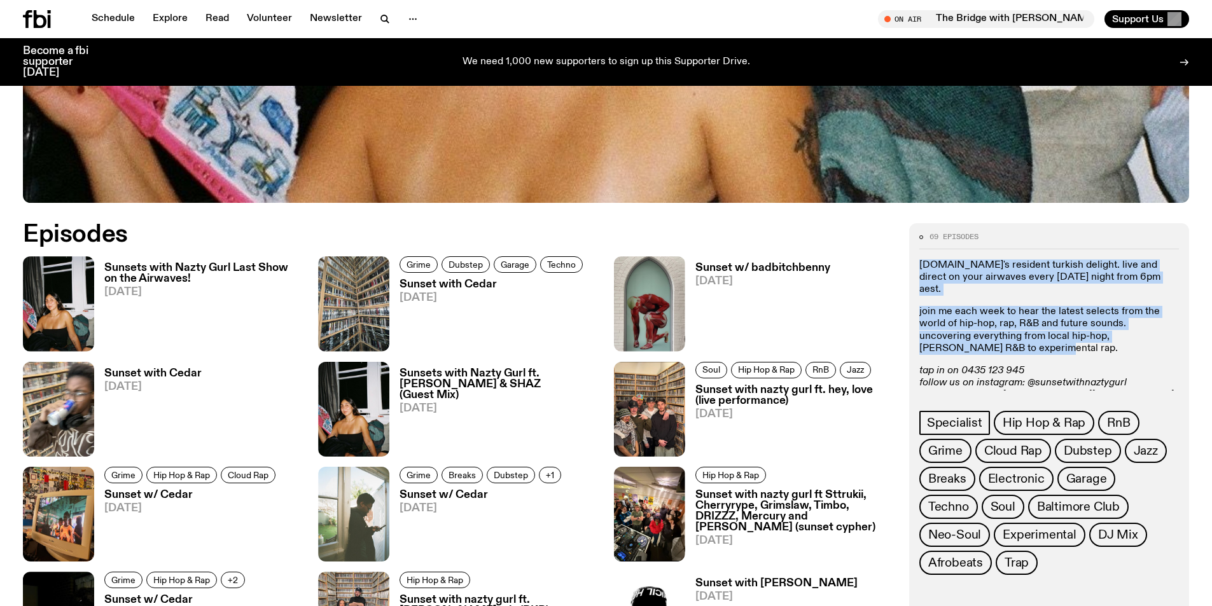
drag, startPoint x: 939, startPoint y: 337, endPoint x: 918, endPoint y: 267, distance: 72.9
click at [918, 267] on div "69 episodes fbi.radio's resident turkish delight. live and direct on your airwa…" at bounding box center [1049, 444] width 280 height 442
copy div "fbi.radio's resident turkish delight. live and direct on your airwaves every we…"
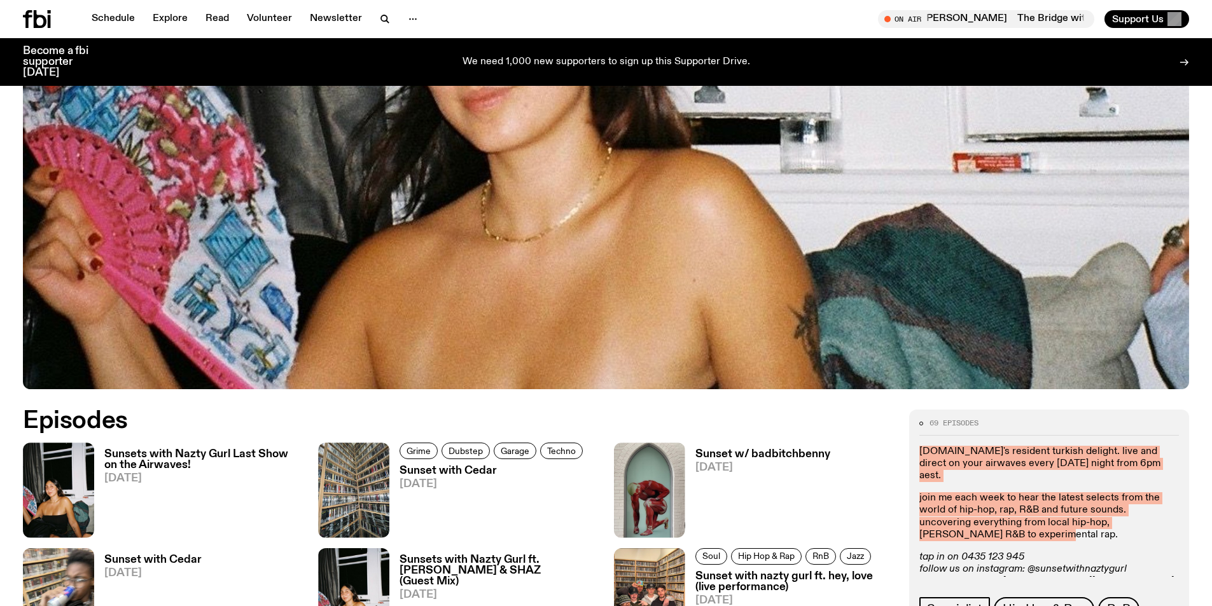
scroll to position [690, 0]
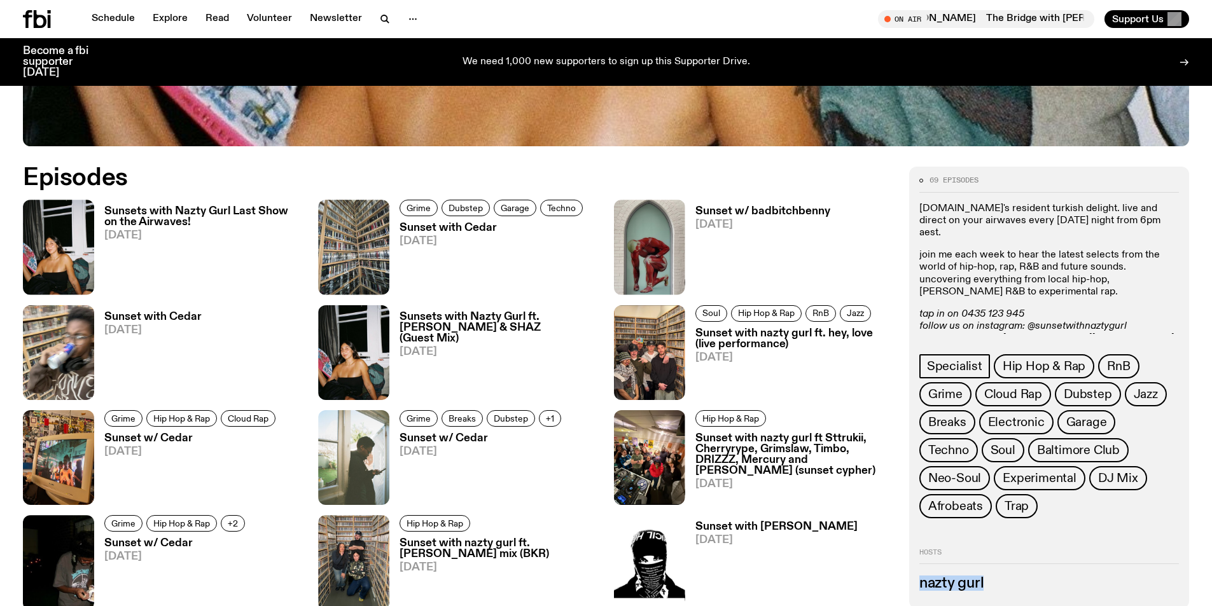
drag, startPoint x: 938, startPoint y: 580, endPoint x: 919, endPoint y: 580, distance: 19.1
click at [920, 580] on h3 "nazty gurl" at bounding box center [1050, 584] width 260 height 14
copy h3 "nazty gurl"
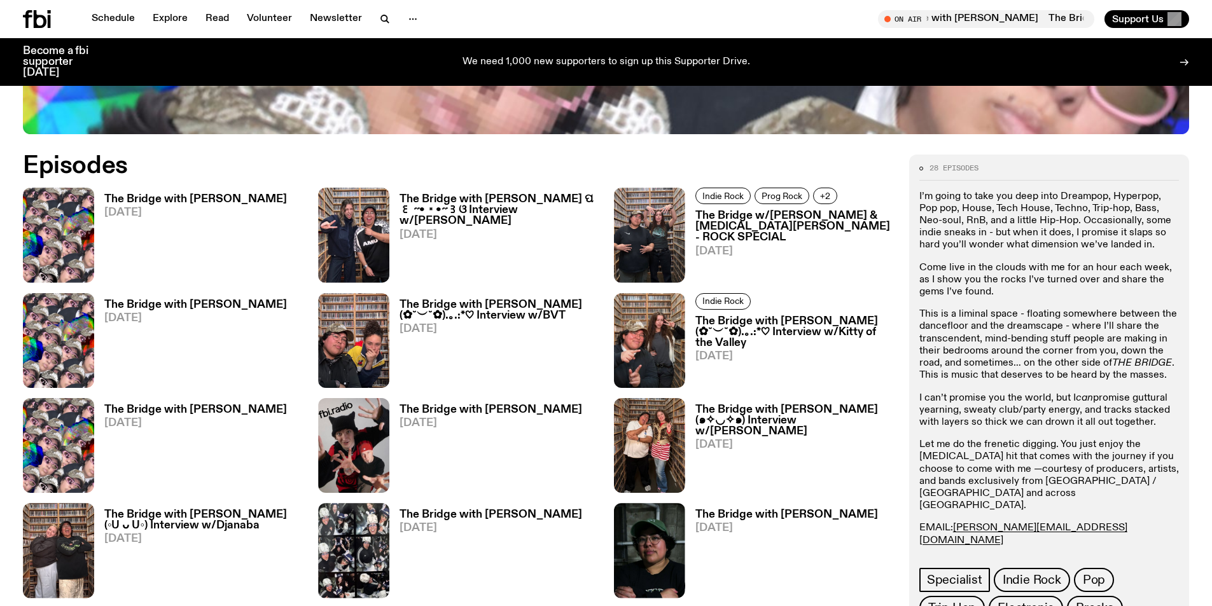
scroll to position [693, 0]
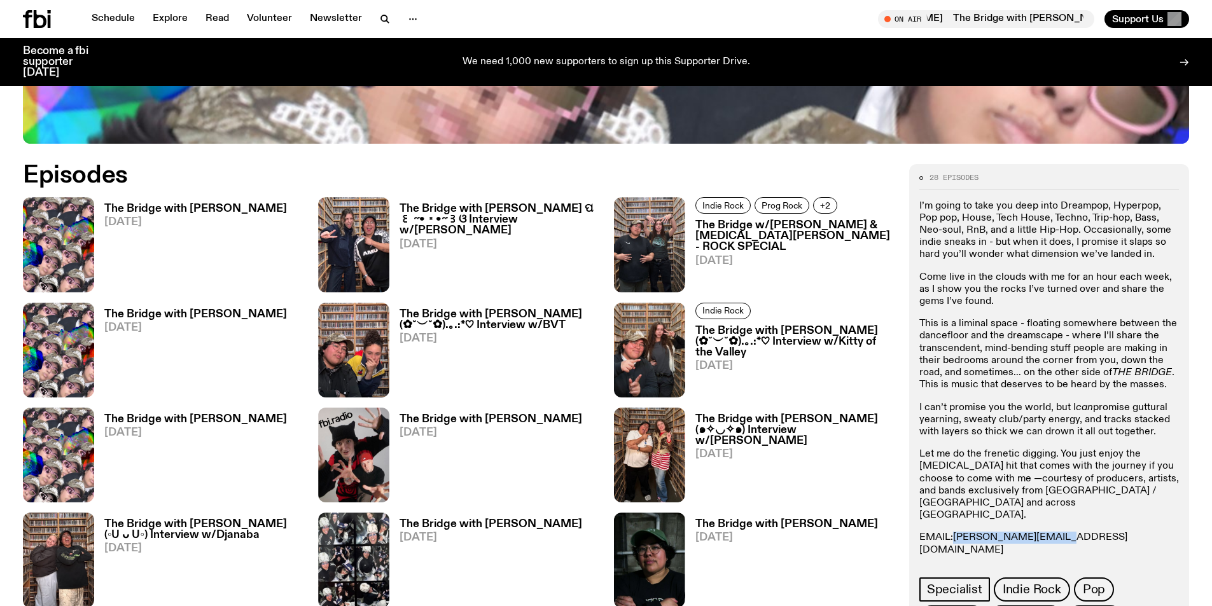
drag, startPoint x: 1060, startPoint y: 521, endPoint x: 955, endPoint y: 524, distance: 105.0
click at [955, 532] on p "EMAIL: diana.k@fbiradio.com INSTA: Mama de Leche Text in: 0435 123 945" at bounding box center [1050, 556] width 260 height 49
copy link "diana.k@fbiradio.com"
click at [963, 494] on p "Let me do the frenetic digging. You just enjoy the dopamine hit that comes with…" at bounding box center [1050, 485] width 260 height 73
drag, startPoint x: 1012, startPoint y: 547, endPoint x: 913, endPoint y: 545, distance: 99.3
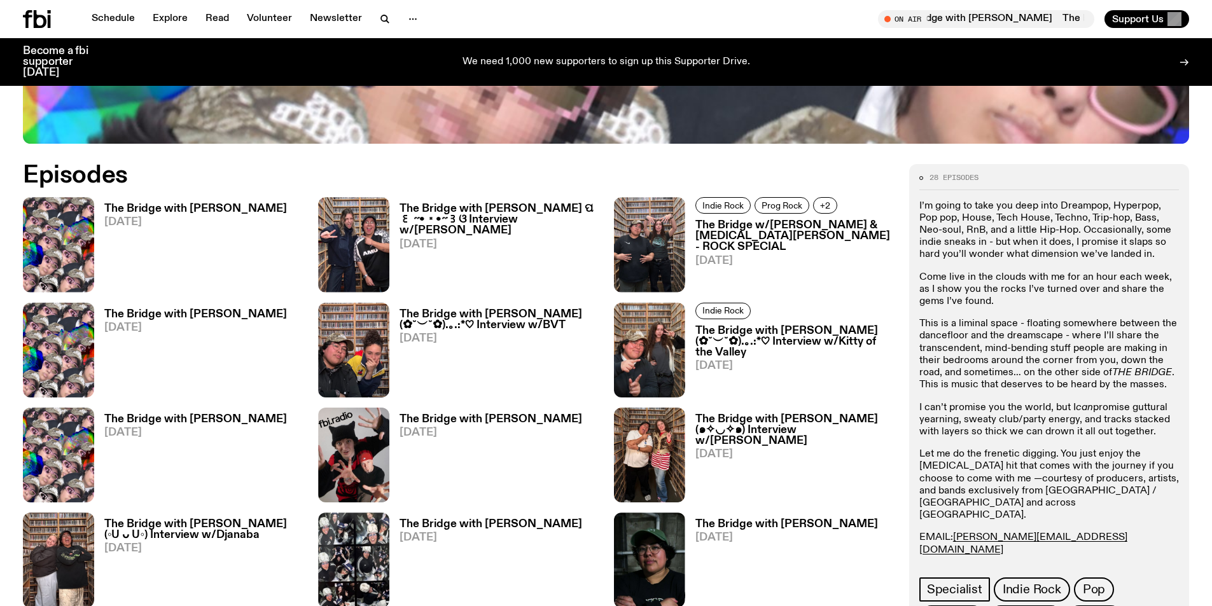
click at [913, 545] on div "28 episodes I’m going to take you deep into Dreampop, Hyperpop, Pop pop, House,…" at bounding box center [1049, 484] width 280 height 640
copy p "Text in: 0435 123 945"
click at [999, 363] on p "This is a liminal space - floating somewhere between the dancefloor and the dre…" at bounding box center [1050, 354] width 260 height 73
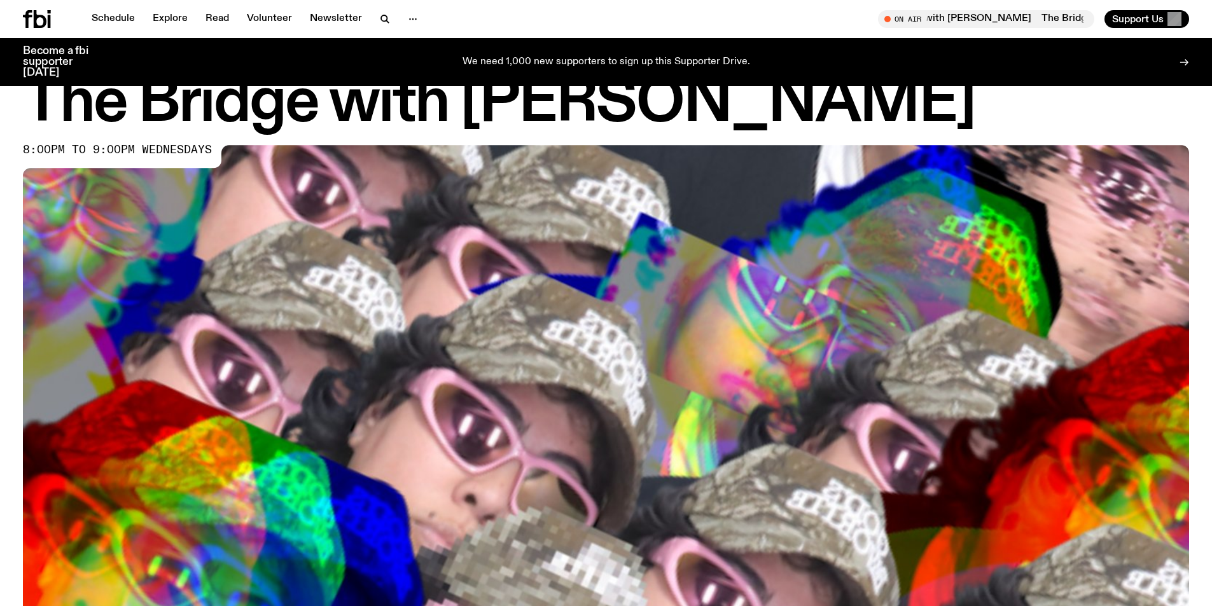
scroll to position [0, 0]
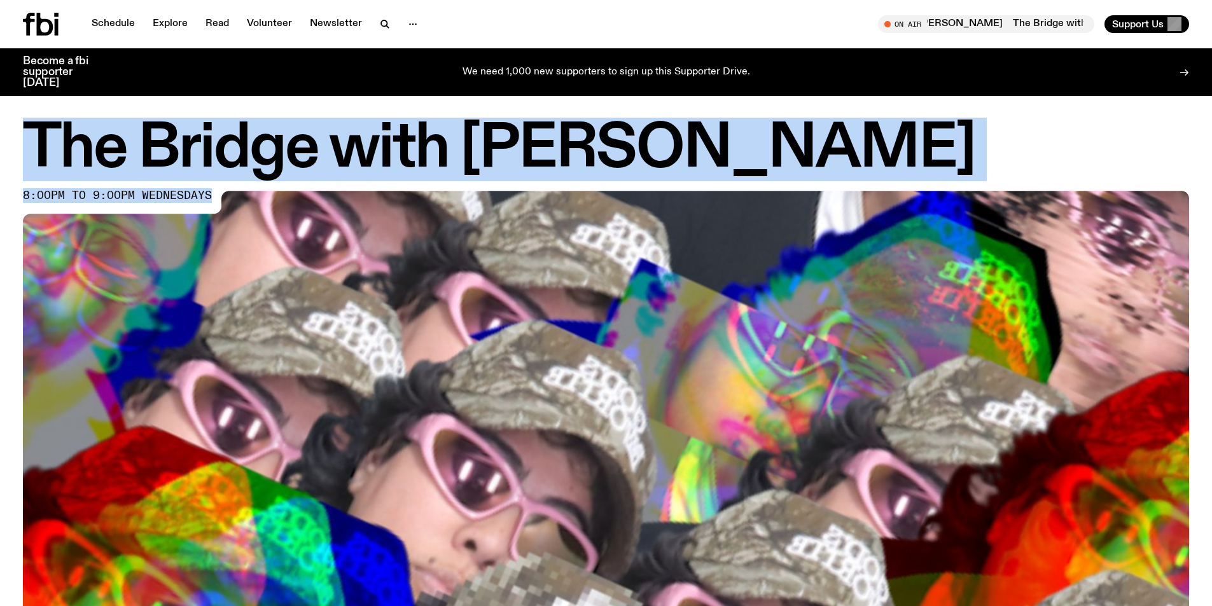
drag, startPoint x: 29, startPoint y: 127, endPoint x: 211, endPoint y: 195, distance: 194.1
click at [211, 195] on div "The Bridge with Diana Kalkoul 8:00pm to 9:00pm wednesdays" at bounding box center [606, 484] width 1166 height 726
copy div "The Bridge with Diana Kalkoul 8:00pm to 9:00pm wednesdays"
click at [753, 132] on h1 "The Bridge with Diana Kalkoul" at bounding box center [606, 149] width 1166 height 57
click at [490, 155] on h1 "The Bridge with Diana Kalkoul" at bounding box center [606, 149] width 1166 height 57
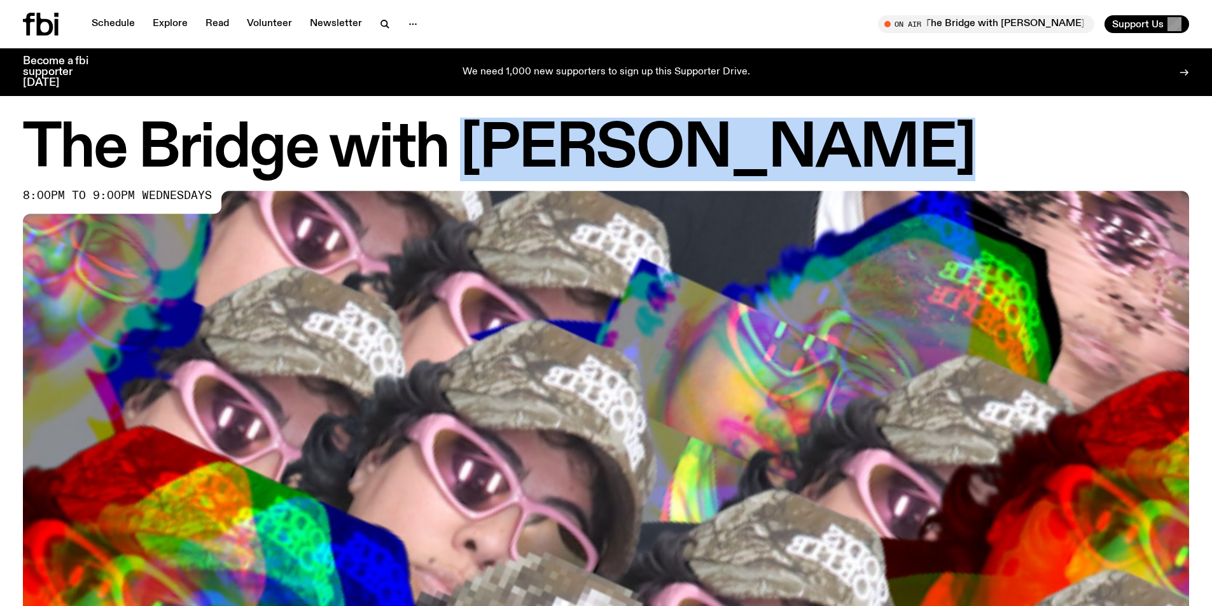
drag, startPoint x: 467, startPoint y: 144, endPoint x: 866, endPoint y: 143, distance: 399.0
click at [866, 143] on h1 "The Bridge with Diana Kalkoul" at bounding box center [606, 149] width 1166 height 57
copy h1 "Diana Kalkoul"
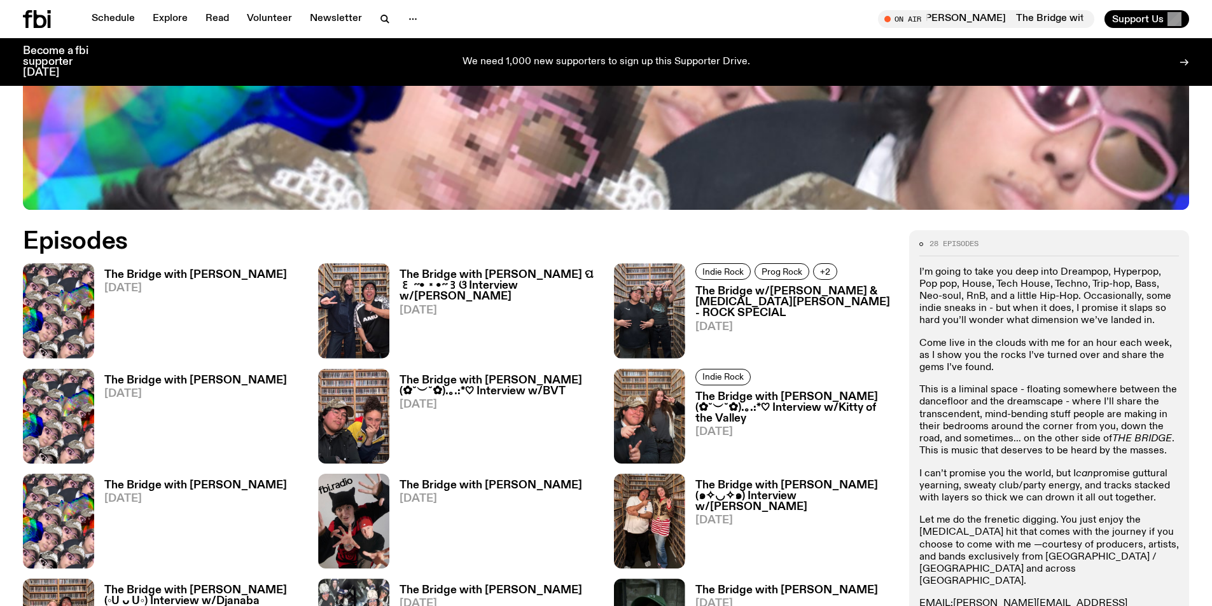
scroll to position [690, 0]
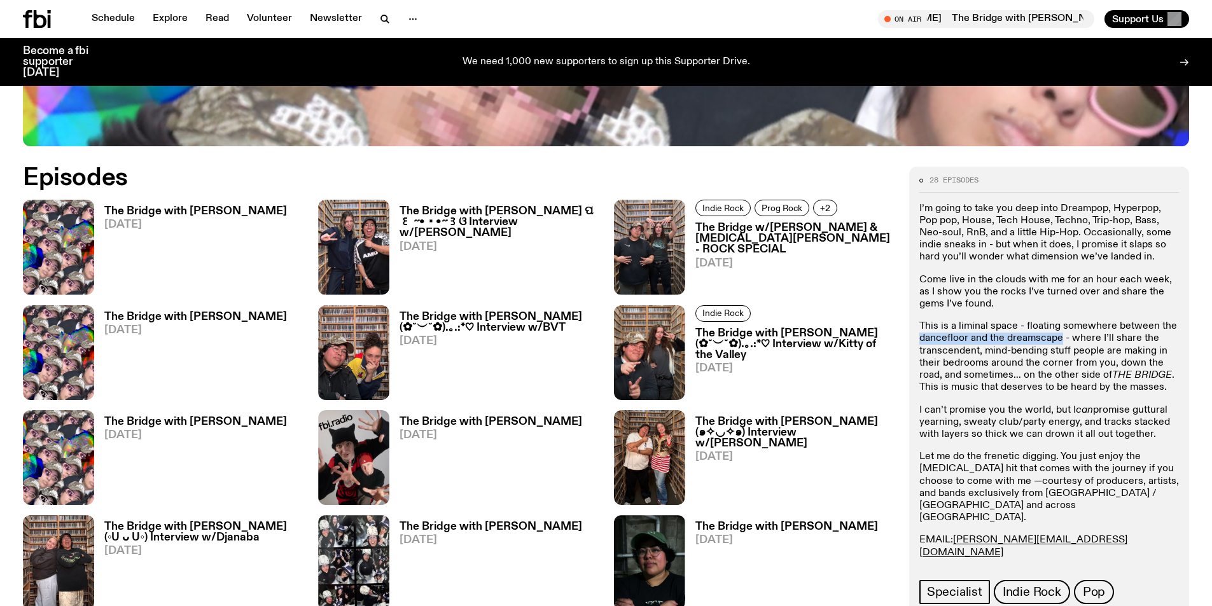
drag, startPoint x: 920, startPoint y: 336, endPoint x: 1061, endPoint y: 337, distance: 141.3
click at [1061, 337] on p "This is a liminal space - floating somewhere between the dancefloor and the dre…" at bounding box center [1050, 357] width 260 height 73
copy p "dancefloor and the dreamscape"
drag, startPoint x: 921, startPoint y: 388, endPoint x: 1168, endPoint y: 389, distance: 246.9
click at [1168, 389] on p "This is a liminal space - floating somewhere between the dancefloor and the dre…" at bounding box center [1050, 357] width 260 height 73
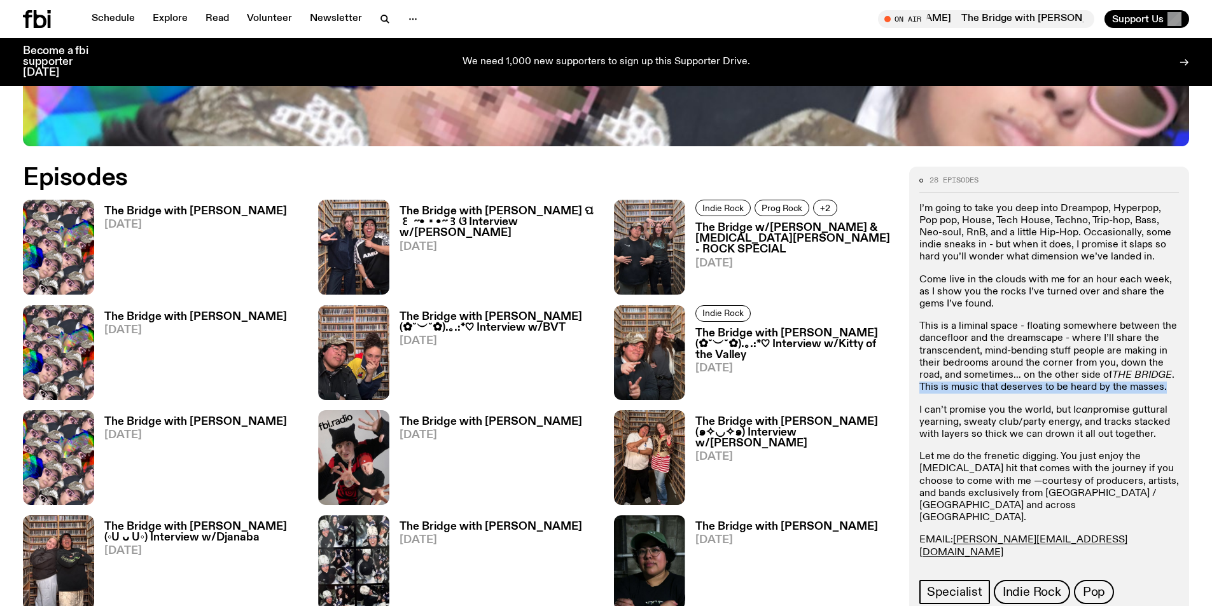
copy p "This is music that deserves to be heard by the masses."
drag, startPoint x: 963, startPoint y: 421, endPoint x: 1077, endPoint y: 422, distance: 113.9
click at [1077, 422] on p "I can’t promise you the world, but I can promise guttural yearning, sweaty club…" at bounding box center [1050, 423] width 260 height 37
copy p "sweaty club/party energy,"
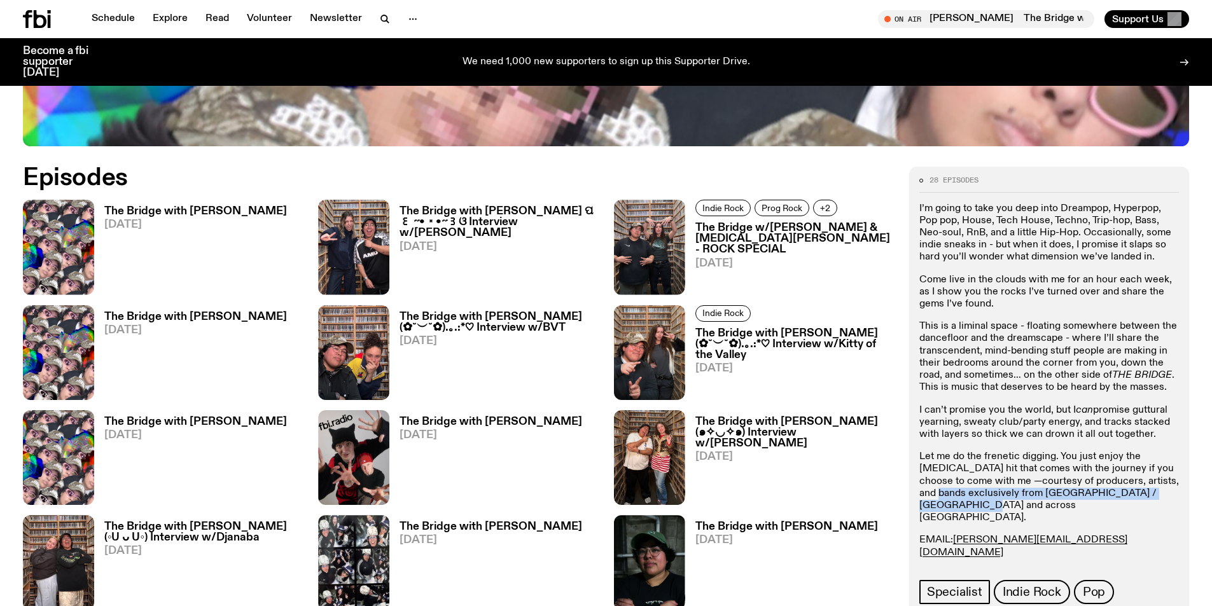
drag, startPoint x: 921, startPoint y: 492, endPoint x: 956, endPoint y: 501, distance: 36.7
click at [956, 501] on p "Let me do the frenetic digging. You just enjoy the dopamine hit that comes with…" at bounding box center [1050, 487] width 260 height 73
copy p "exclusively from Sydney / Greater Sydney and across NSW."
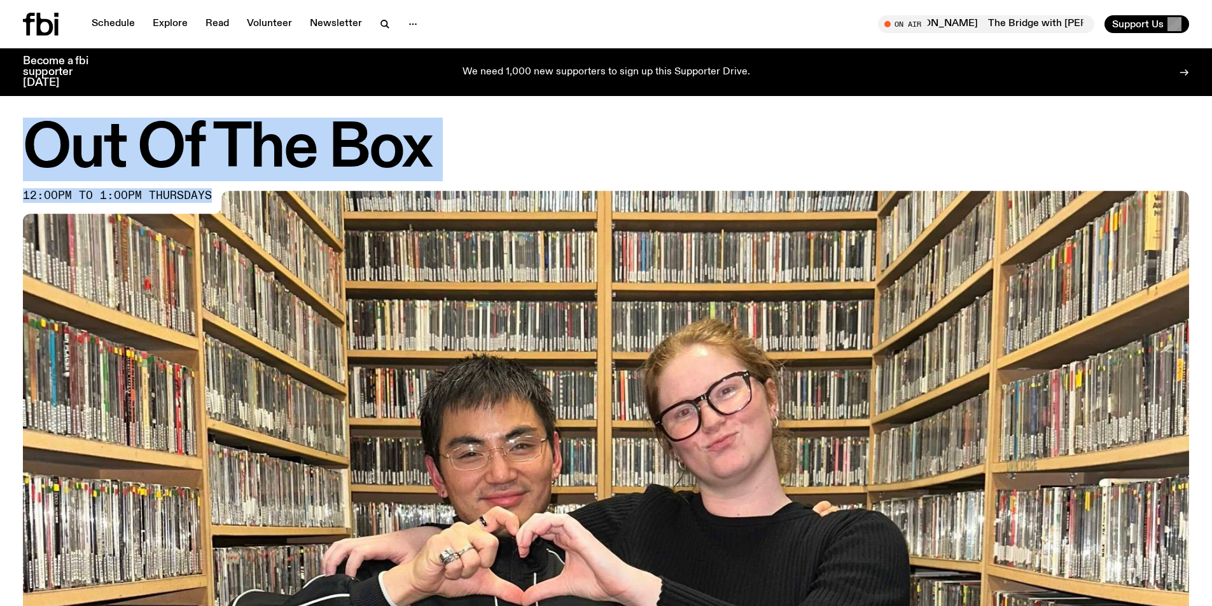
drag, startPoint x: 29, startPoint y: 147, endPoint x: 219, endPoint y: 195, distance: 195.7
click at [219, 195] on div "Out Of The Box 12:00pm to 1:00pm thursdays" at bounding box center [606, 484] width 1166 height 726
copy div "Out Of The Box 12:00pm to 1:00pm thursdays"
click at [673, 155] on h1 "Out Of The Box" at bounding box center [606, 149] width 1166 height 57
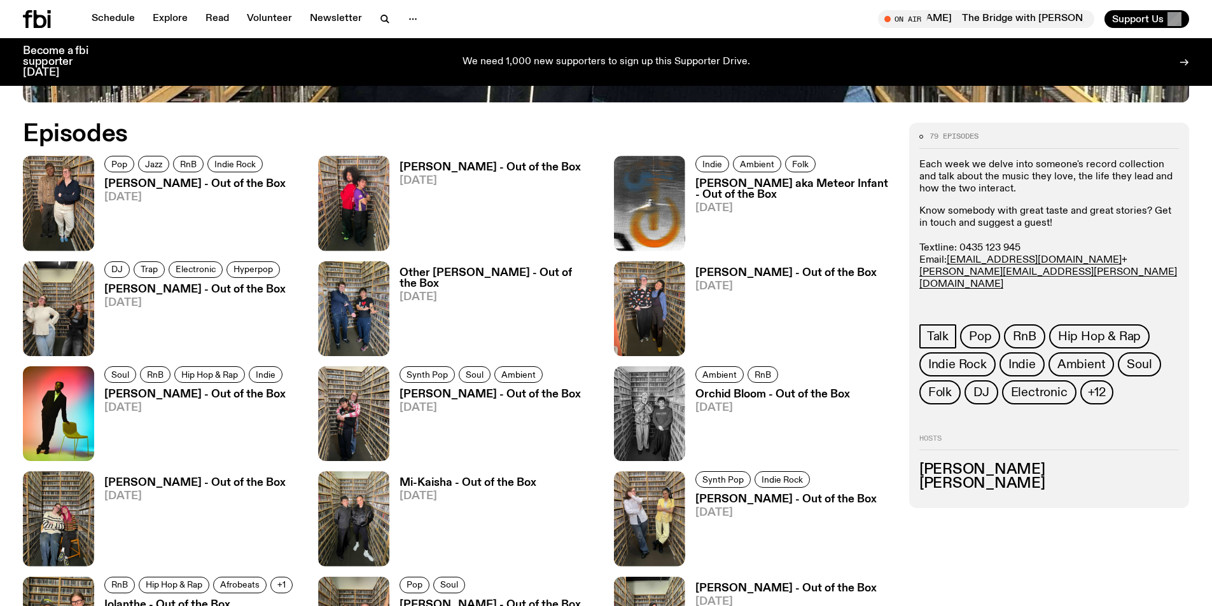
scroll to position [755, 0]
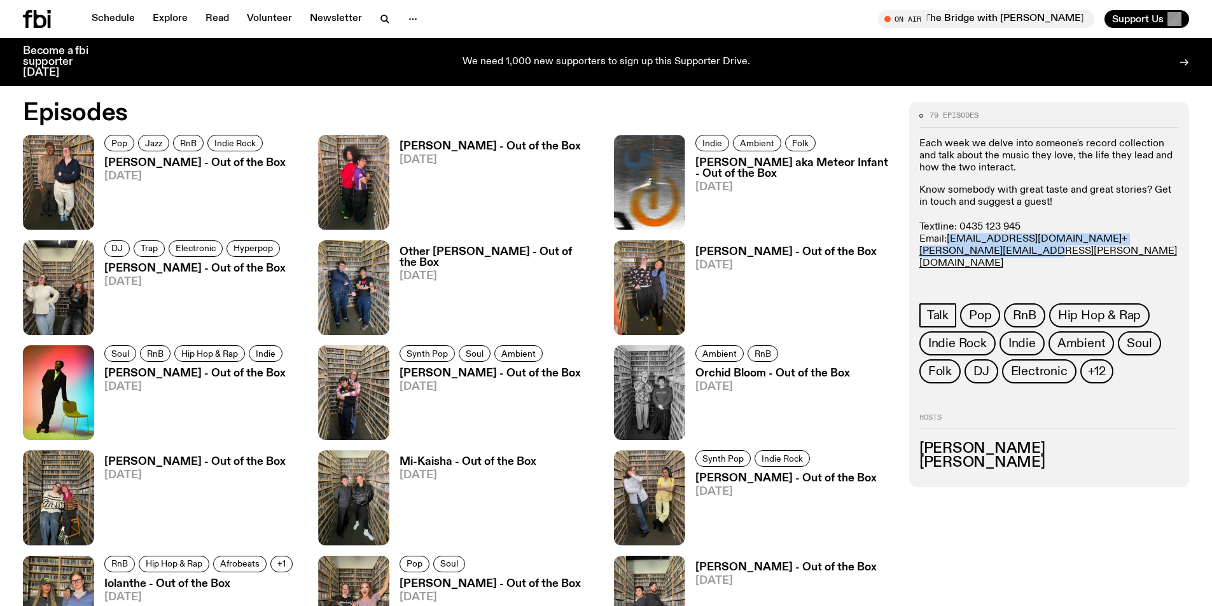
drag, startPoint x: 1168, startPoint y: 239, endPoint x: 949, endPoint y: 240, distance: 218.3
click at [949, 240] on p "Know somebody with great taste and great stories? Get in touch and suggest a gu…" at bounding box center [1050, 246] width 260 height 122
click at [990, 277] on p "Know somebody with great taste and great stories? Get in touch and suggest a gu…" at bounding box center [1050, 246] width 260 height 122
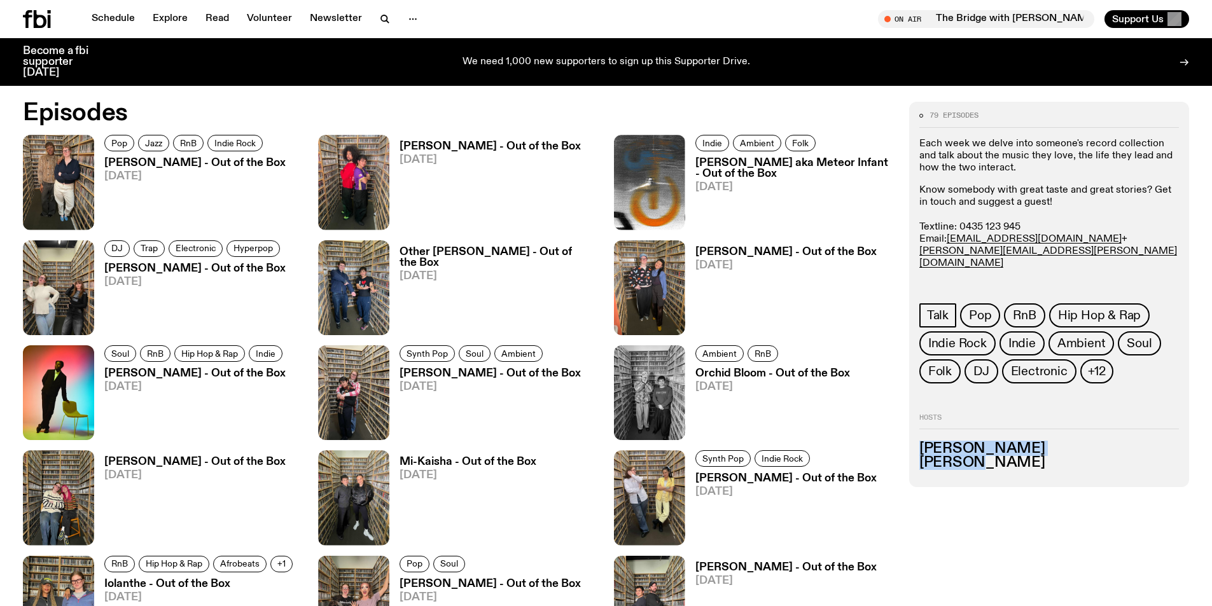
drag, startPoint x: 1000, startPoint y: 457, endPoint x: 906, endPoint y: 441, distance: 95.5
copy ul "[PERSON_NAME] [PERSON_NAME]"
drag, startPoint x: 1106, startPoint y: 262, endPoint x: 1120, endPoint y: 281, distance: 23.7
click at [1120, 281] on p "Know somebody with great taste and great stories? Get in touch and suggest a gu…" at bounding box center [1050, 246] width 260 height 122
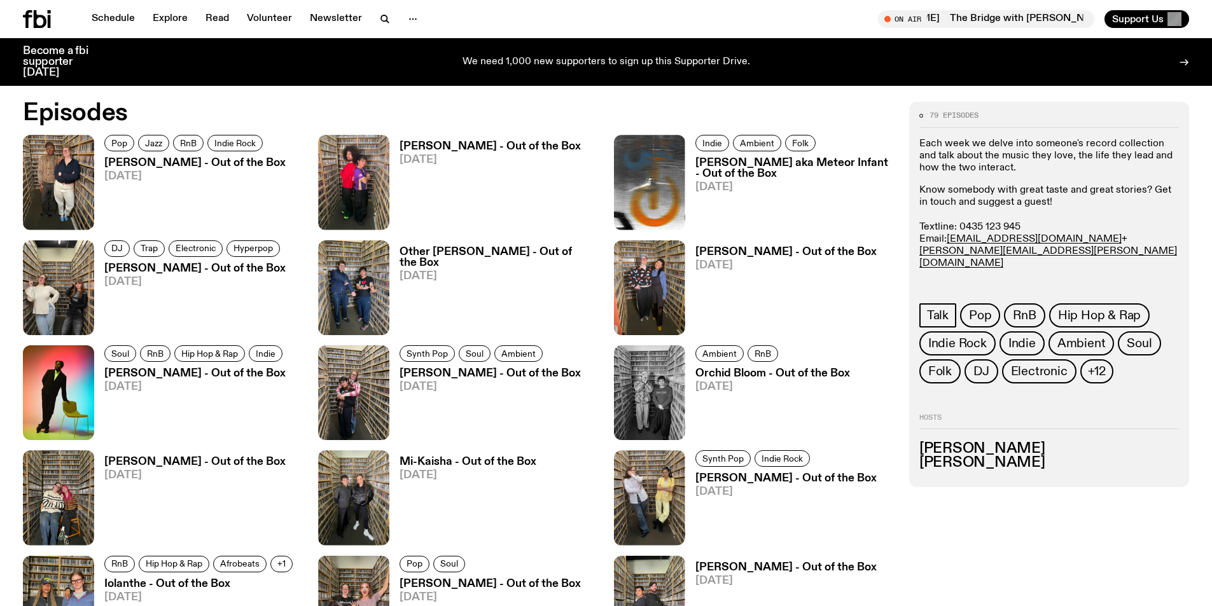
copy p "Zaity [PERSON_NAME] and [PERSON_NAME]."
click at [1029, 265] on p "Know somebody with great taste and great stories? Get in touch and suggest a gu…" at bounding box center [1050, 246] width 260 height 122
drag, startPoint x: 1105, startPoint y: 261, endPoint x: 1122, endPoint y: 274, distance: 21.3
click at [1122, 274] on p "Know somebody with great taste and great stories? Get in touch and suggest a gu…" at bounding box center [1050, 246] width 260 height 122
copy p "Zaity [PERSON_NAME] and [PERSON_NAME]."
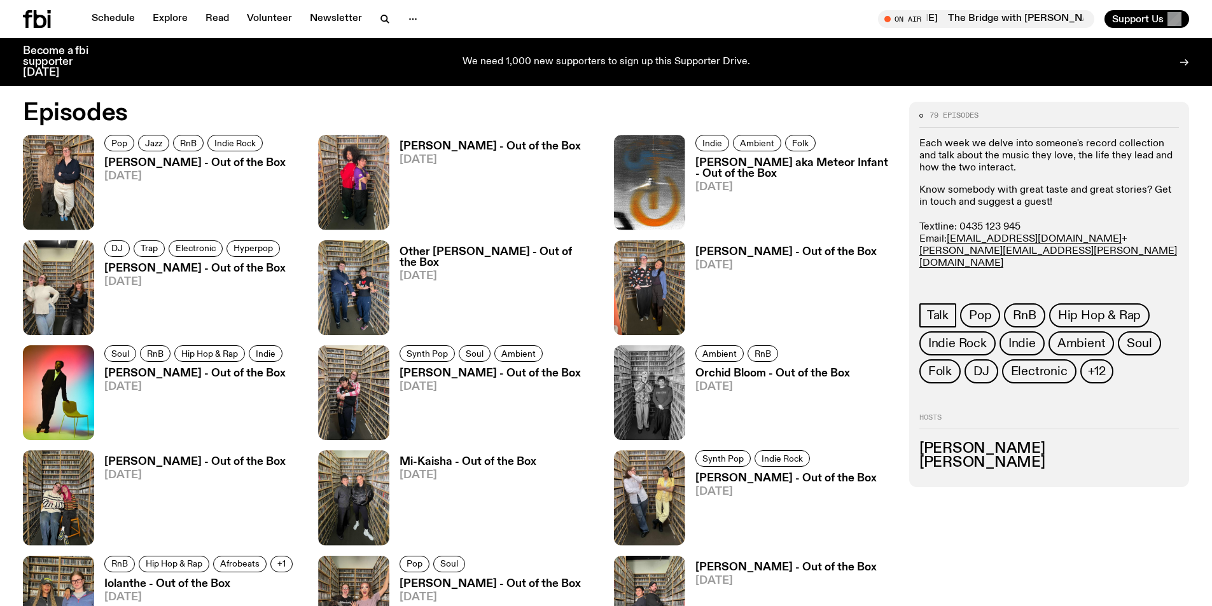
click at [1100, 259] on p "Know somebody with great taste and great stories? Get in touch and suggest a gu…" at bounding box center [1050, 246] width 260 height 122
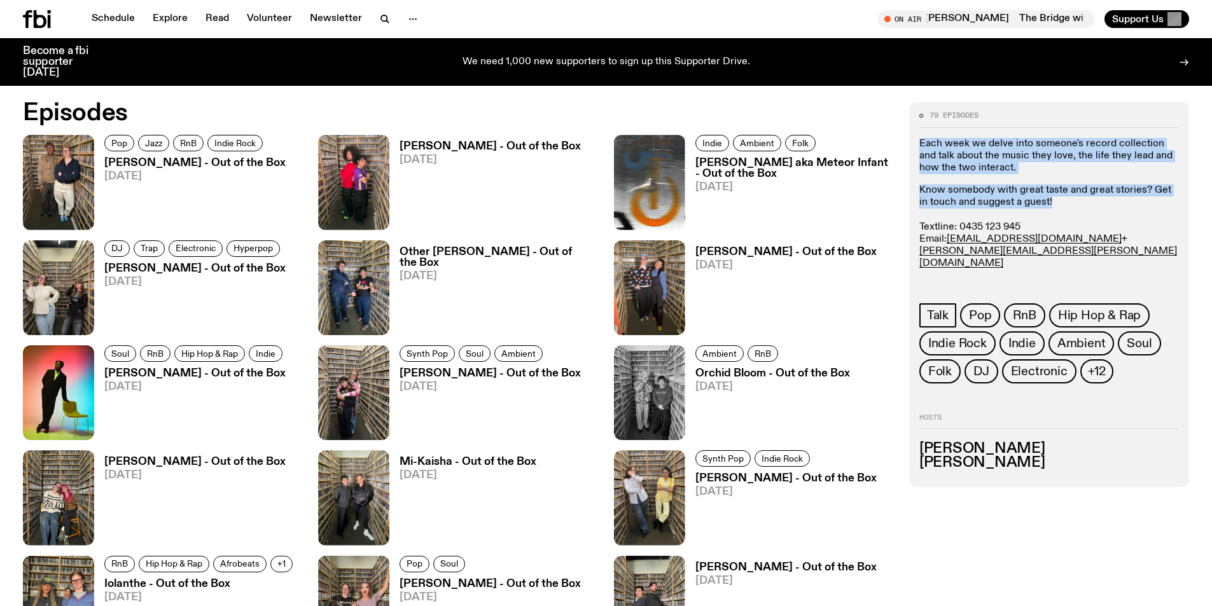
drag, startPoint x: 921, startPoint y: 143, endPoint x: 1050, endPoint y: 207, distance: 143.7
click at [1050, 207] on div "Each week we delve into someone's record collection and talk about the music th…" at bounding box center [1050, 222] width 260 height 169
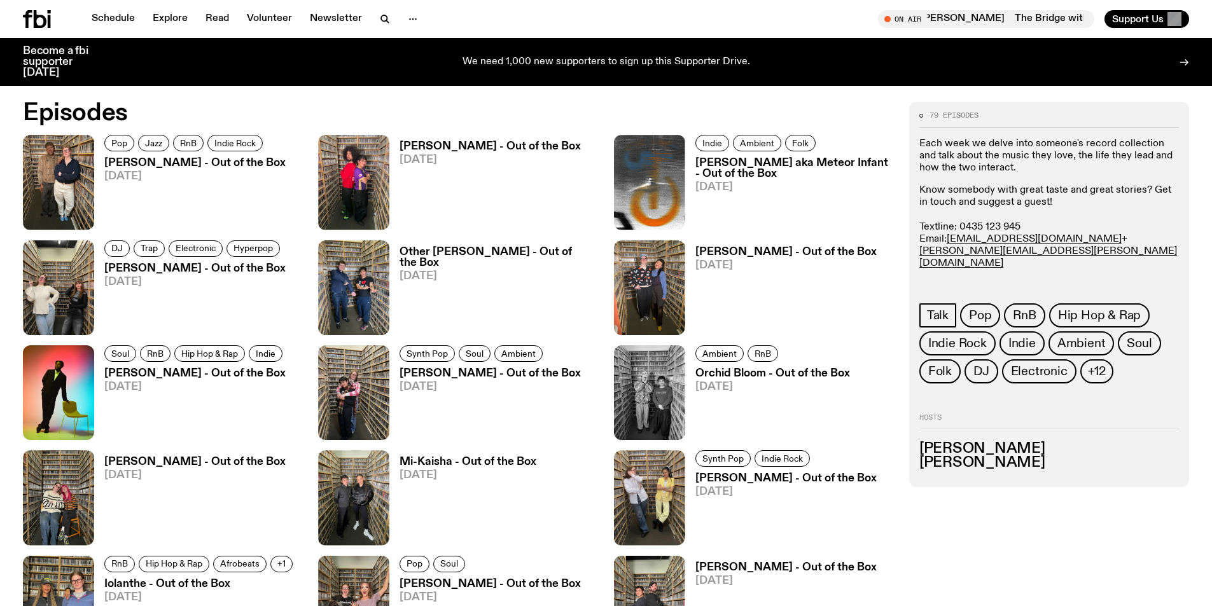
click at [1004, 221] on p "Know somebody with great taste and great stories? Get in touch and suggest a gu…" at bounding box center [1050, 246] width 260 height 122
drag, startPoint x: 1029, startPoint y: 225, endPoint x: 960, endPoint y: 225, distance: 69.4
click at [960, 225] on p "Know somebody with great taste and great stories? Get in touch and suggest a gu…" at bounding box center [1050, 246] width 260 height 122
click at [978, 188] on p "Know somebody with great taste and great stories? Get in touch and suggest a gu…" at bounding box center [1050, 246] width 260 height 122
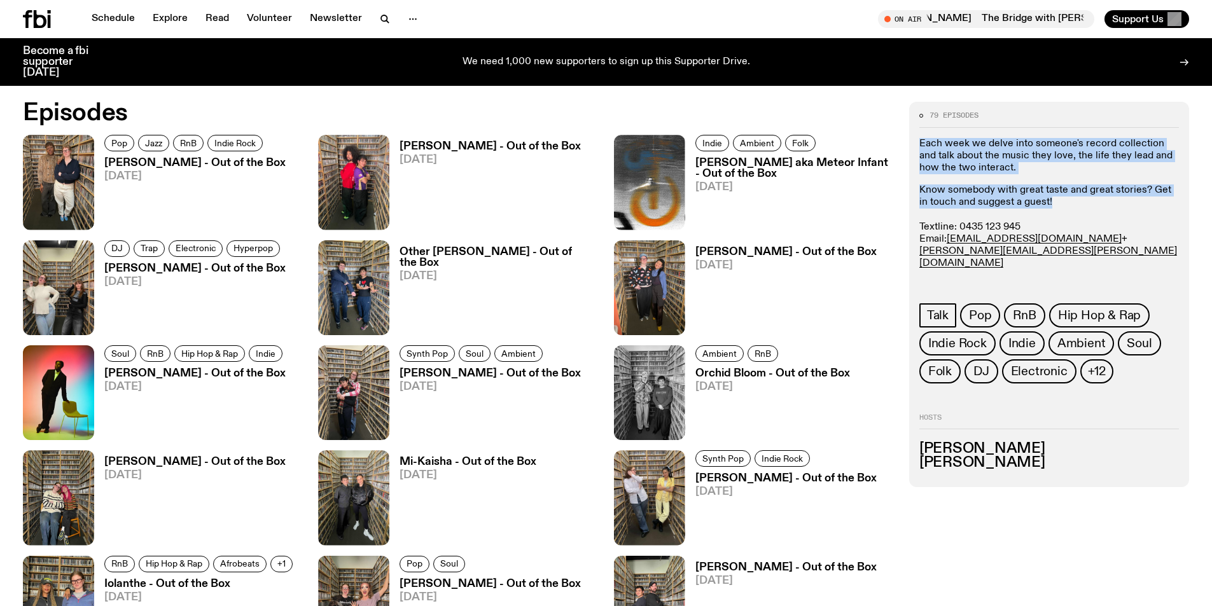
drag, startPoint x: 1051, startPoint y: 200, endPoint x: 907, endPoint y: 143, distance: 154.2
copy div "Each week we delve into someone's record collection and talk about the music th…"
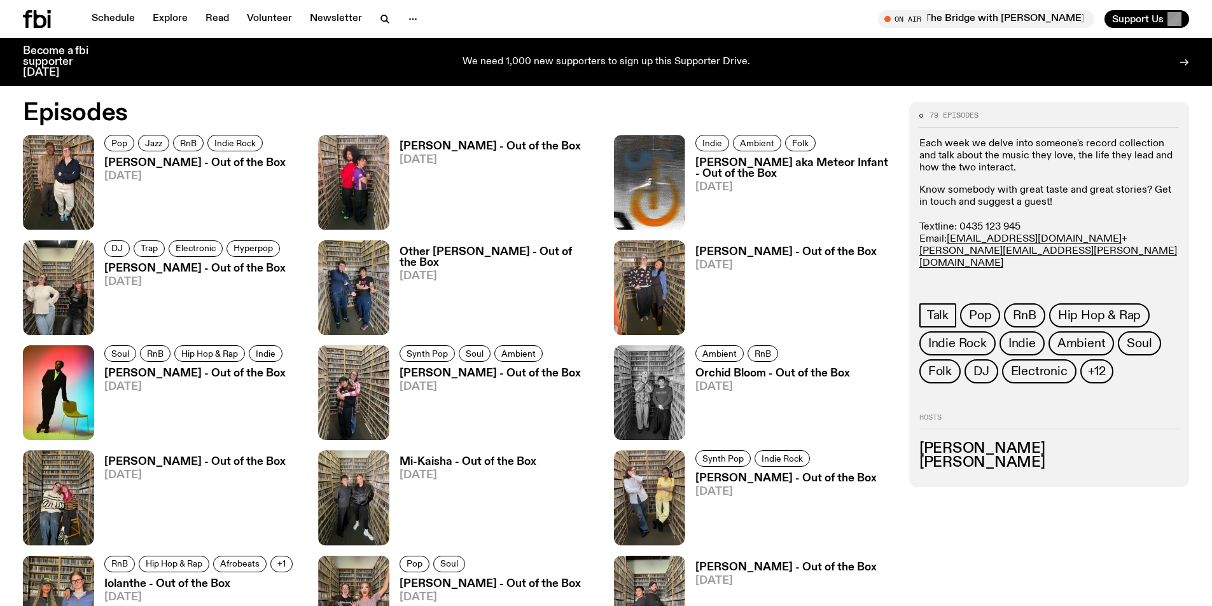
drag, startPoint x: 1005, startPoint y: 414, endPoint x: 991, endPoint y: 409, distance: 14.9
click at [1005, 414] on h2 "Hosts" at bounding box center [1050, 421] width 260 height 15
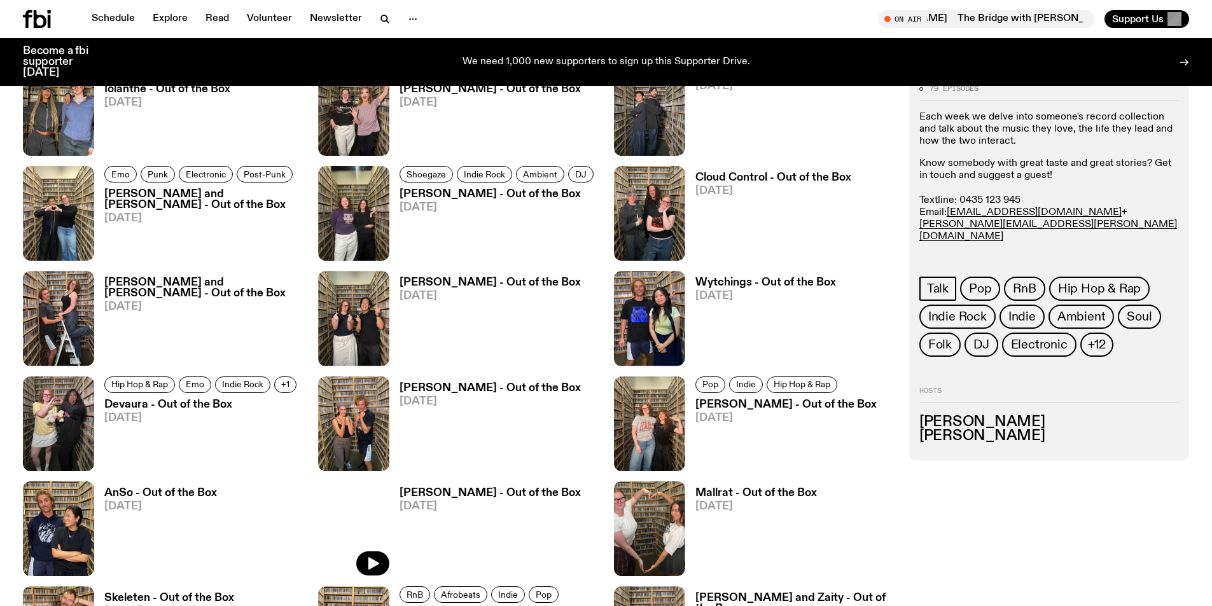
scroll to position [1328, 0]
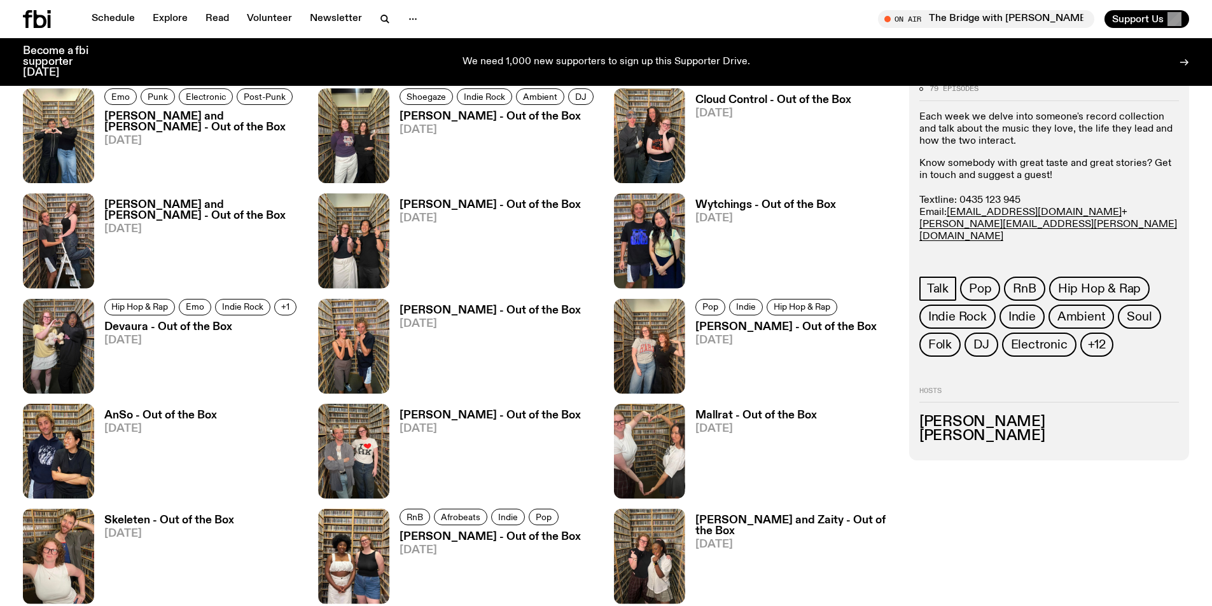
click at [742, 416] on h3 "Mallrat - Out of the Box" at bounding box center [757, 415] width 122 height 11
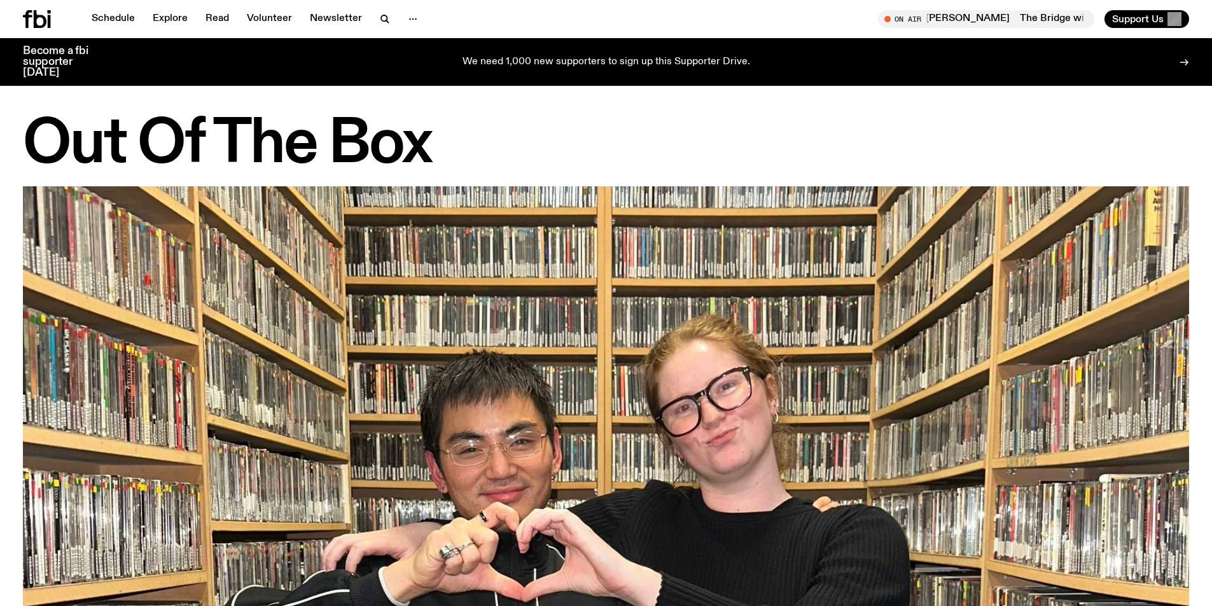
scroll to position [1318, 0]
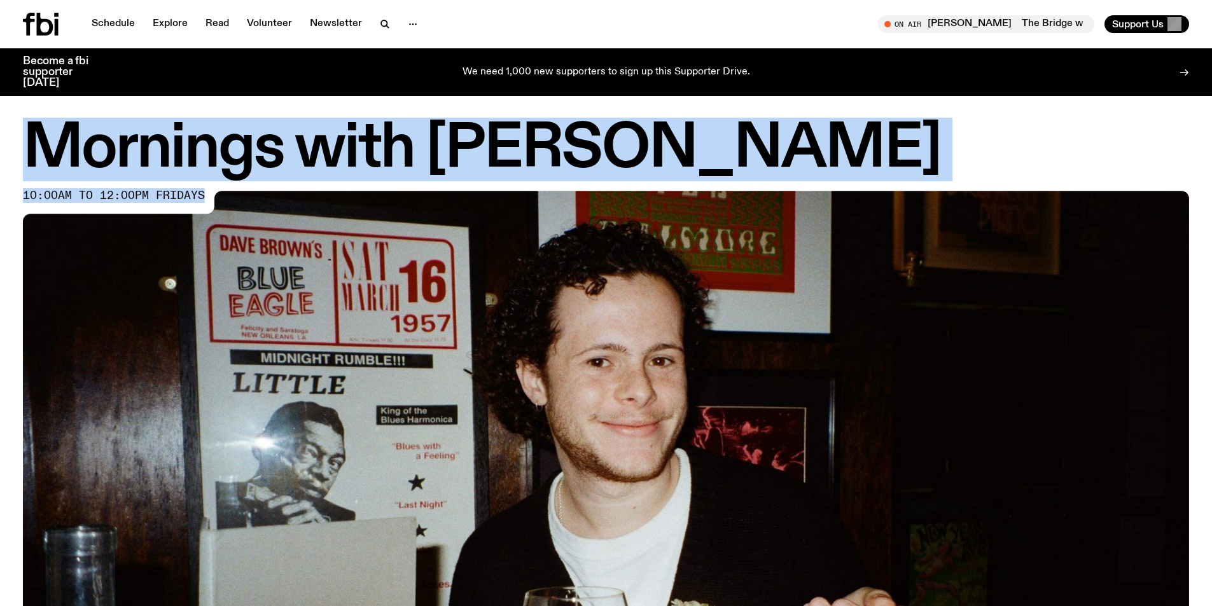
drag, startPoint x: 29, startPoint y: 142, endPoint x: 203, endPoint y: 187, distance: 179.5
click at [203, 187] on div "Mornings with [PERSON_NAME] 10:00am to 12:00pm fridays" at bounding box center [606, 484] width 1166 height 726
copy div "Mornings with Sam Lane 10:00am to 12:00pm fridays"
click at [718, 152] on h1 "Mornings with Sam Lane" at bounding box center [606, 149] width 1166 height 57
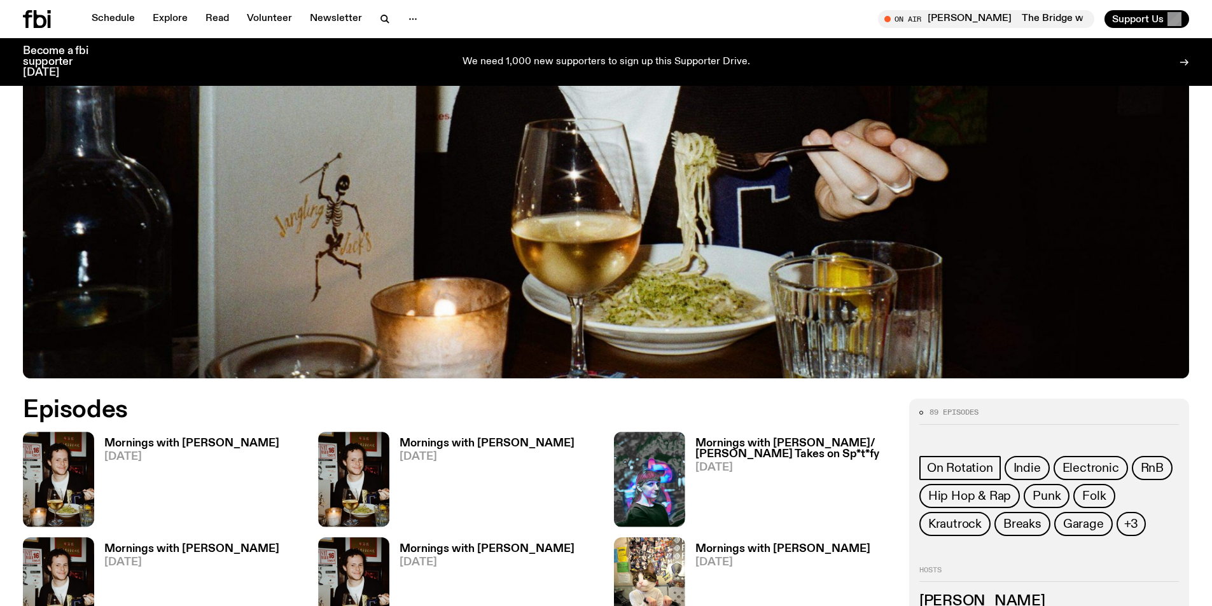
scroll to position [566, 0]
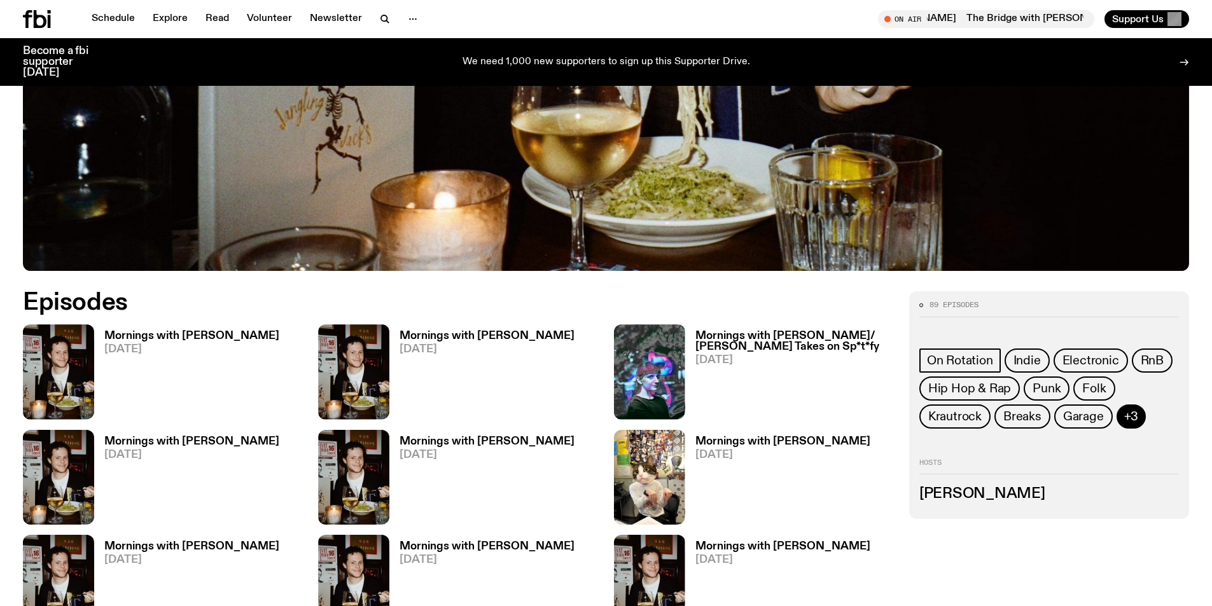
click at [1130, 418] on span "+3" at bounding box center [1131, 417] width 15 height 14
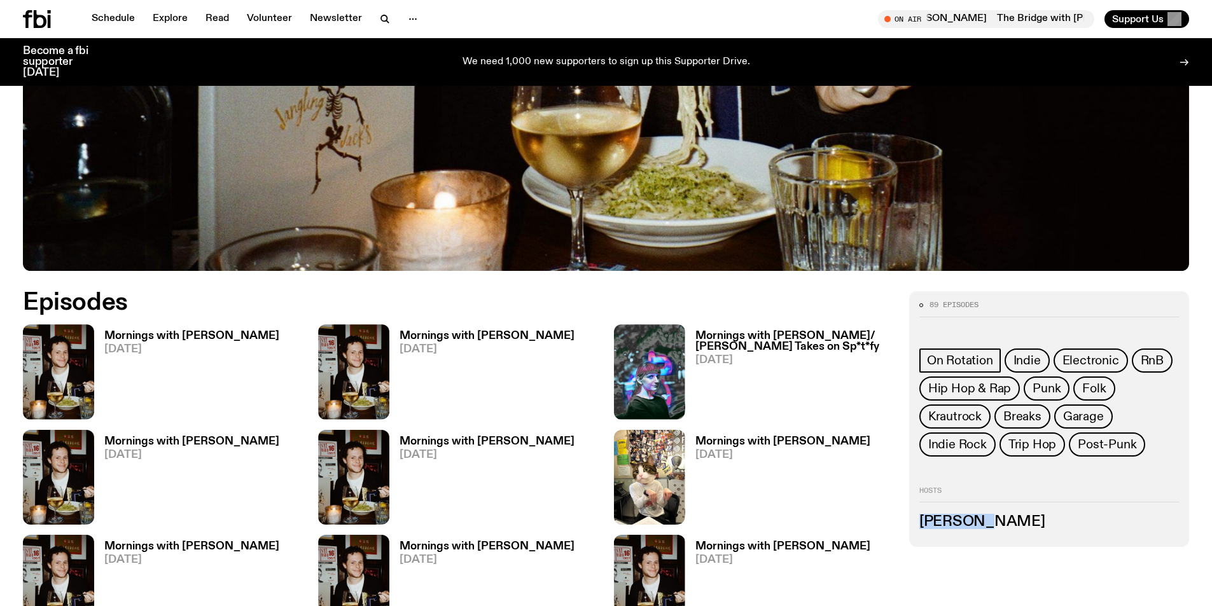
drag, startPoint x: 995, startPoint y: 521, endPoint x: 923, endPoint y: 524, distance: 72.6
click at [923, 524] on h3 "Sam Lane" at bounding box center [1050, 522] width 260 height 14
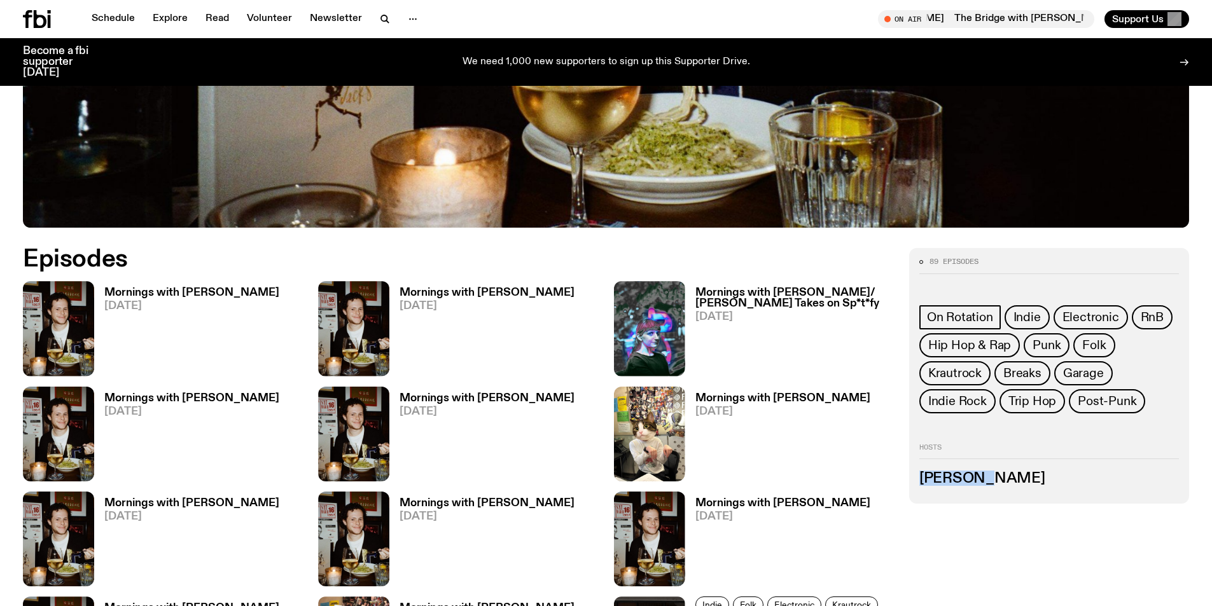
scroll to position [909, 0]
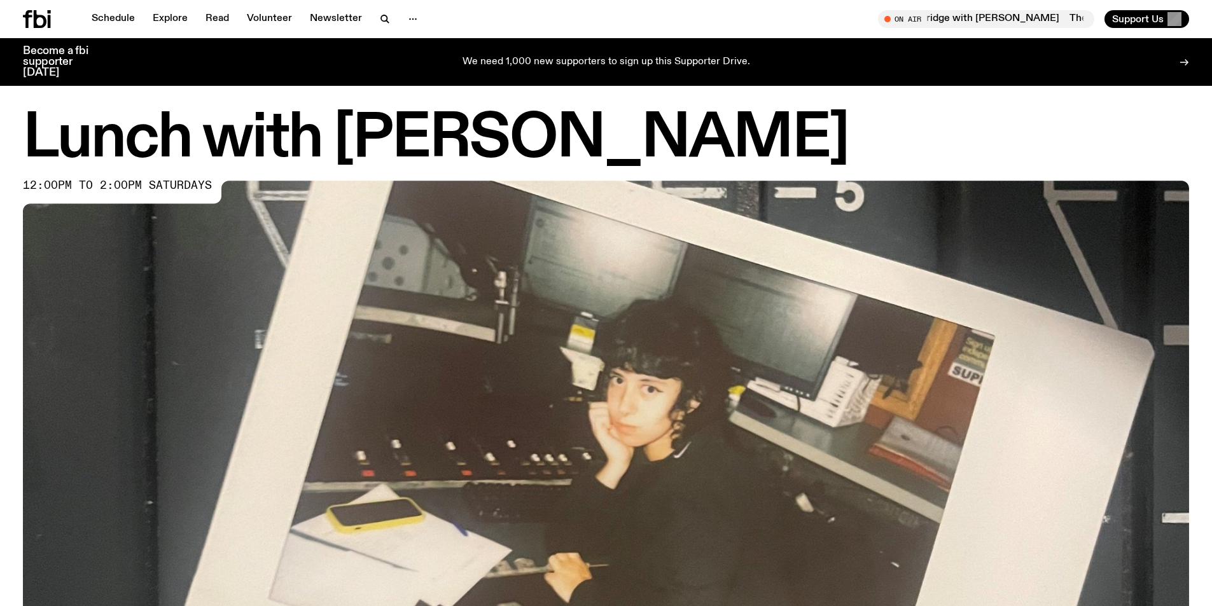
scroll to position [566, 0]
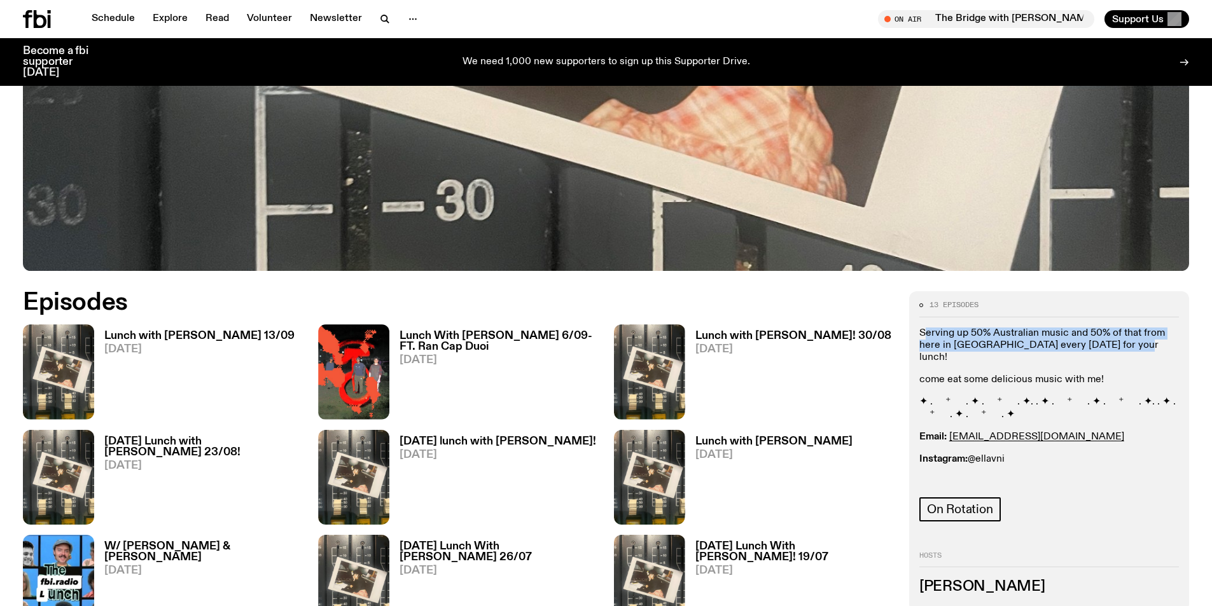
drag, startPoint x: 921, startPoint y: 333, endPoint x: 1134, endPoint y: 342, distance: 212.7
click at [1134, 342] on p "Serving up 50% Australian music and 50% of that from here in [GEOGRAPHIC_DATA] …" at bounding box center [1050, 346] width 260 height 37
copy p "Serving up 50% Australian music and 50% of that from here in [GEOGRAPHIC_DATA] …"
drag, startPoint x: 1078, startPoint y: 422, endPoint x: 950, endPoint y: 426, distance: 128.0
click at [950, 431] on p "Email: [EMAIL_ADDRESS][DOMAIN_NAME]" at bounding box center [1050, 437] width 260 height 12
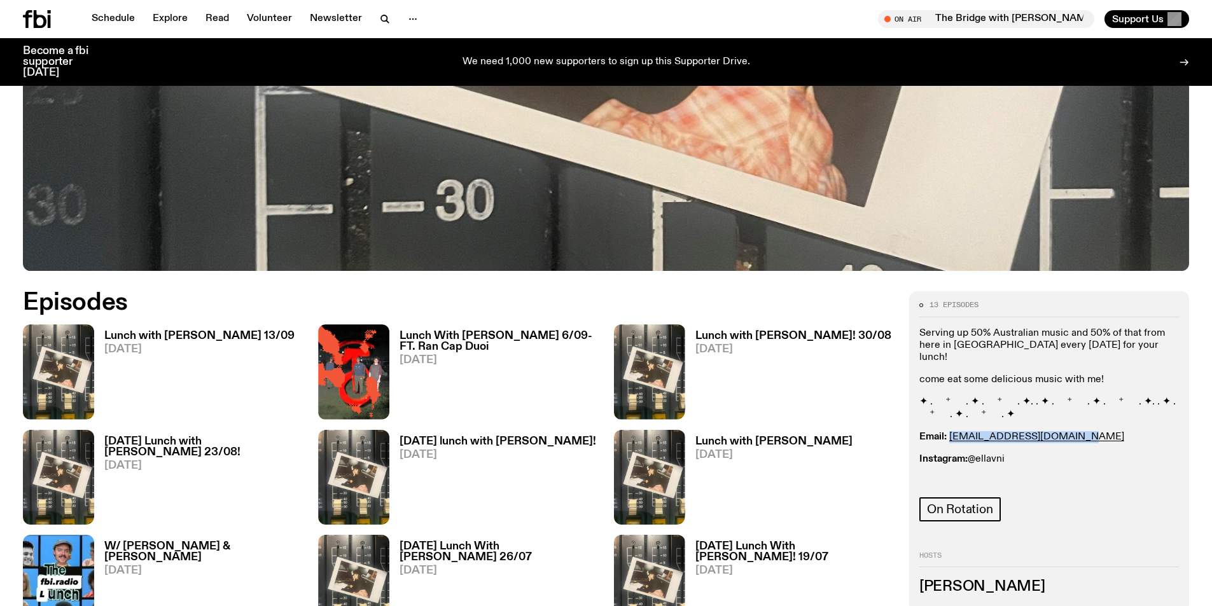
copy link "[EMAIL_ADDRESS][DOMAIN_NAME]"
drag, startPoint x: 1011, startPoint y: 445, endPoint x: 978, endPoint y: 449, distance: 32.7
click at [978, 454] on p "Instagram: @ellavni" at bounding box center [1050, 460] width 260 height 12
copy p "ellavni"
click at [1093, 514] on div "On Rotation" at bounding box center [1050, 512] width 260 height 28
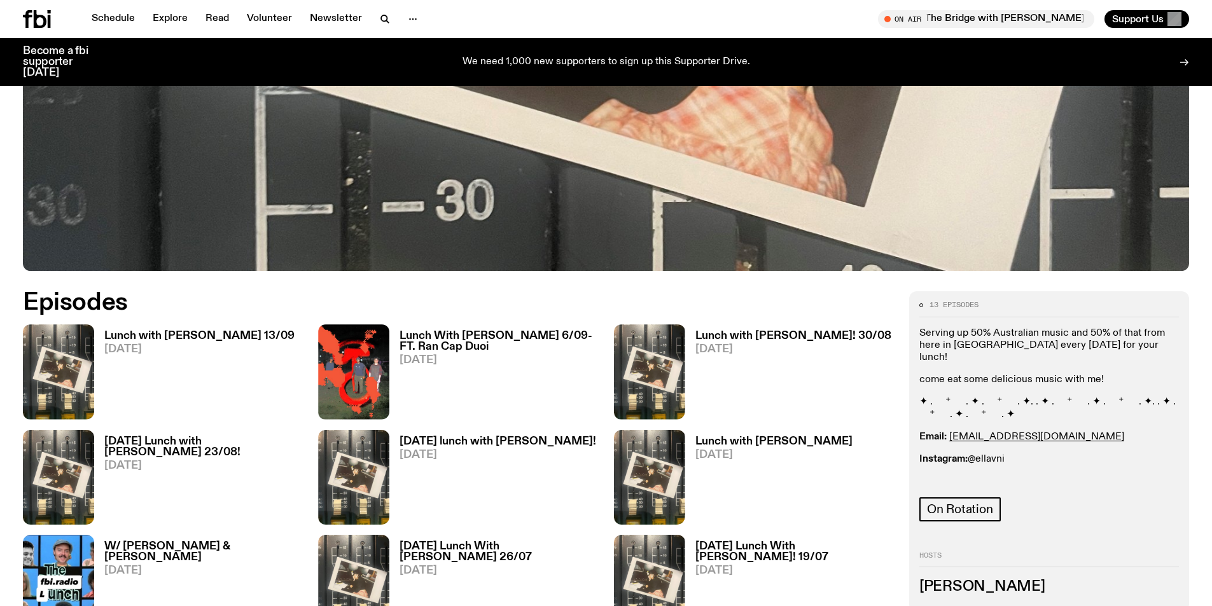
scroll to position [629, 0]
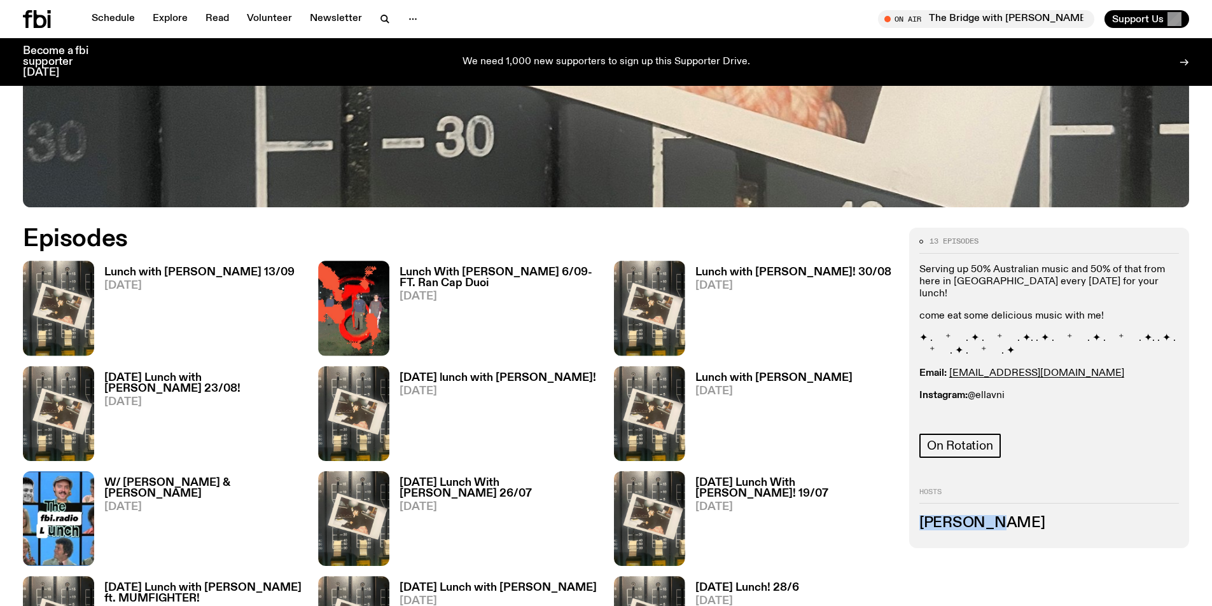
drag, startPoint x: 997, startPoint y: 520, endPoint x: 915, endPoint y: 530, distance: 82.7
click at [915, 530] on div "13 episodes Serving up 50% Australian music and 50% of that from here in [GEOGR…" at bounding box center [1049, 388] width 280 height 320
copy h3 "[PERSON_NAME]"
drag, startPoint x: 977, startPoint y: 518, endPoint x: 996, endPoint y: 522, distance: 19.5
click at [977, 518] on h3 "[PERSON_NAME]" at bounding box center [1050, 524] width 260 height 14
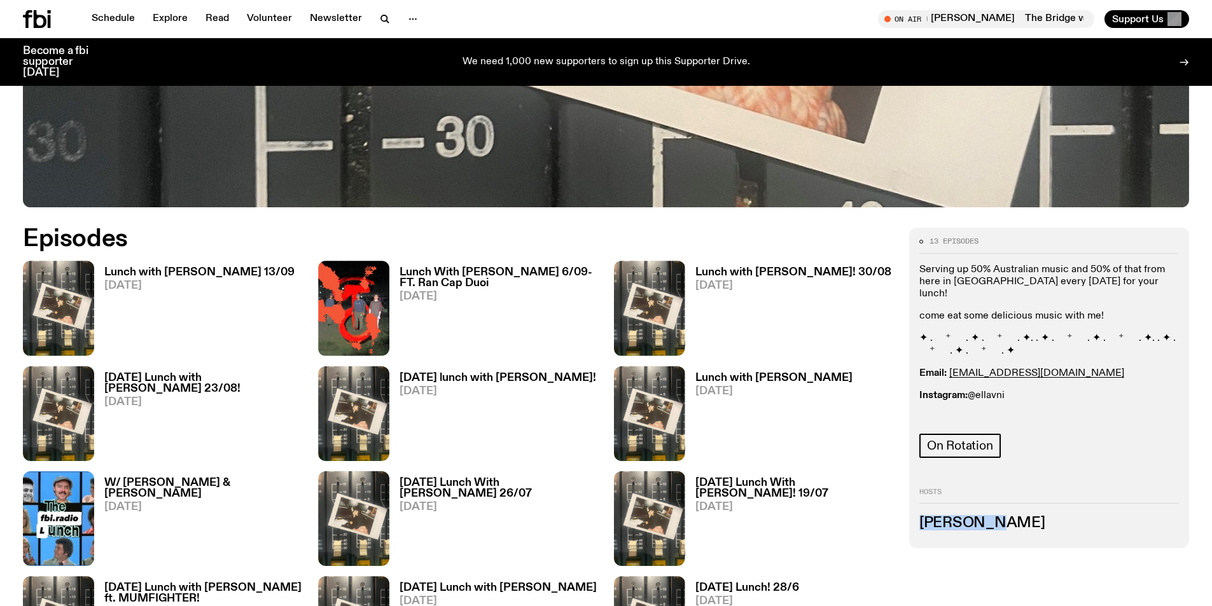
drag, startPoint x: 998, startPoint y: 522, endPoint x: 917, endPoint y: 522, distance: 80.8
click at [917, 522] on div "13 episodes Serving up 50% Australian music and 50% of that from here in [GEOGR…" at bounding box center [1049, 388] width 280 height 320
copy h3 "[PERSON_NAME]"
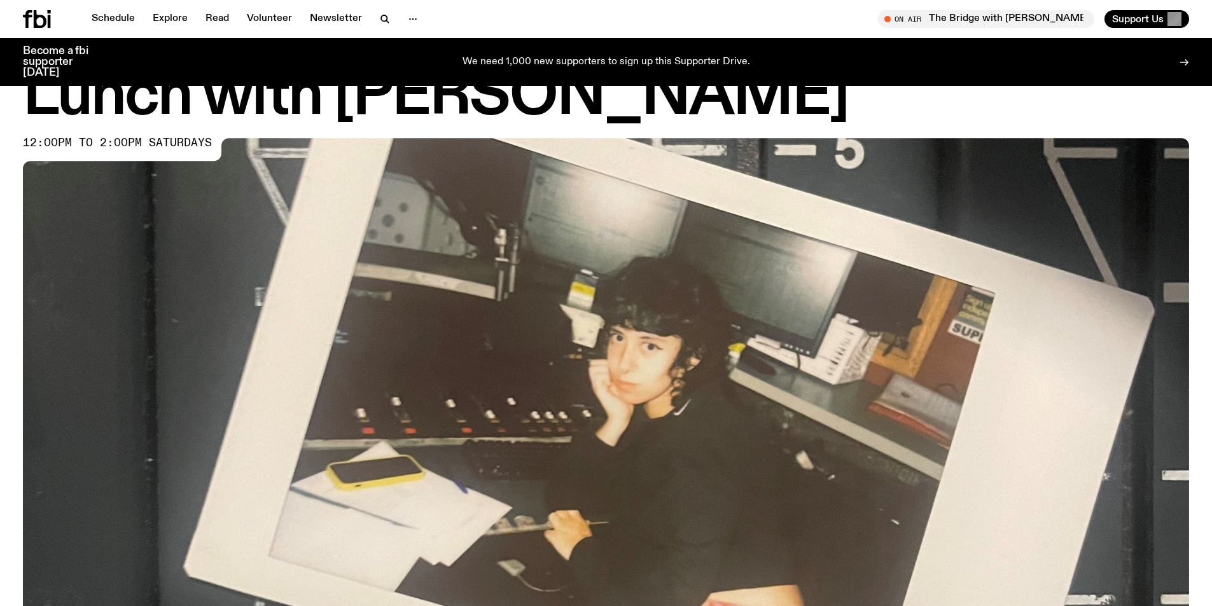
scroll to position [0, 0]
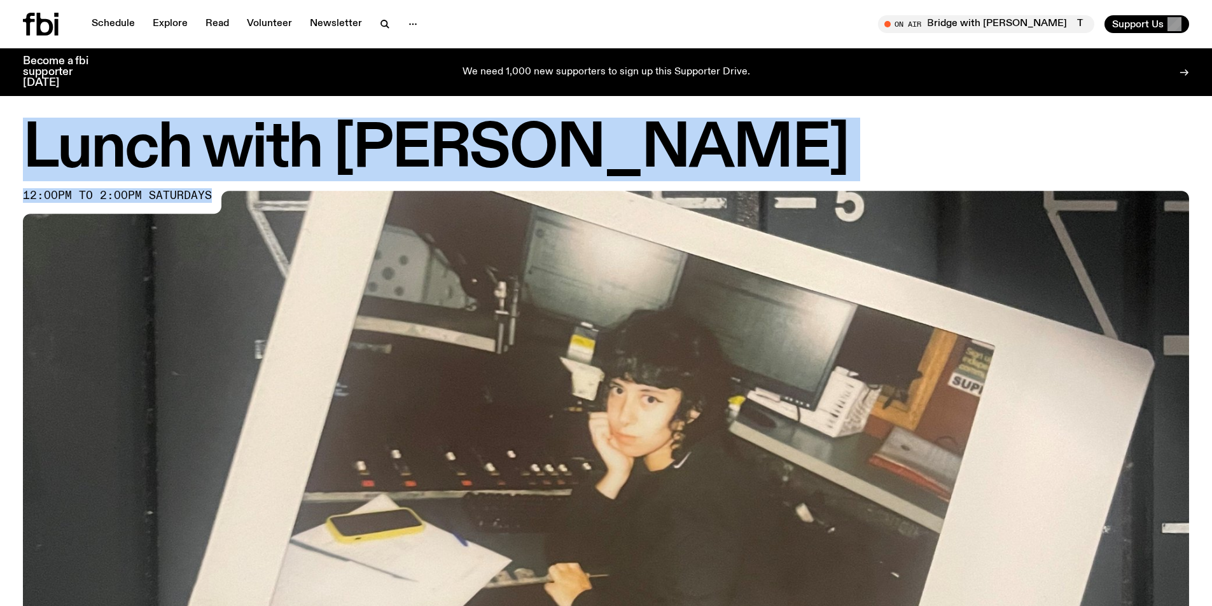
drag, startPoint x: 36, startPoint y: 147, endPoint x: 214, endPoint y: 194, distance: 184.3
click at [214, 194] on div "Lunch with [PERSON_NAME] 12:00pm to 2:00pm saturdays" at bounding box center [606, 484] width 1166 height 726
copy div "Lunch with [PERSON_NAME] 12:00pm to 2:00pm saturdays"
